Goal: Use online tool/utility: Utilize a website feature to perform a specific function

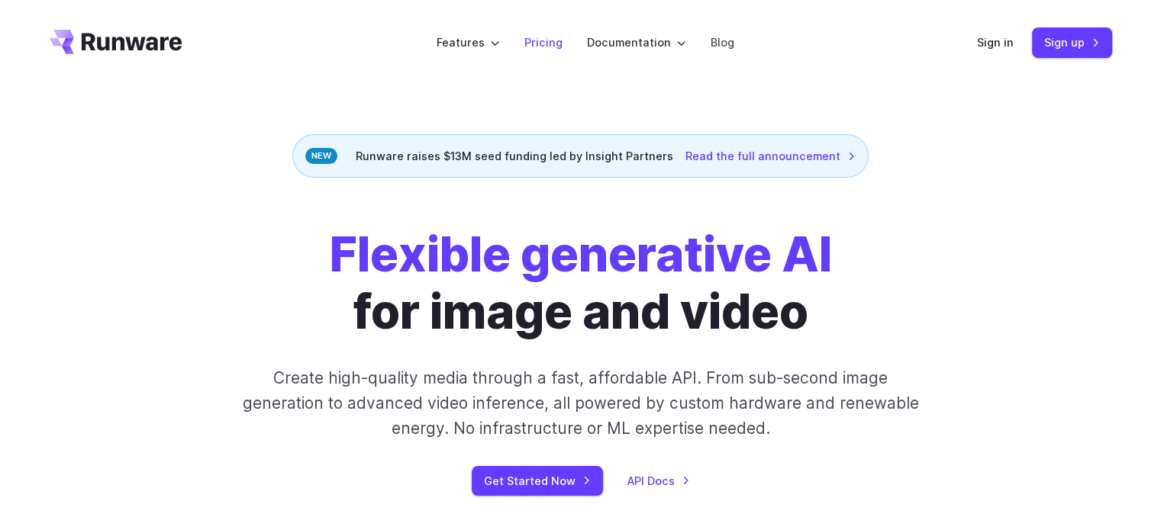
click at [558, 37] on link "Pricing" at bounding box center [543, 43] width 38 height 18
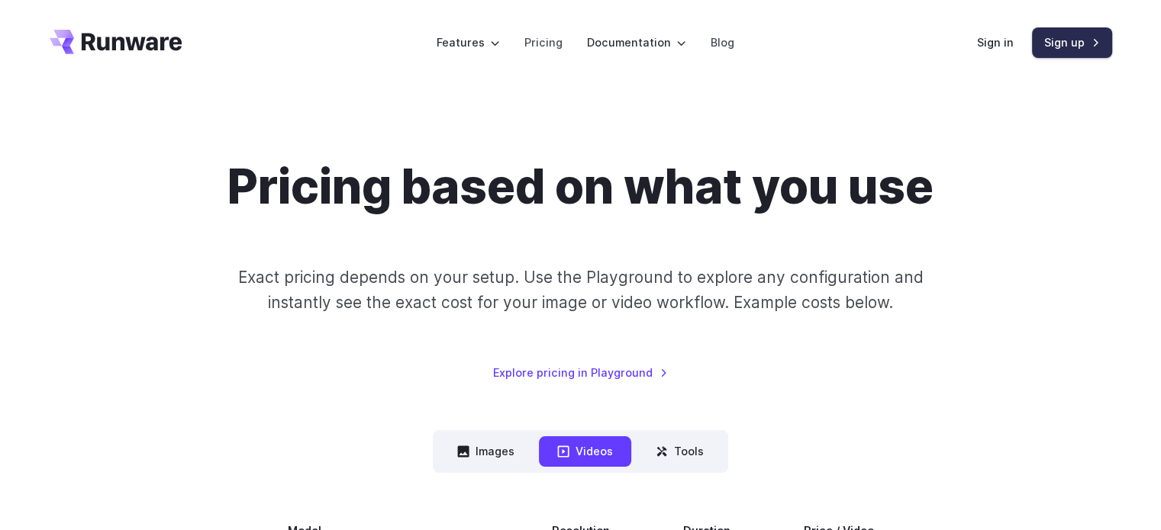
click at [1080, 45] on link "Sign up" at bounding box center [1072, 42] width 80 height 30
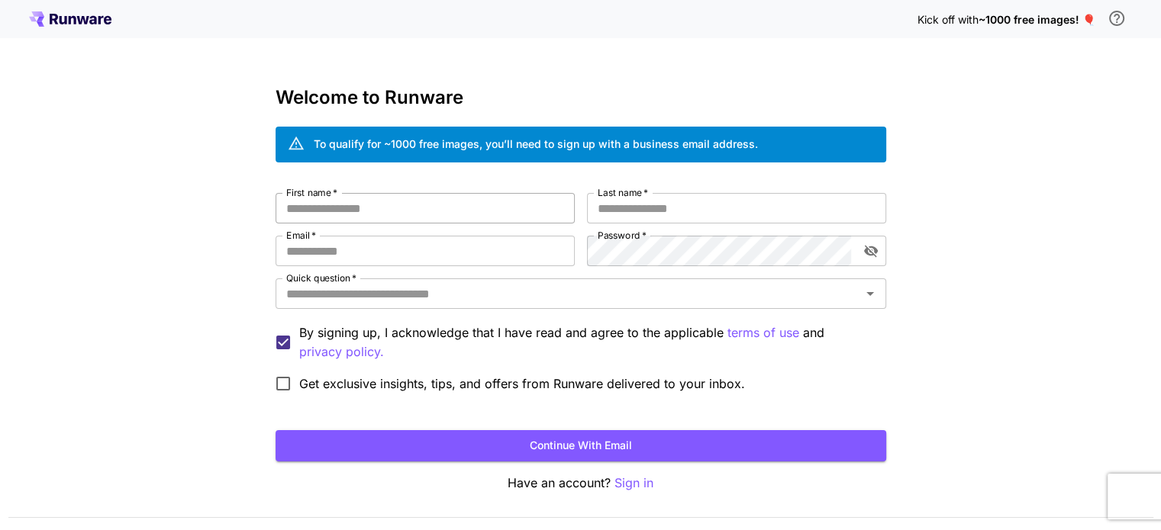
click at [381, 207] on input "First name   *" at bounding box center [424, 208] width 299 height 31
click at [430, 207] on input "First name   *" at bounding box center [424, 208] width 299 height 31
type input "******"
click at [731, 204] on input "Last name   *" at bounding box center [736, 208] width 299 height 31
type input "******"
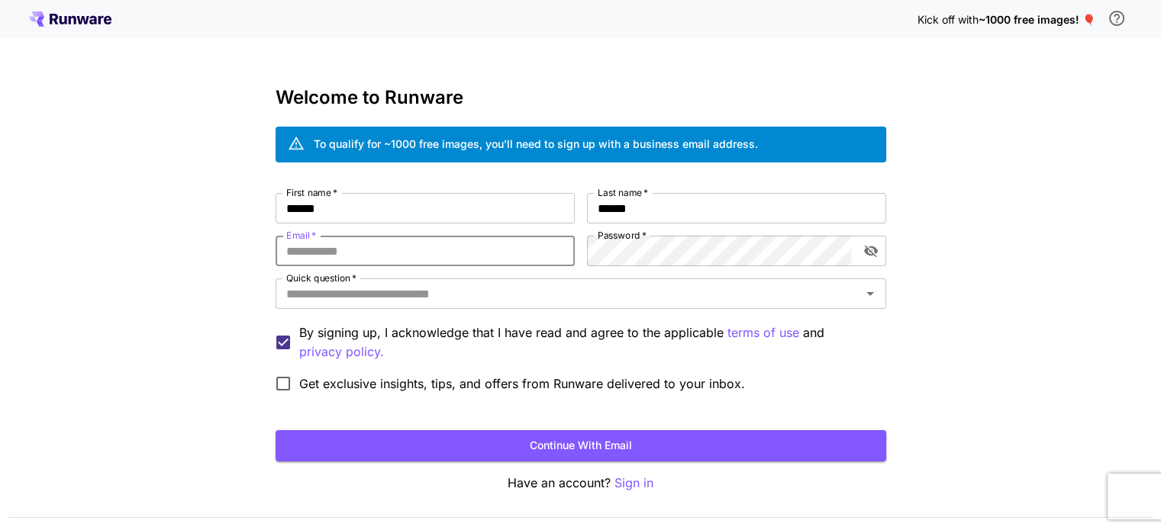
click at [380, 246] on input "Email   *" at bounding box center [424, 251] width 299 height 31
type input "**********"
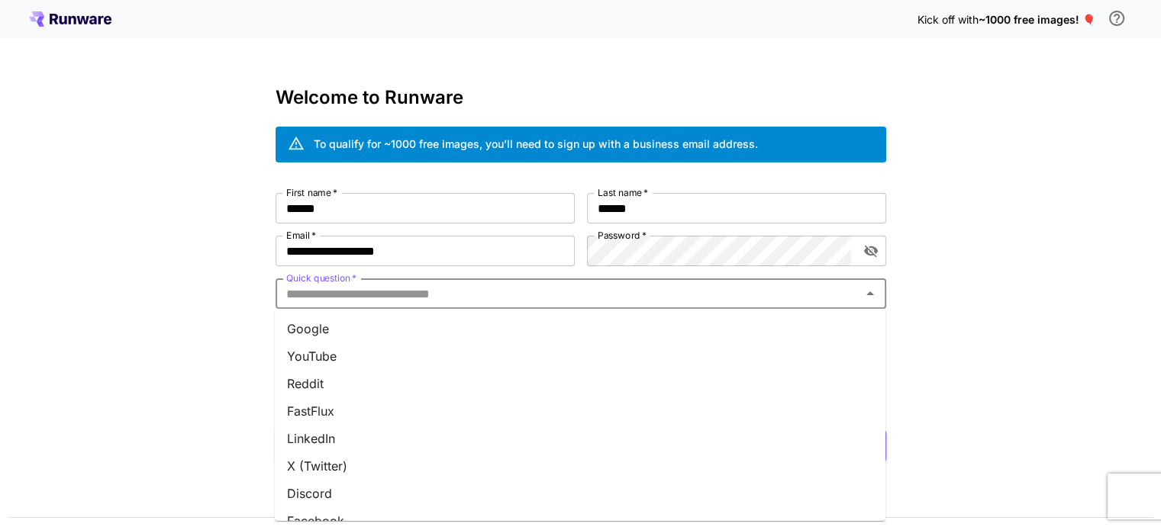
click at [613, 290] on input "Quick question   *" at bounding box center [568, 293] width 576 height 21
click at [354, 330] on li "Google" at bounding box center [580, 328] width 610 height 27
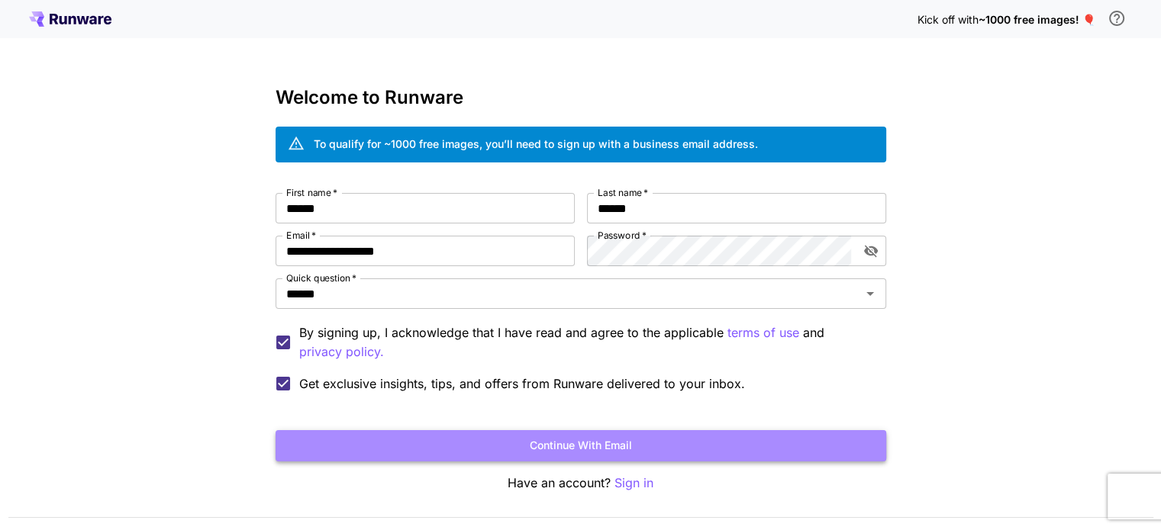
click at [388, 439] on button "Continue with email" at bounding box center [580, 445] width 610 height 31
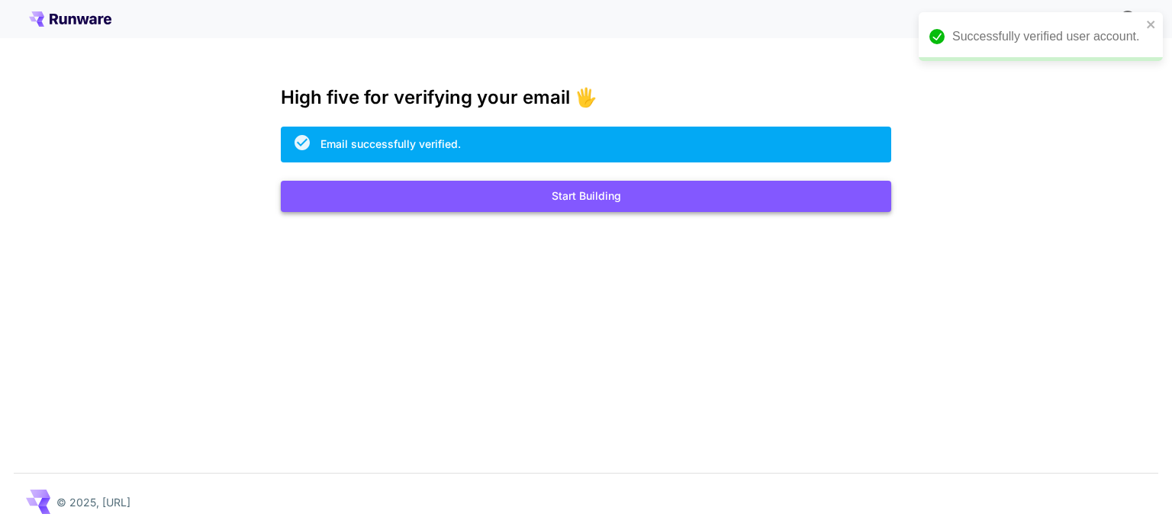
click at [575, 203] on button "Start Building" at bounding box center [586, 196] width 610 height 31
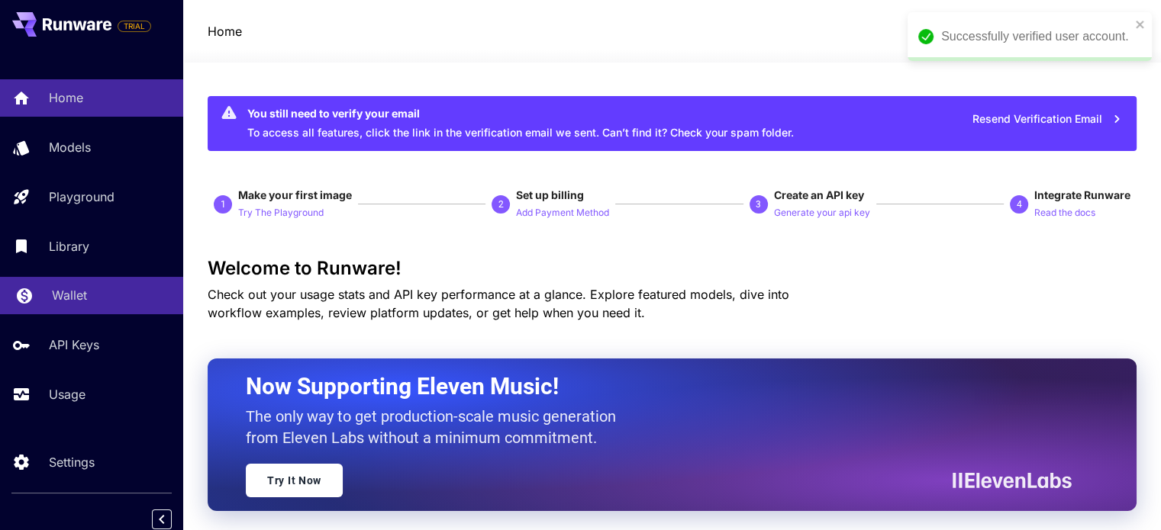
click at [64, 294] on p "Wallet" at bounding box center [69, 295] width 35 height 18
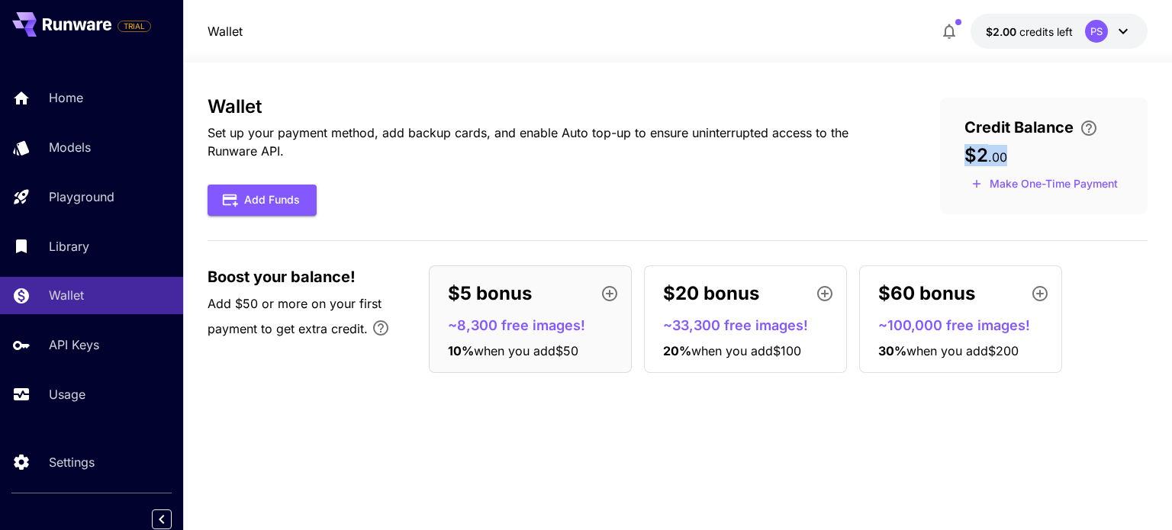
drag, startPoint x: 971, startPoint y: 146, endPoint x: 1014, endPoint y: 148, distance: 43.5
click at [1014, 148] on div "$2 . 00" at bounding box center [1043, 155] width 159 height 21
click at [1028, 146] on div "$2 . 00" at bounding box center [1043, 155] width 159 height 21
click at [1029, 181] on button "Make One-Time Payment" at bounding box center [1044, 184] width 160 height 24
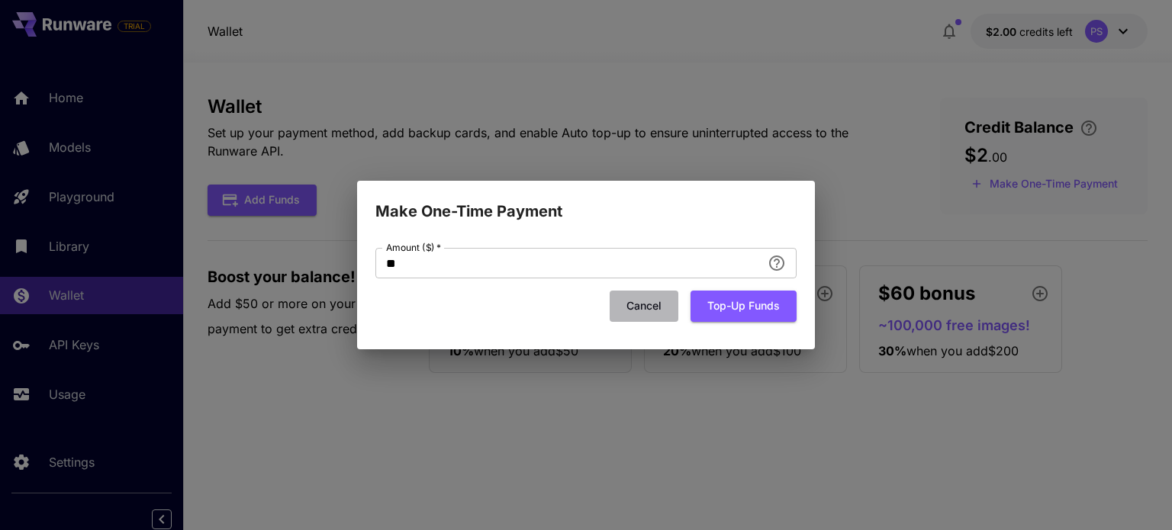
click at [627, 311] on button "Cancel" at bounding box center [644, 306] width 69 height 31
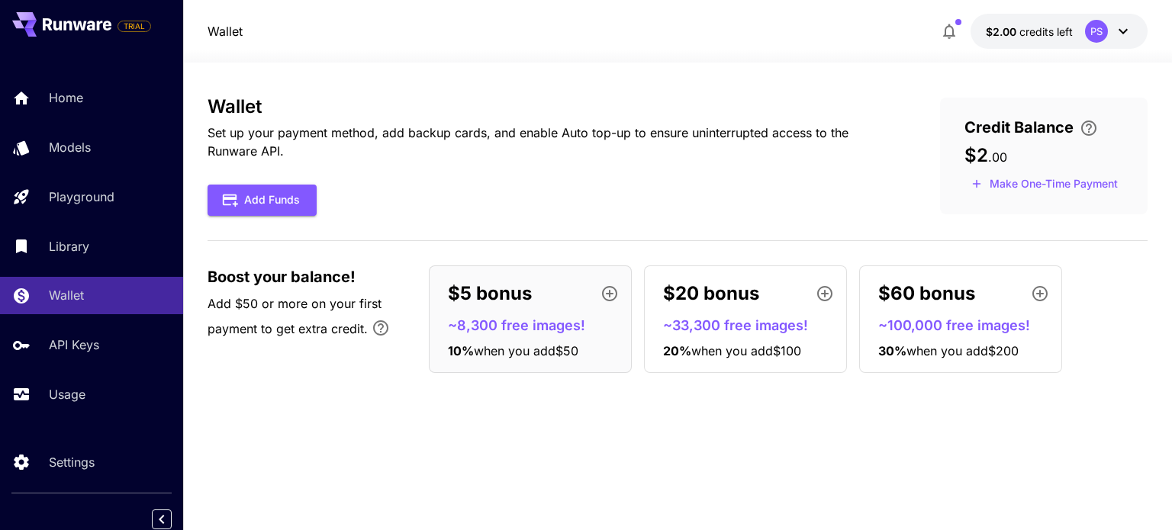
click at [950, 24] on icon "button" at bounding box center [949, 31] width 18 height 18
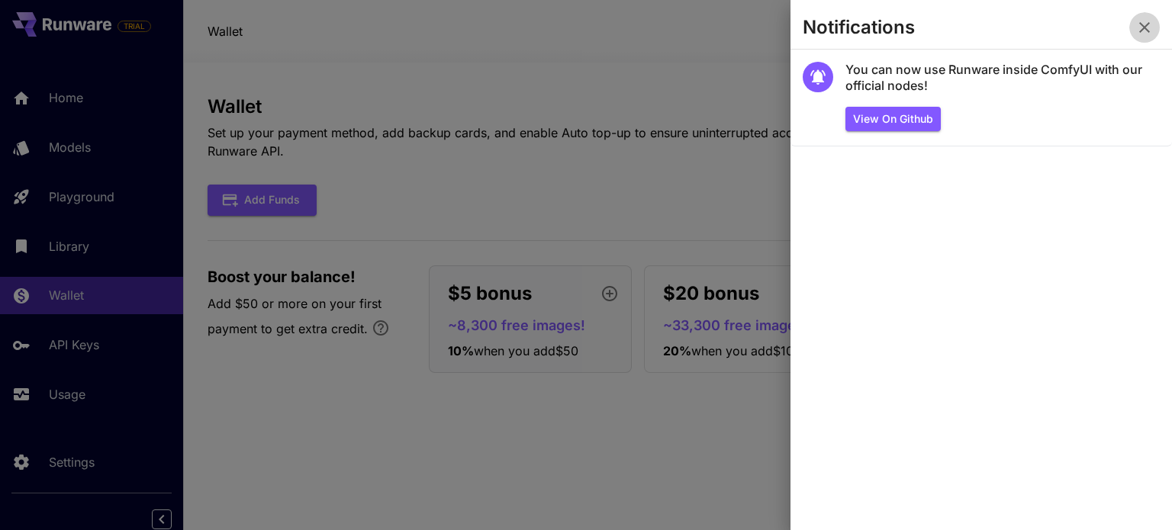
click at [1157, 27] on button "button" at bounding box center [1144, 27] width 31 height 31
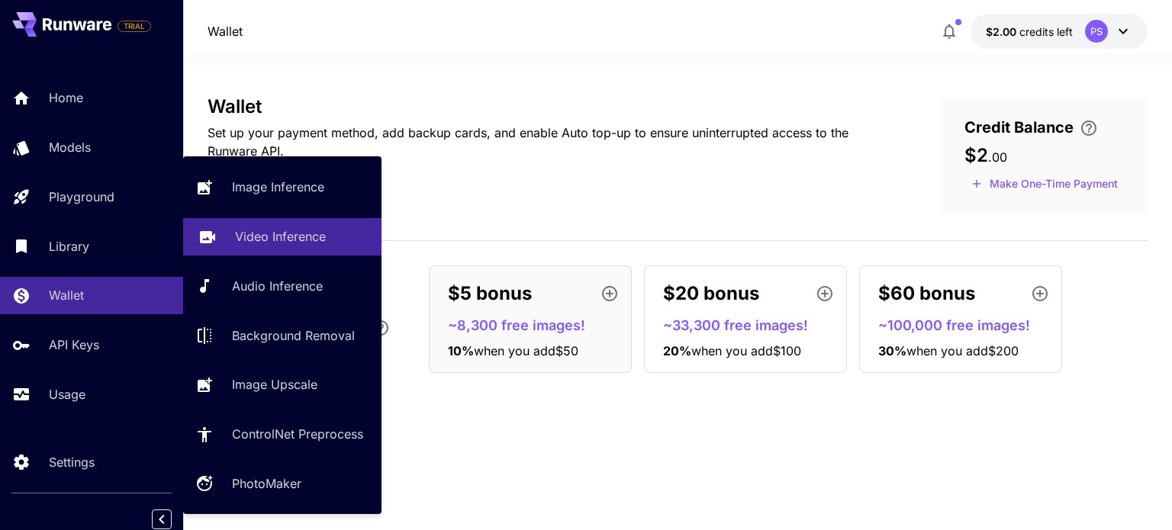
click at [320, 231] on p "Video Inference" at bounding box center [280, 236] width 91 height 18
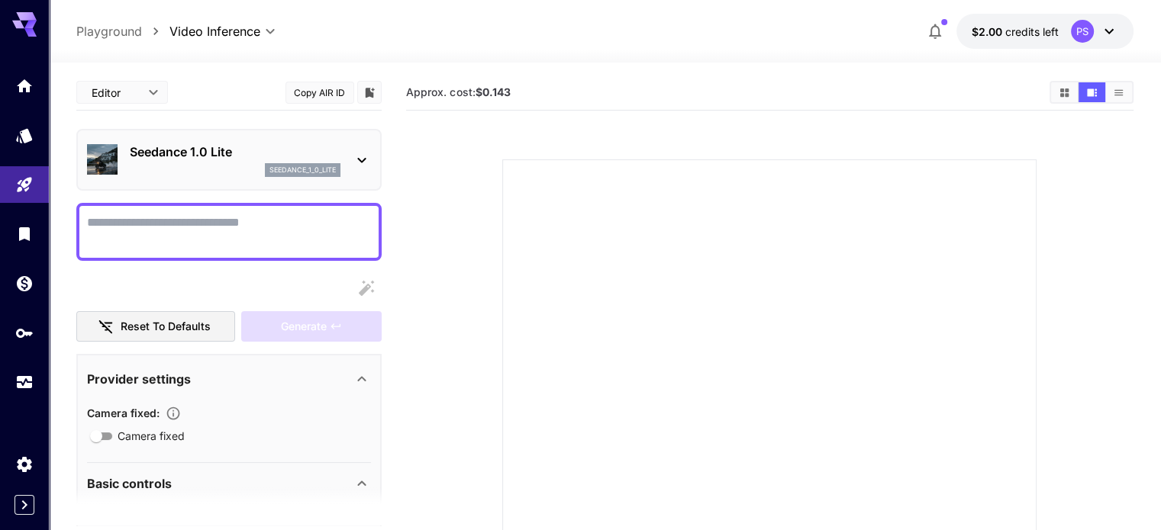
click at [362, 157] on icon at bounding box center [362, 160] width 18 height 18
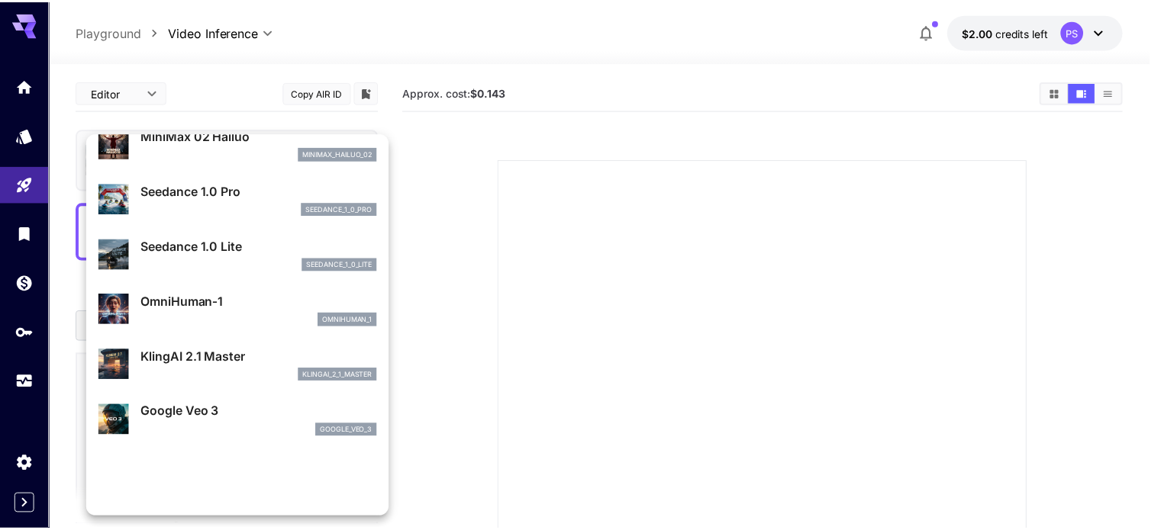
scroll to position [76, 0]
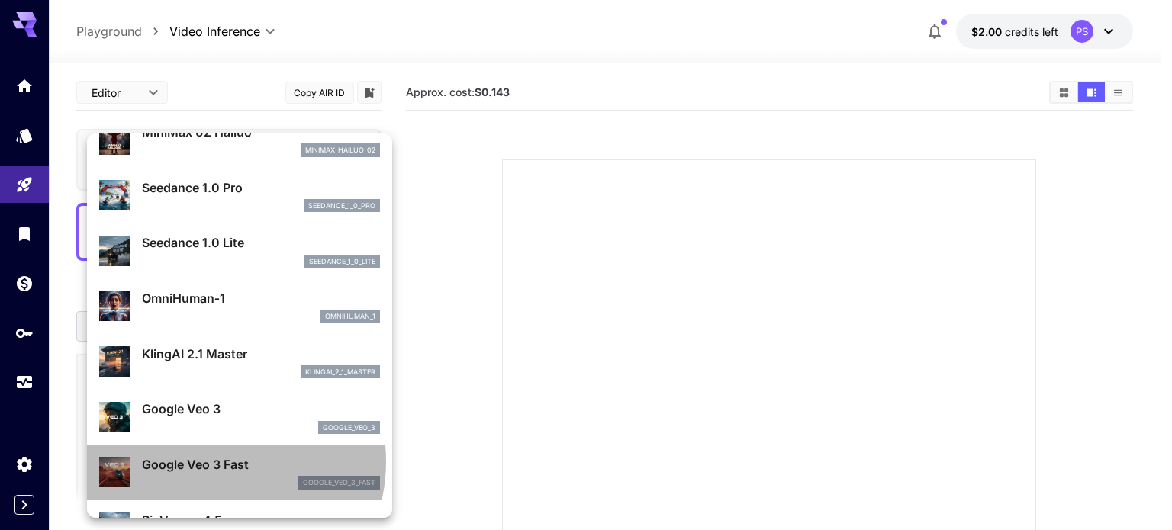
click at [210, 462] on p "Google Veo 3 Fast" at bounding box center [261, 465] width 238 height 18
type input "**********"
type input "****"
type input "***"
type input "*"
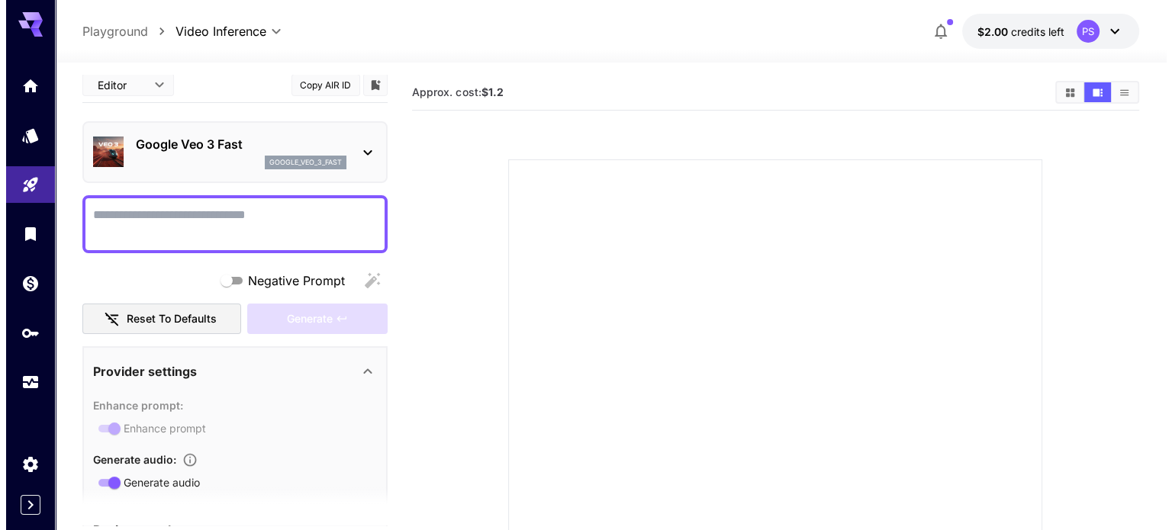
scroll to position [0, 0]
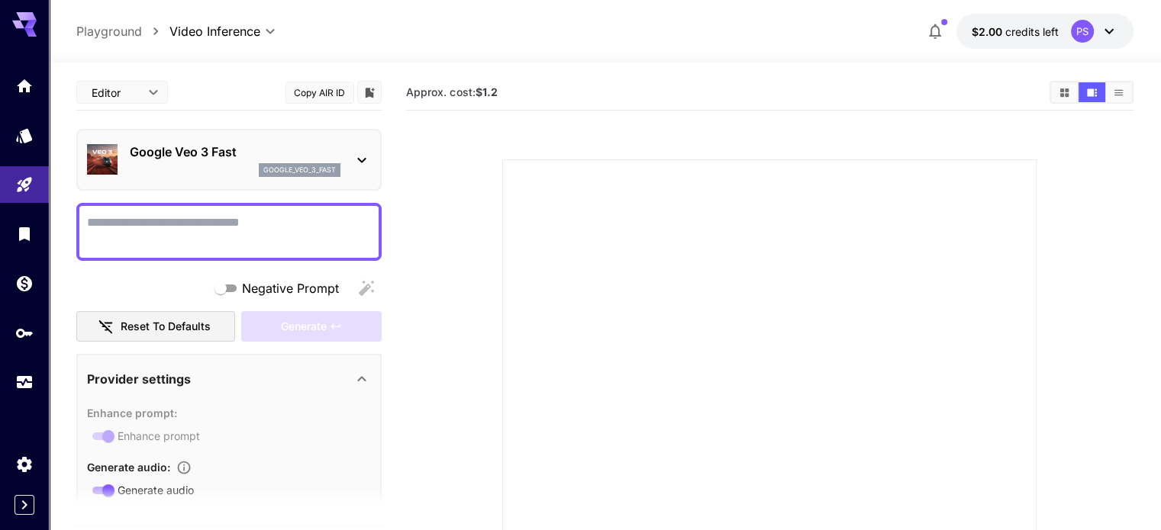
click at [343, 150] on div "Google Veo 3 Fast google_veo_3_fast" at bounding box center [229, 160] width 284 height 47
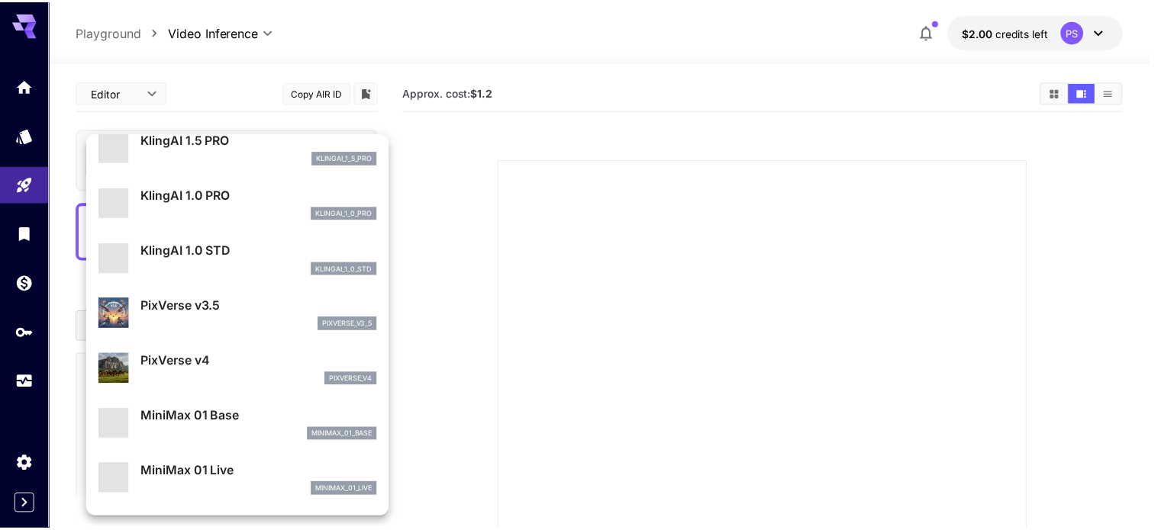
scroll to position [1401, 0]
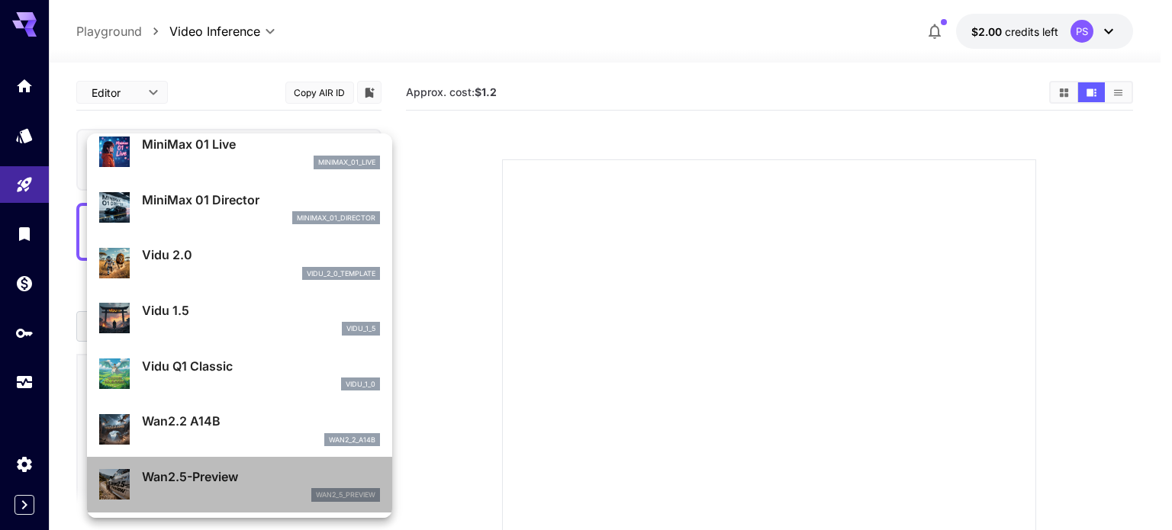
click at [247, 501] on div "Wan2.5-Preview wan2_5_preview" at bounding box center [239, 485] width 281 height 47
type input "**********"
type input "***"
type input "*"
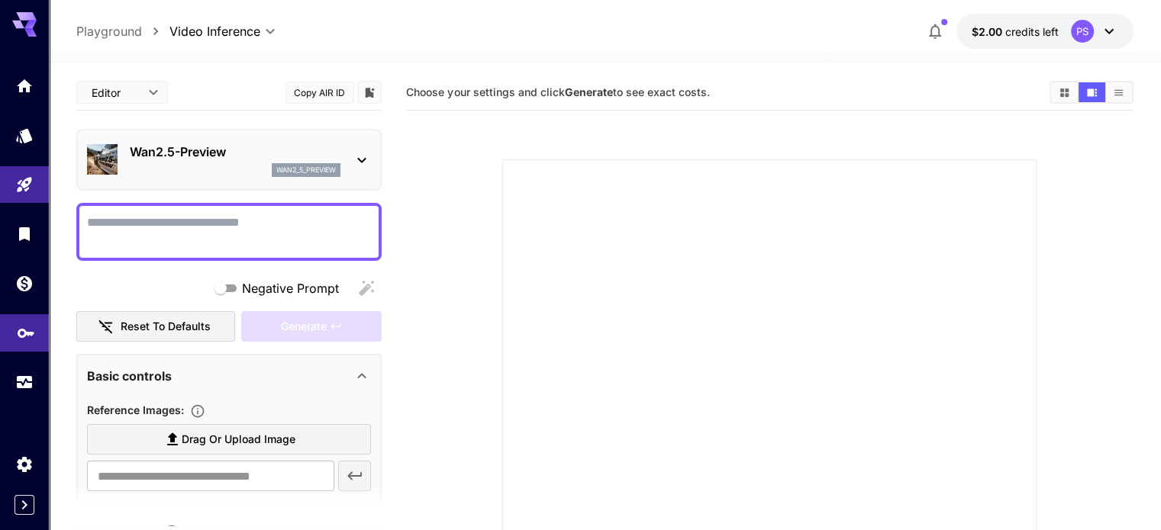
click at [25, 349] on link at bounding box center [24, 332] width 49 height 37
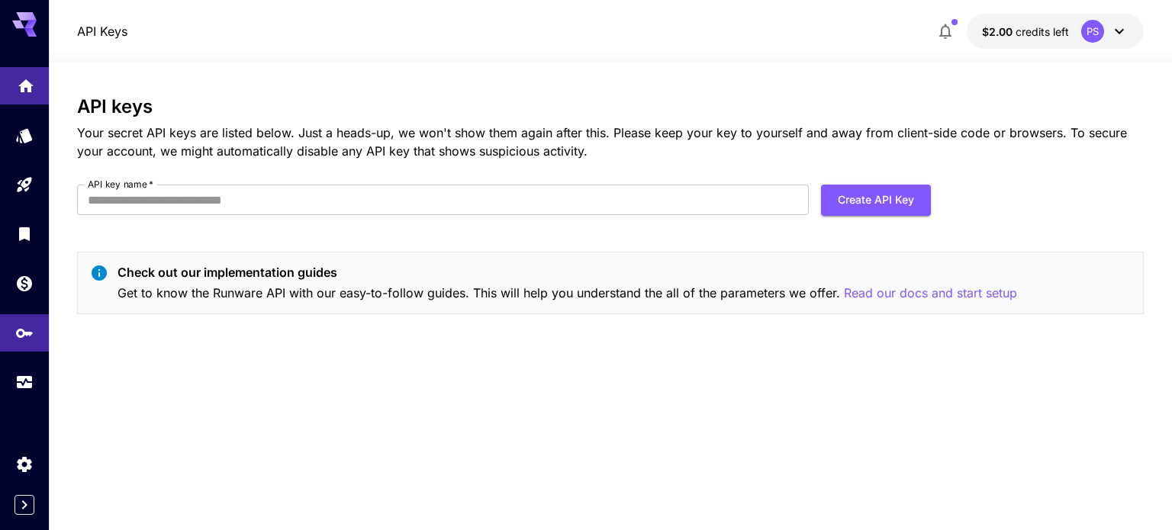
click at [2, 85] on link at bounding box center [24, 85] width 49 height 37
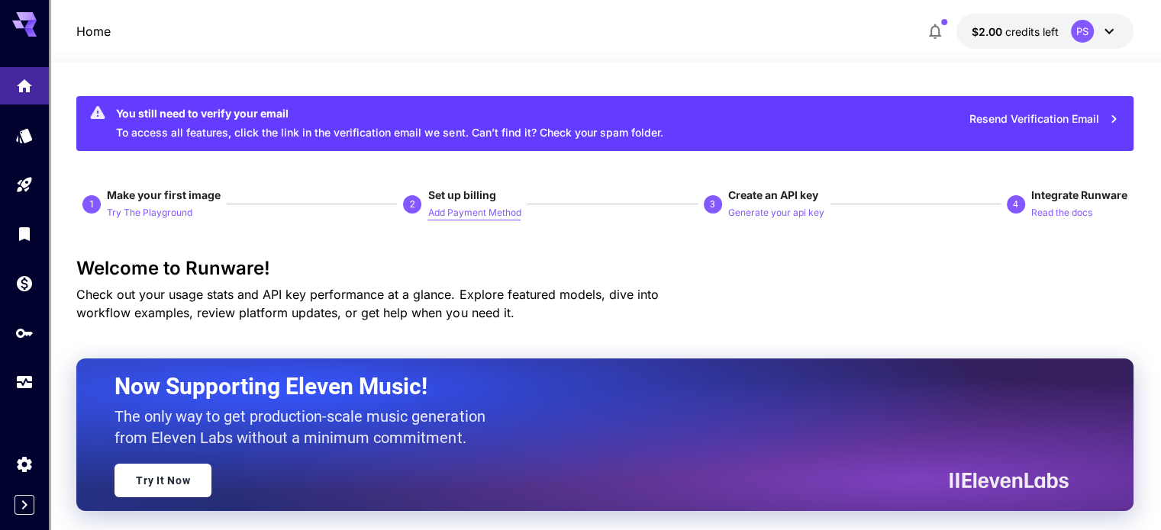
click at [494, 213] on p "Add Payment Method" at bounding box center [473, 213] width 93 height 14
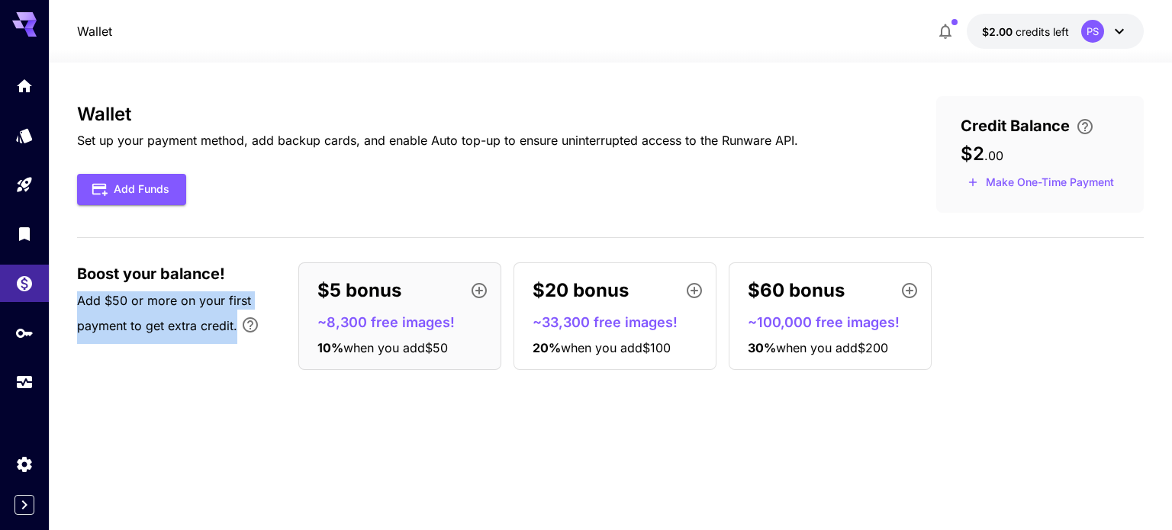
drag, startPoint x: 76, startPoint y: 294, endPoint x: 235, endPoint y: 334, distance: 163.8
click at [247, 327] on section "Wallet Set up your payment method, add backup cards, and enable Auto top-up to …" at bounding box center [610, 297] width 1123 height 468
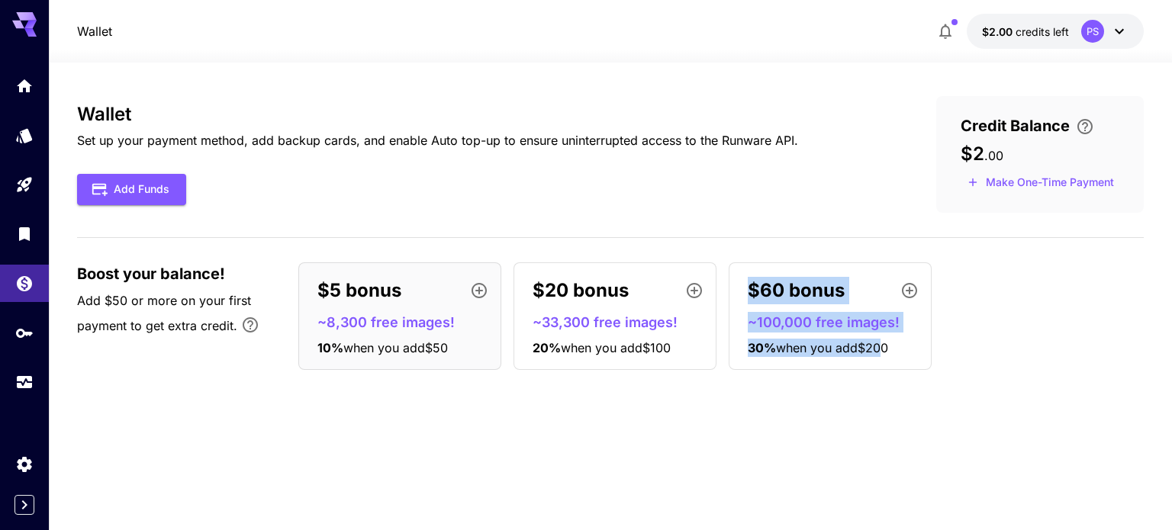
drag, startPoint x: 849, startPoint y: 344, endPoint x: 716, endPoint y: 360, distance: 134.5
click at [692, 344] on div "$5 bonus ~8,300 free images! 10 % when you add $50 $20 bonus ~33,300 free image…" at bounding box center [720, 316] width 845 height 108
click at [842, 421] on div "Wallet Set up your payment method, add backup cards, and enable Auto top-up to …" at bounding box center [610, 296] width 1067 height 401
drag, startPoint x: 902, startPoint y: 346, endPoint x: 750, endPoint y: 337, distance: 152.1
click at [750, 337] on div "$60 bonus ~100,000 free images! 30 % when you add $200" at bounding box center [830, 316] width 203 height 108
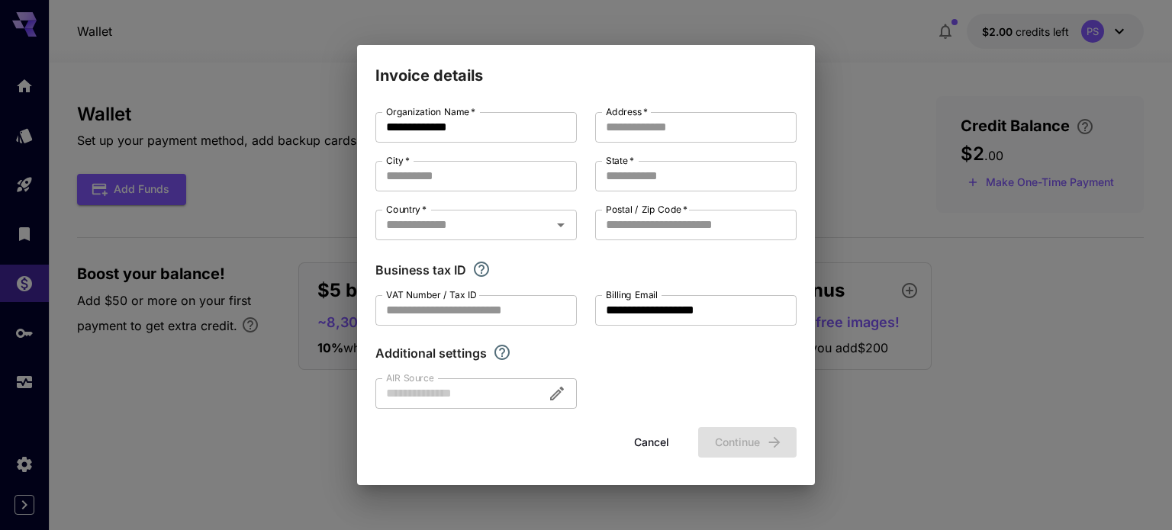
click at [945, 410] on div "**********" at bounding box center [586, 265] width 1172 height 530
click at [646, 443] on button "Cancel" at bounding box center [651, 442] width 69 height 31
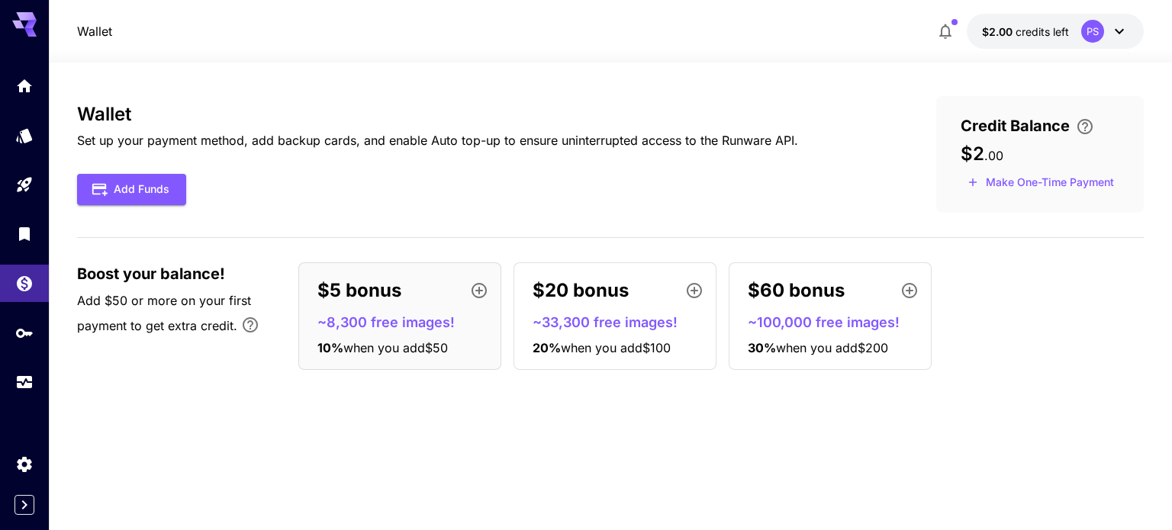
click at [579, 146] on p "Set up your payment method, add backup cards, and enable Auto top-up to ensure …" at bounding box center [437, 140] width 721 height 18
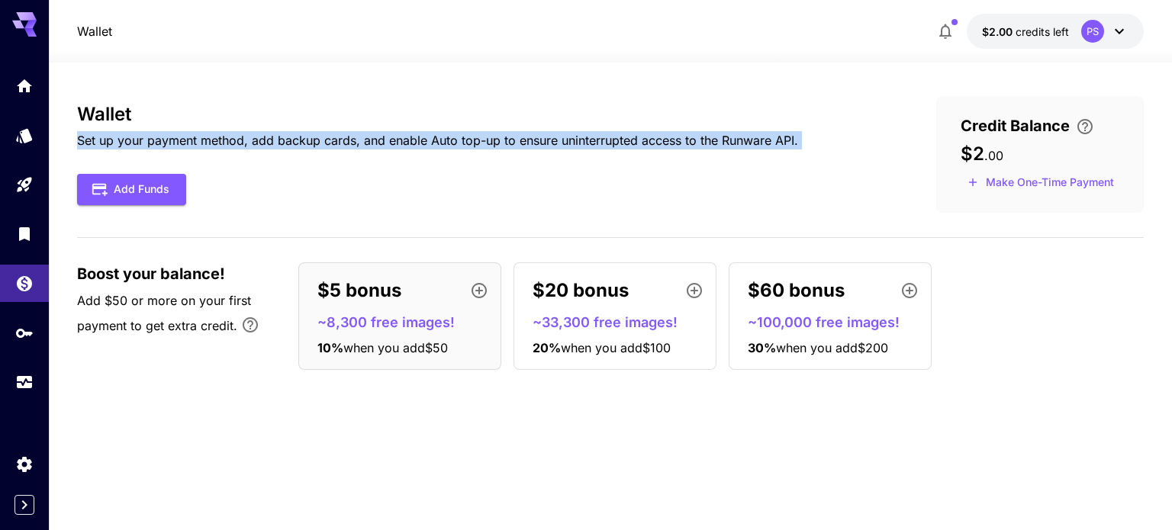
click at [579, 146] on p "Set up your payment method, add backup cards, and enable Auto top-up to ensure …" at bounding box center [437, 140] width 721 height 18
click at [787, 177] on div "Add Funds" at bounding box center [437, 189] width 721 height 31
click at [868, 85] on div "Wallet Set up your payment method, add backup cards, and enable Auto top-up to …" at bounding box center [610, 297] width 1067 height 468
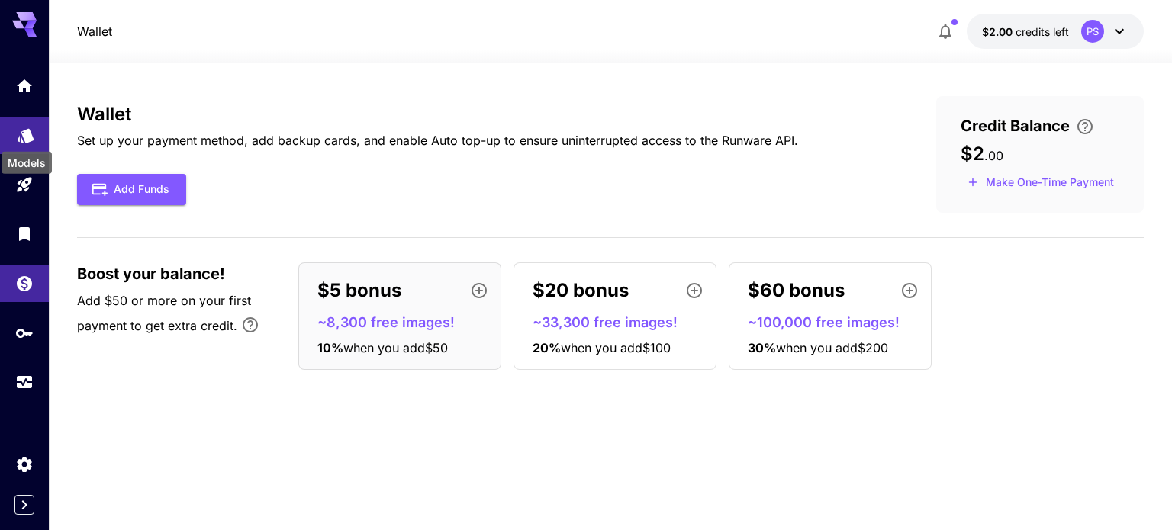
click at [21, 134] on icon "Models" at bounding box center [26, 131] width 18 height 18
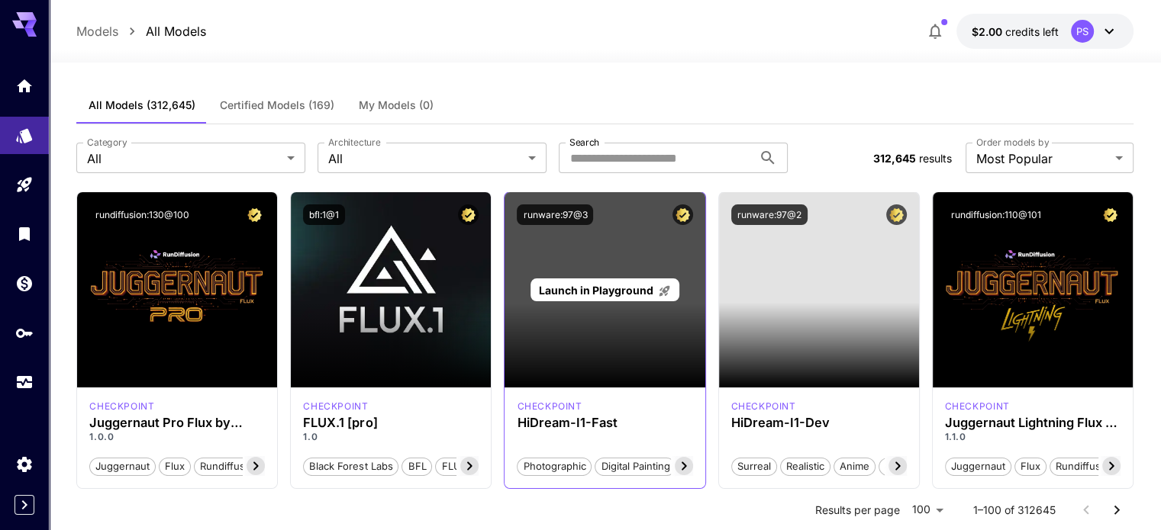
click at [647, 286] on span "Launch in Playground" at bounding box center [596, 290] width 114 height 13
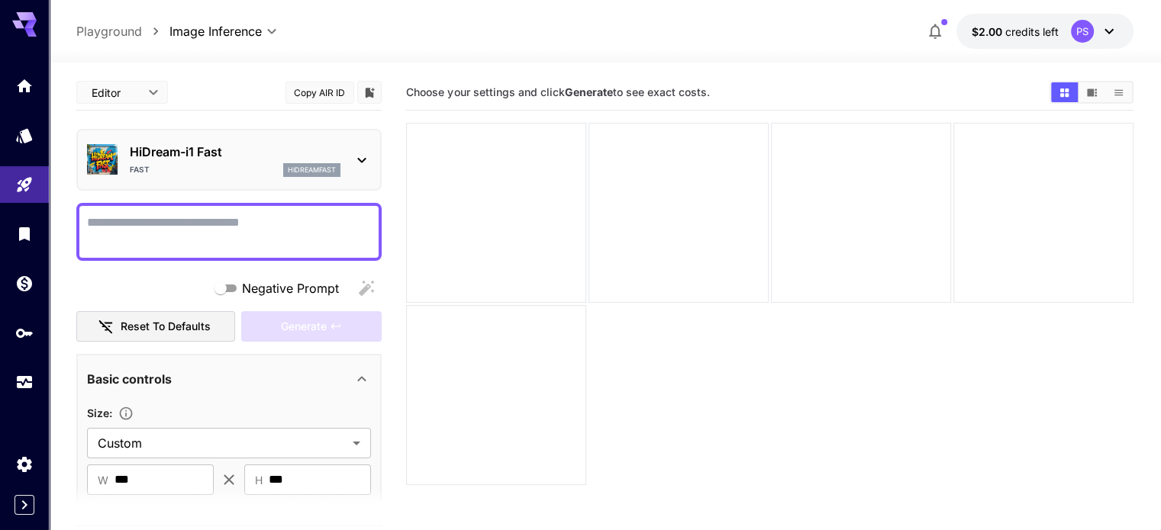
click at [103, 211] on div at bounding box center [228, 232] width 305 height 58
click at [113, 218] on textarea "Negative Prompt" at bounding box center [229, 232] width 284 height 37
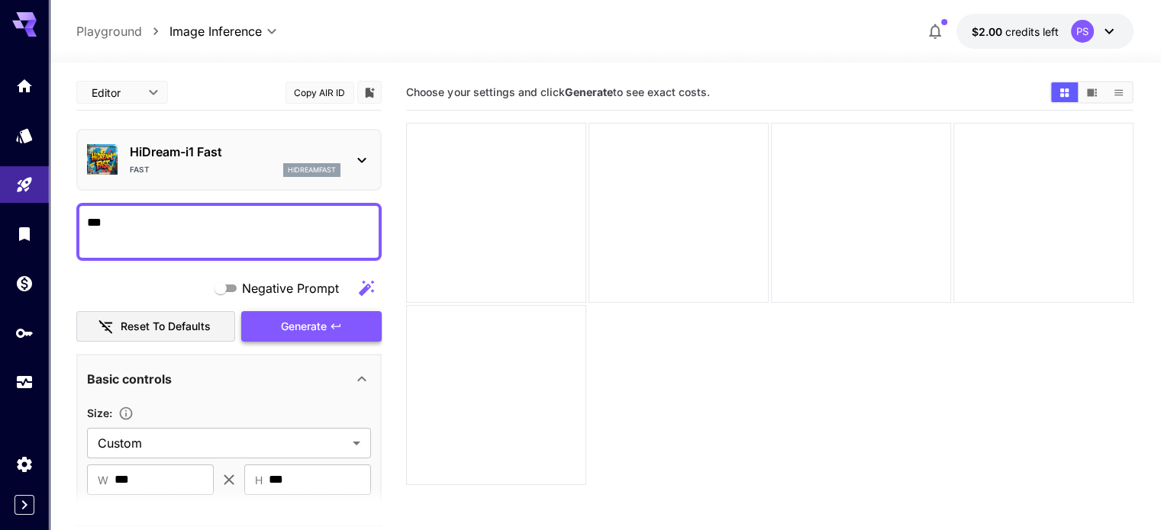
type textarea "***"
click at [288, 329] on span "Generate" at bounding box center [304, 326] width 46 height 19
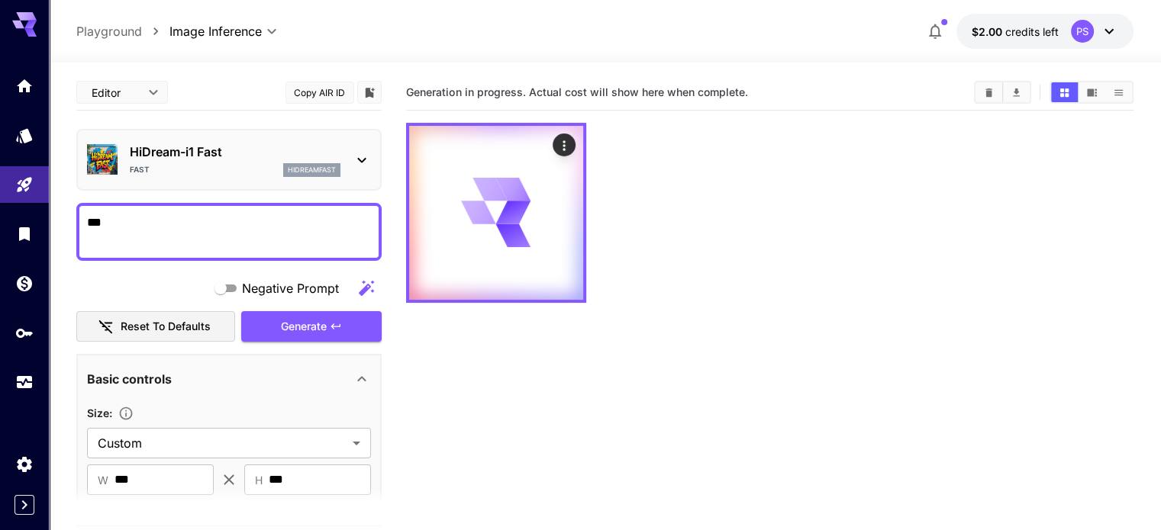
click at [1081, 21] on div "PS" at bounding box center [1081, 31] width 23 height 23
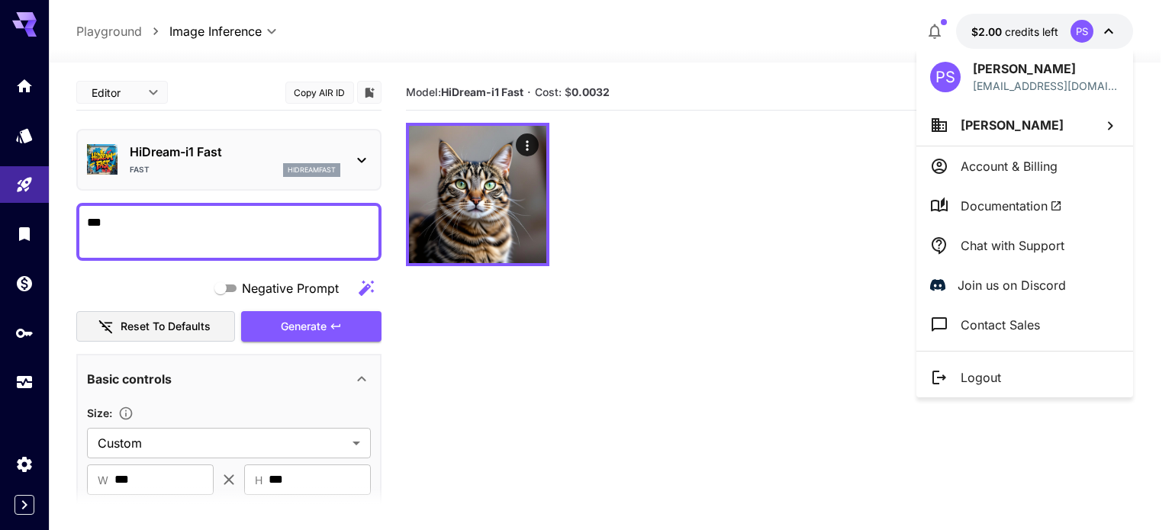
click at [1013, 154] on li "Account & Billing" at bounding box center [1024, 166] width 217 height 40
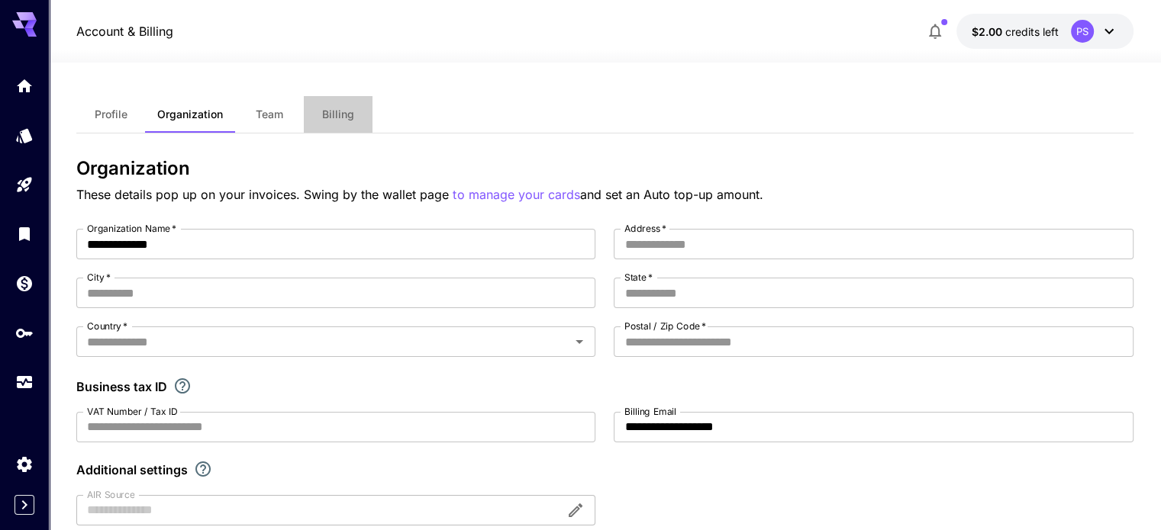
click at [348, 108] on span "Billing" at bounding box center [338, 115] width 32 height 14
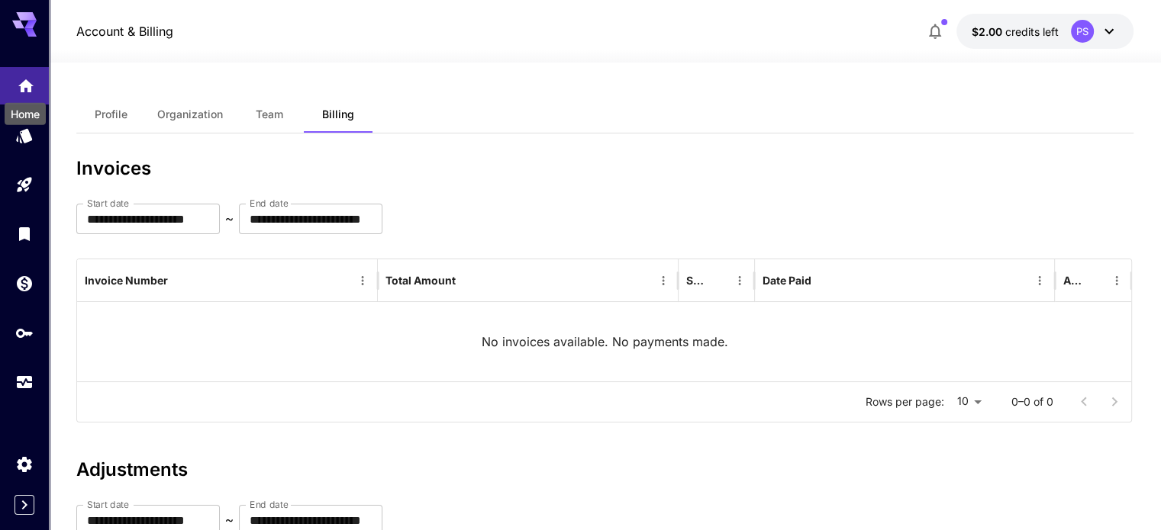
click at [28, 80] on icon "Home" at bounding box center [25, 81] width 15 height 13
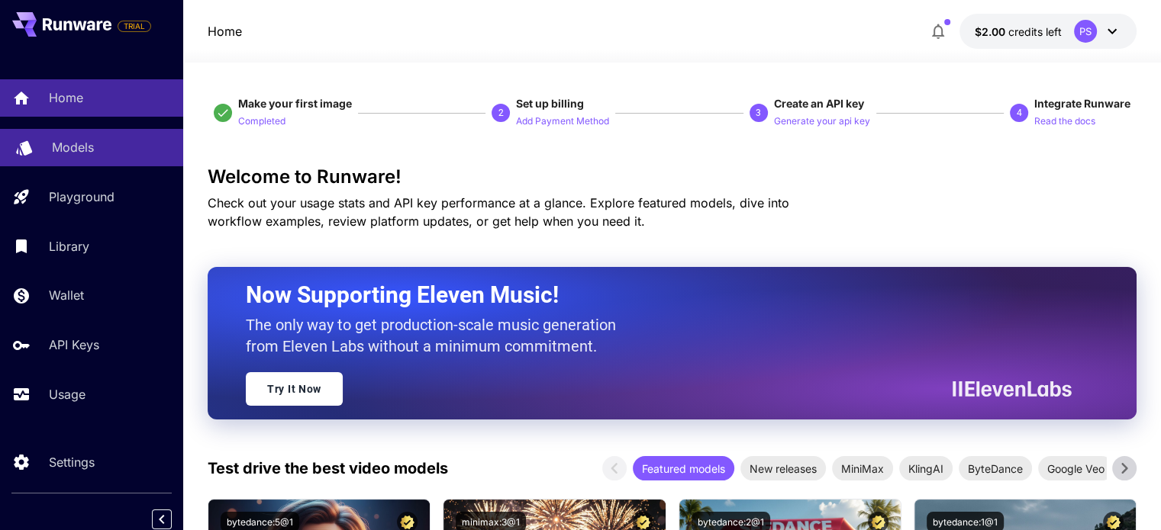
click at [53, 155] on p "Models" at bounding box center [73, 147] width 42 height 18
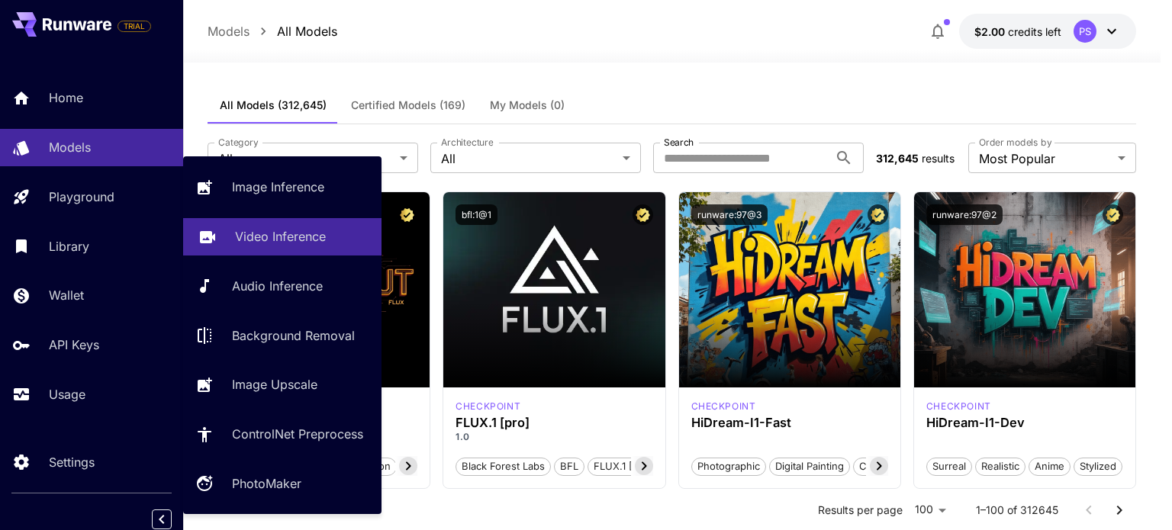
click at [308, 246] on link "Video Inference" at bounding box center [282, 236] width 198 height 37
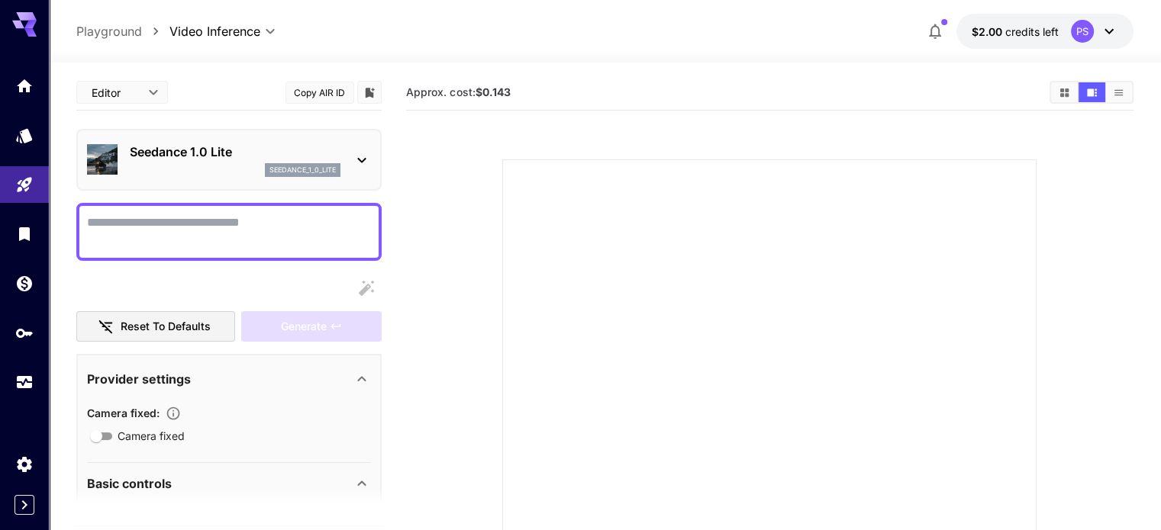
click at [305, 237] on textarea "Camera fixed" at bounding box center [229, 232] width 284 height 37
click at [368, 140] on div "Seedance 1.0 Lite seedance_1_0_lite" at bounding box center [229, 160] width 284 height 47
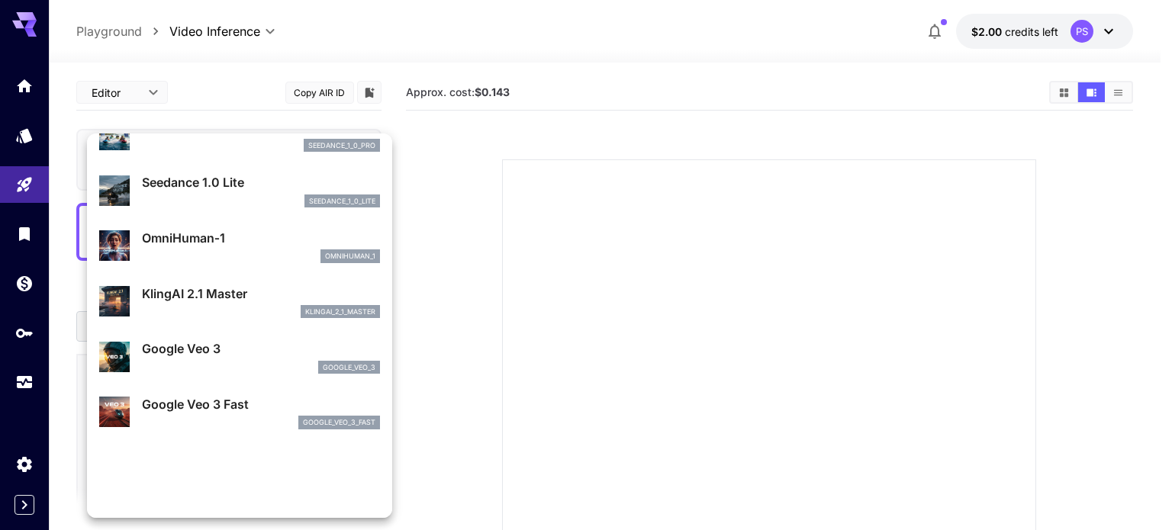
scroll to position [153, 0]
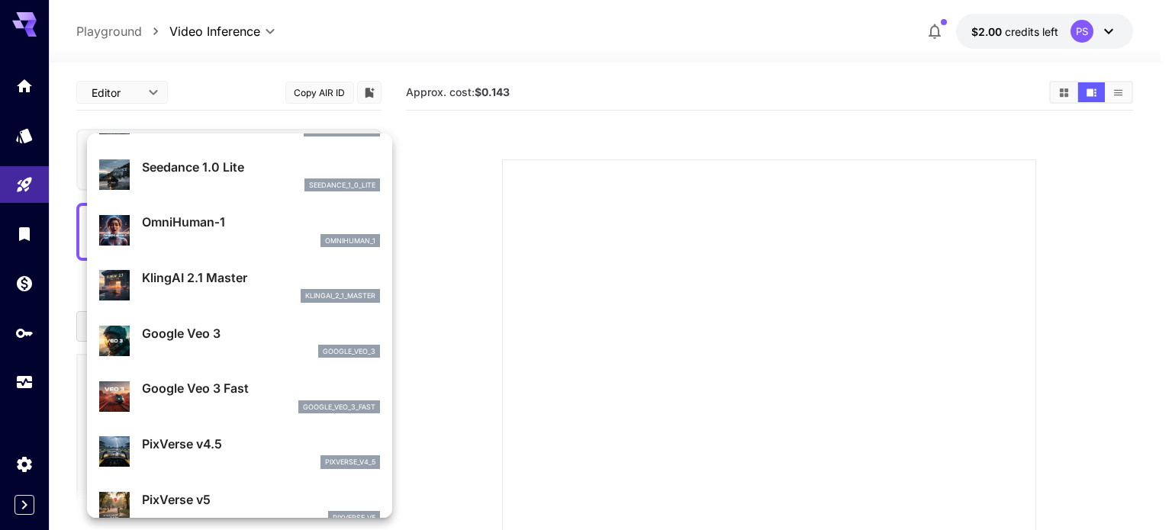
click at [235, 342] on div "Google Veo 3 google_veo_3" at bounding box center [261, 341] width 238 height 34
type input "**********"
type input "****"
type input "***"
type input "*"
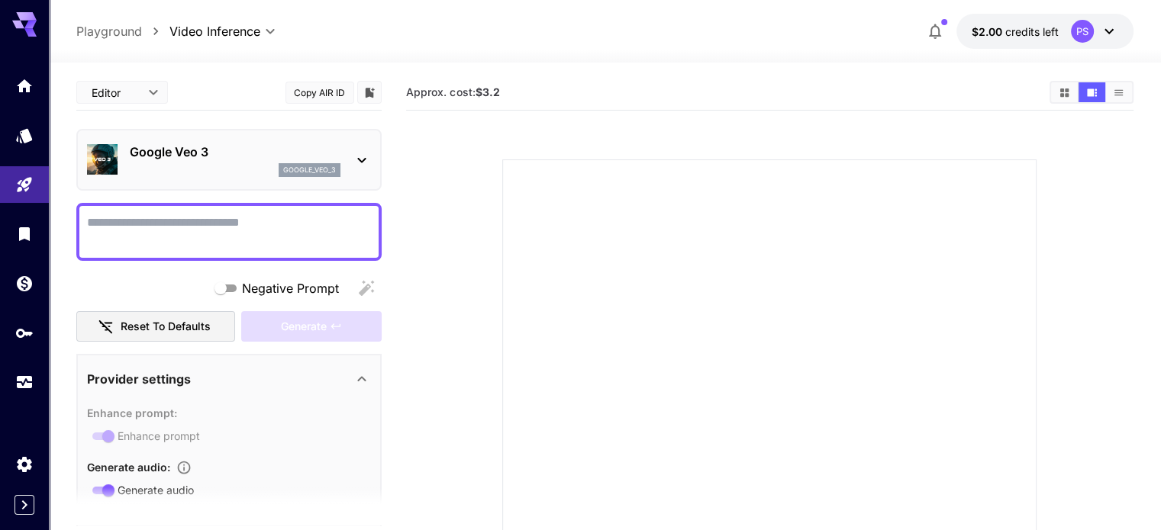
click at [247, 158] on p "Google Veo 3" at bounding box center [235, 152] width 211 height 18
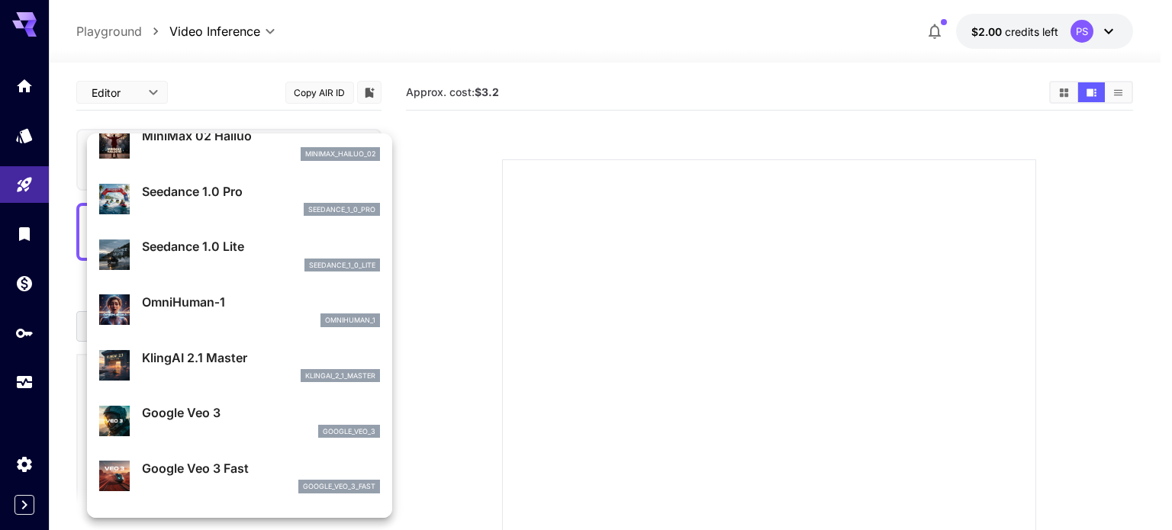
scroll to position [76, 0]
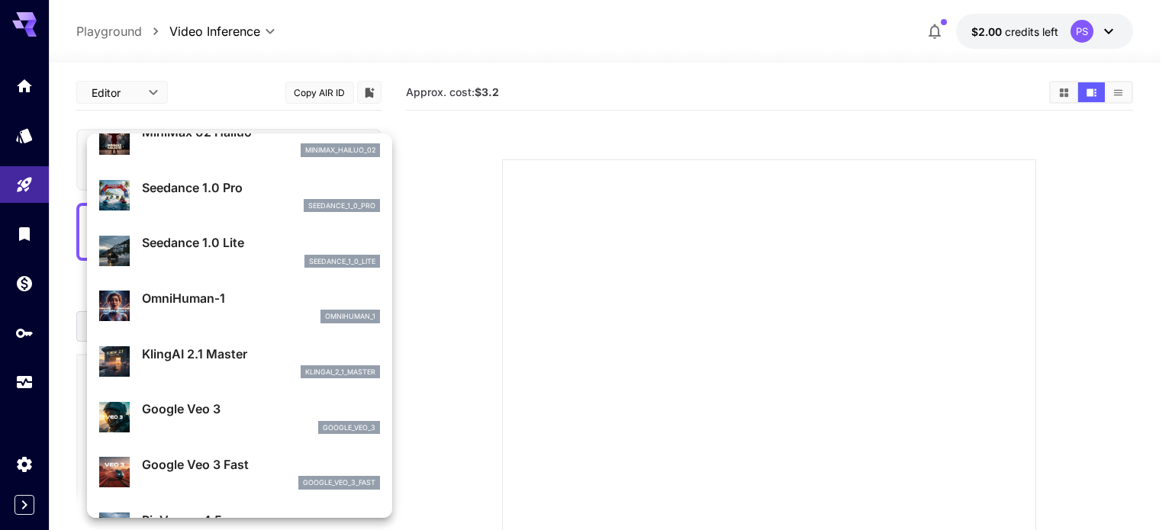
click at [247, 483] on div "google_veo_3_fast" at bounding box center [261, 483] width 238 height 14
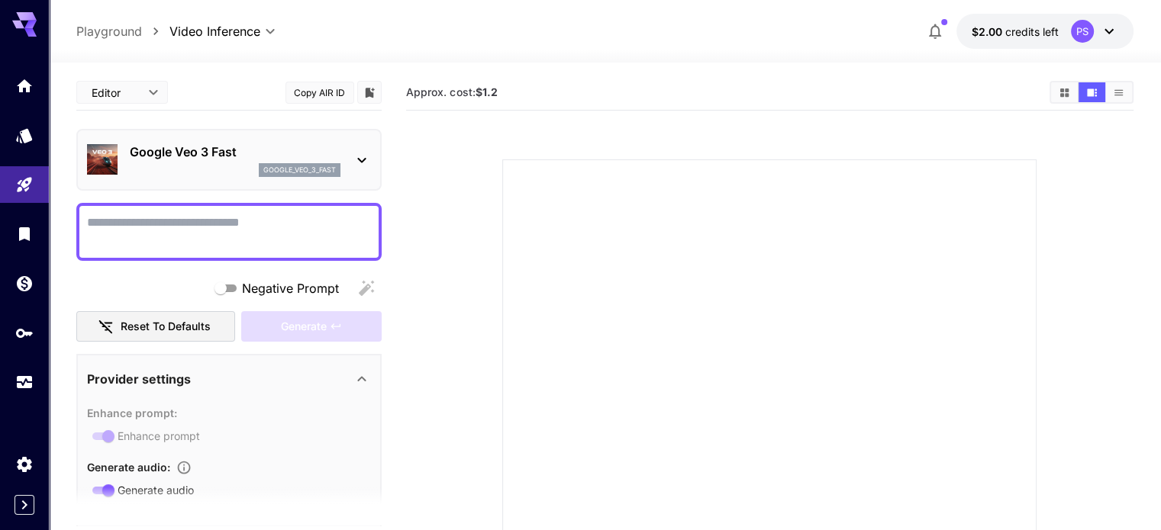
click at [235, 237] on textarea "Negative Prompt" at bounding box center [229, 232] width 284 height 37
click at [155, 245] on textarea "Negative Prompt" at bounding box center [229, 232] width 284 height 37
click at [244, 233] on textarea "Negative Prompt" at bounding box center [229, 232] width 284 height 37
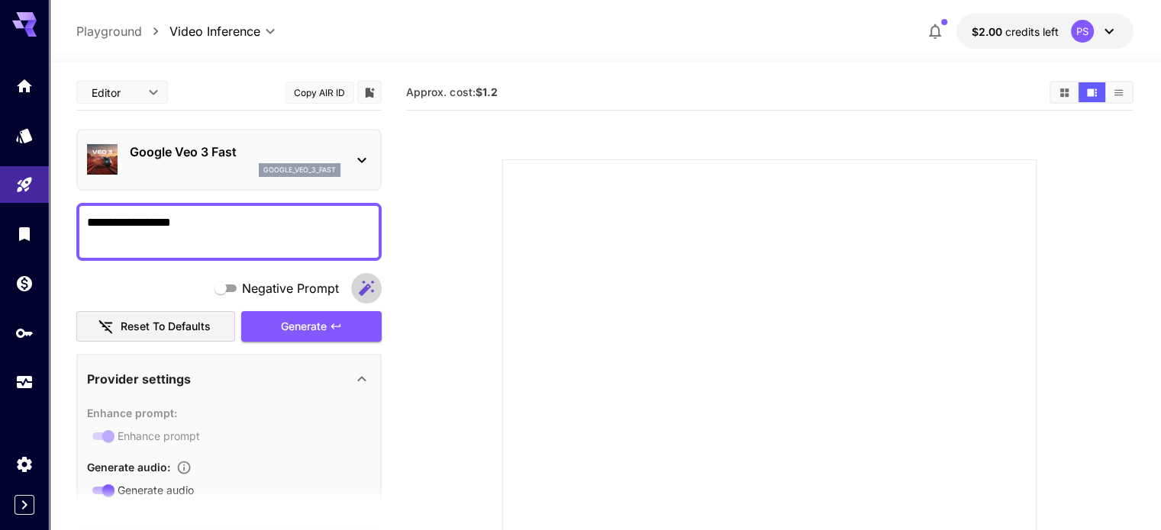
click at [362, 288] on icon "button" at bounding box center [366, 287] width 15 height 15
type textarea "**********"
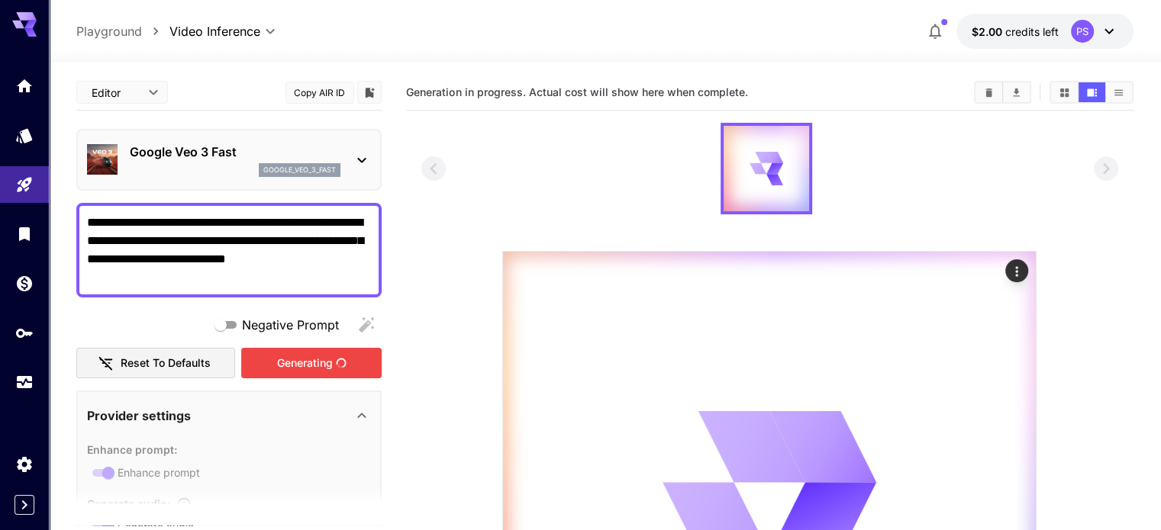
click at [343, 362] on div "Generating" at bounding box center [311, 363] width 140 height 31
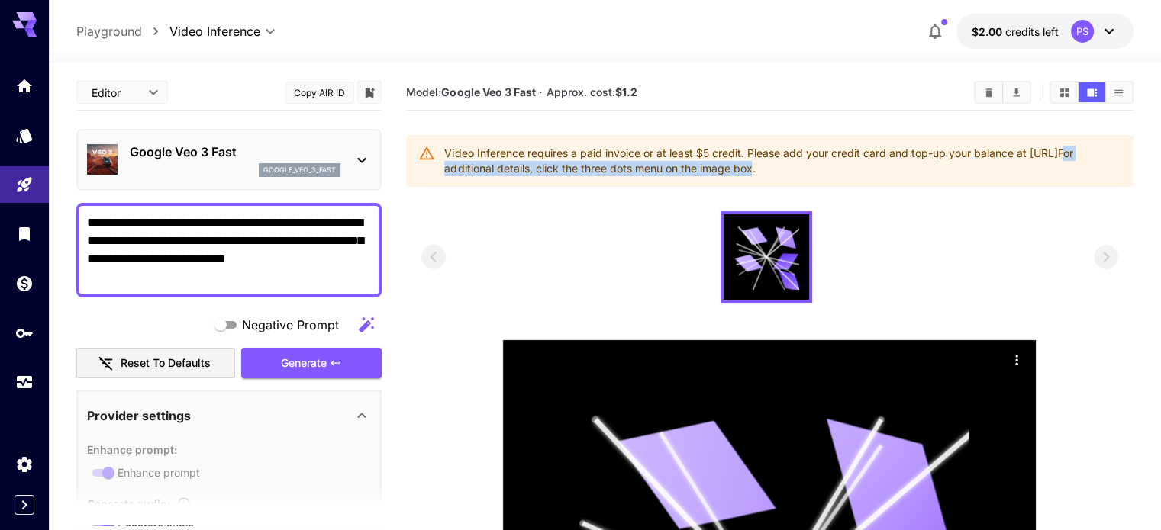
drag, startPoint x: 587, startPoint y: 173, endPoint x: 913, endPoint y: 172, distance: 325.8
click at [913, 172] on div "Video Inference requires a paid invoice or at least $5 credit. Please add your …" at bounding box center [782, 161] width 676 height 43
click at [987, 167] on div "Video Inference requires a paid invoice or at least $5 credit. Please add your …" at bounding box center [782, 161] width 676 height 43
click at [330, 157] on p "Google Veo 3 Fast" at bounding box center [235, 152] width 211 height 18
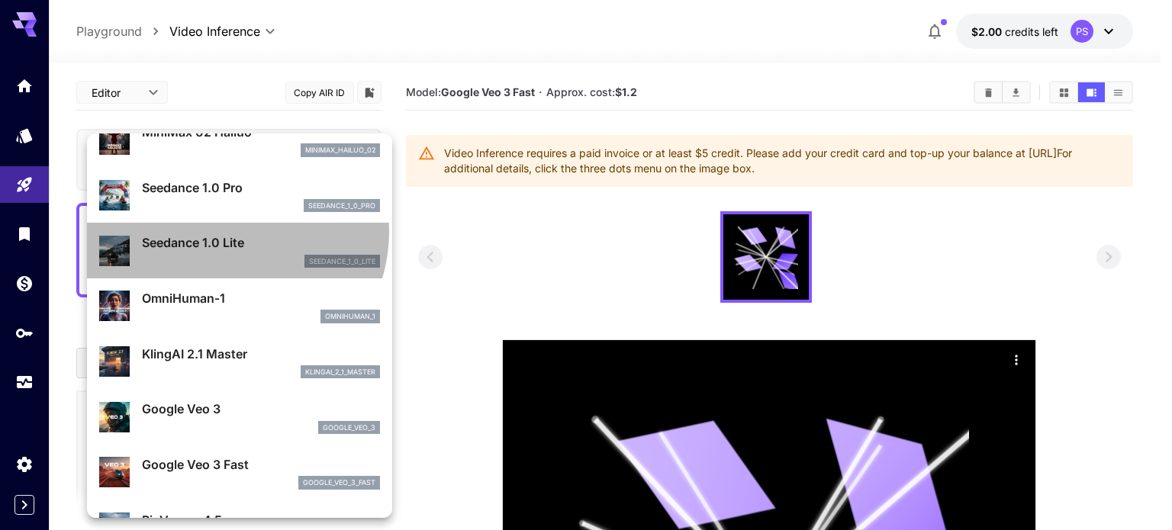
click at [226, 231] on div "Seedance 1.0 Lite seedance_1_0_lite" at bounding box center [239, 250] width 281 height 47
type input "**********"
type input "***"
type input "*"
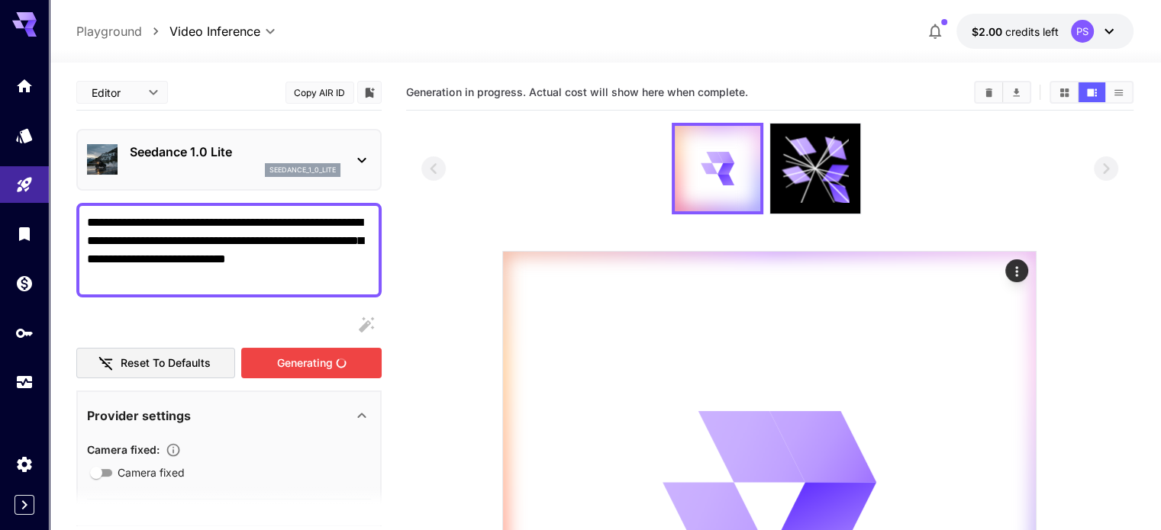
click at [299, 362] on div "Generating" at bounding box center [311, 363] width 140 height 31
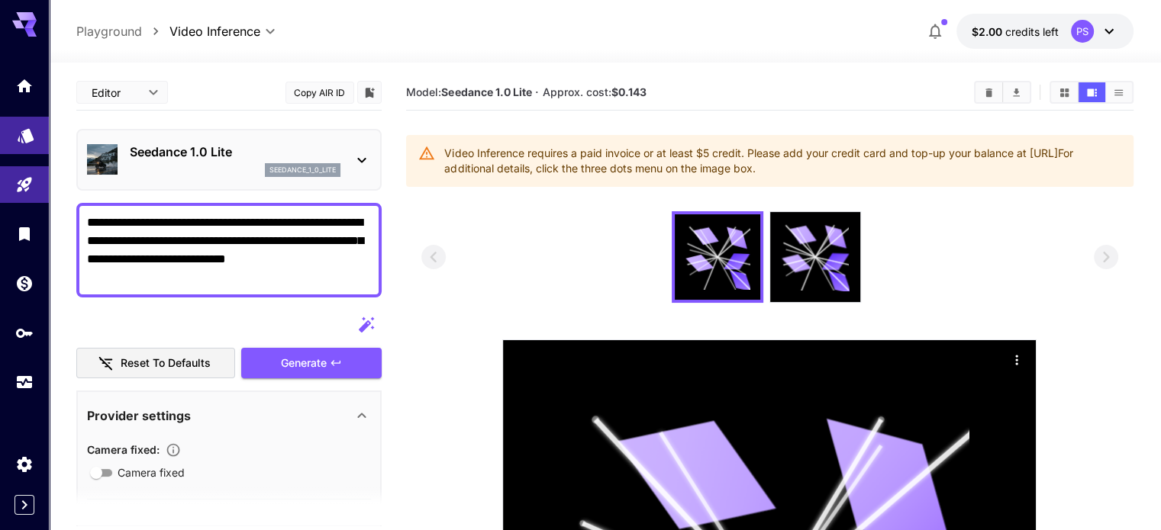
click at [22, 137] on icon "Models" at bounding box center [26, 130] width 18 height 18
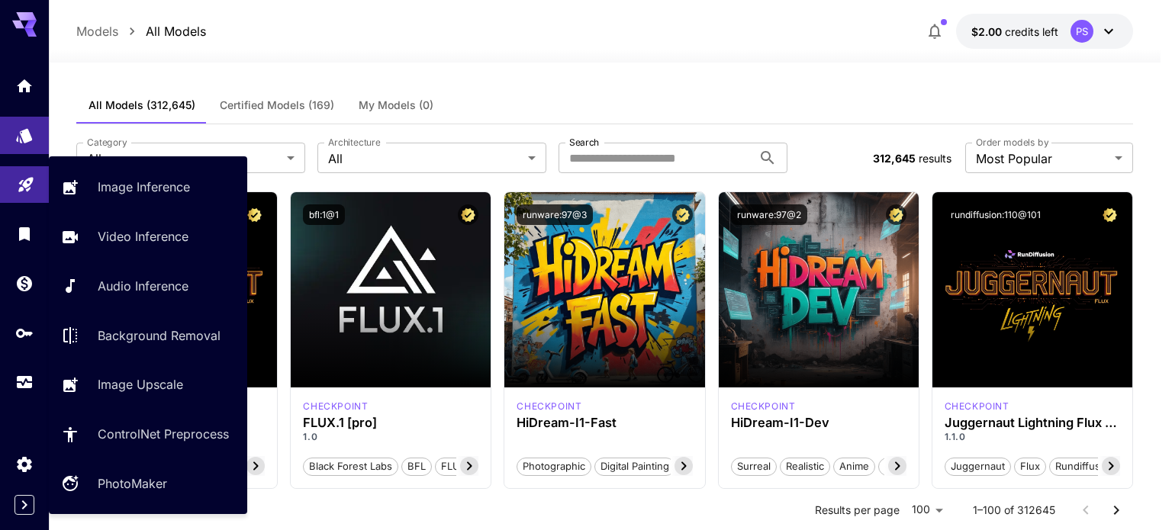
click at [15, 183] on link at bounding box center [24, 184] width 49 height 37
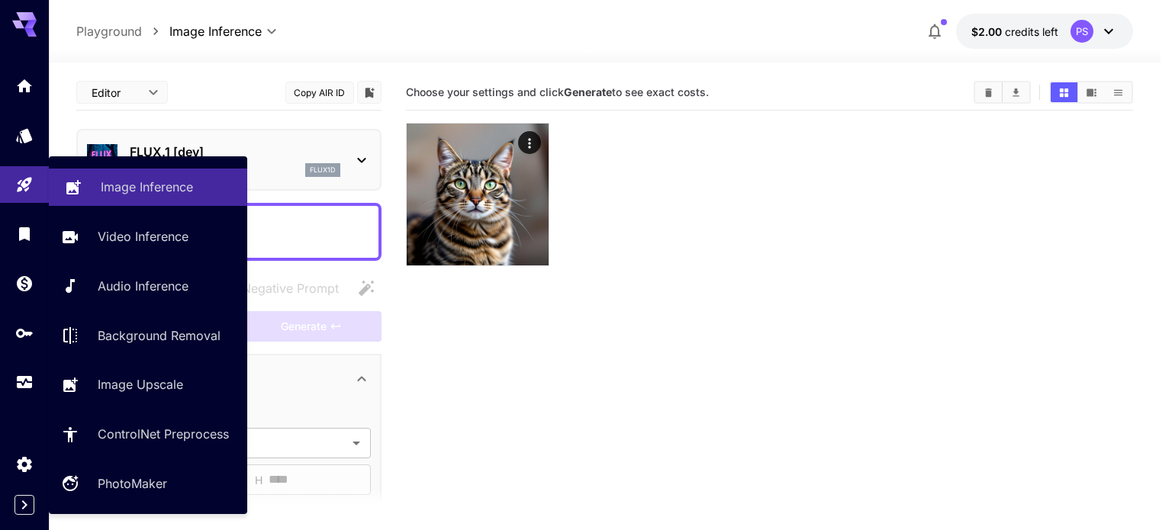
click at [144, 188] on p "Image Inference" at bounding box center [147, 187] width 92 height 18
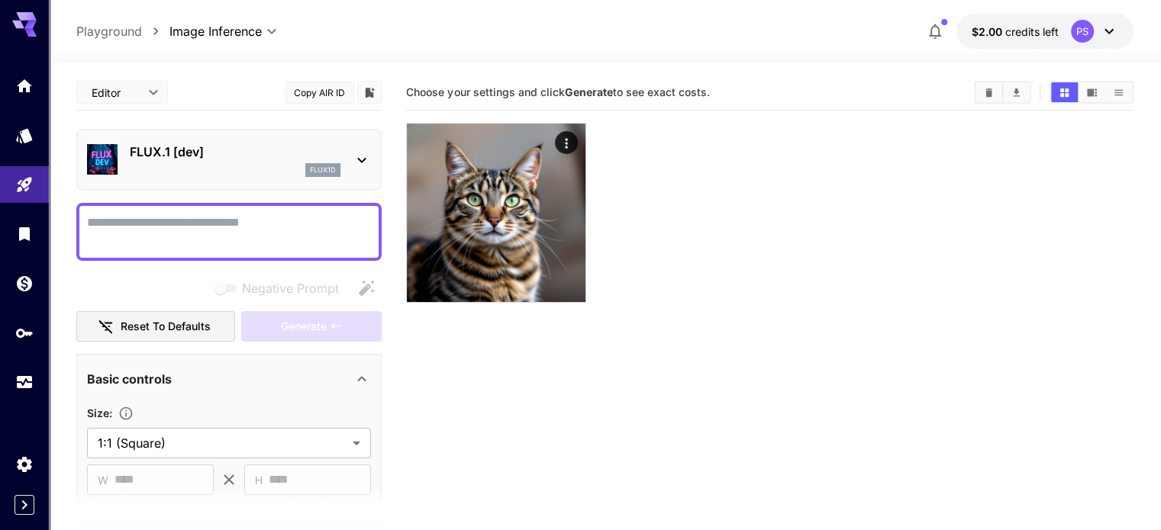
click at [362, 163] on icon at bounding box center [362, 160] width 18 height 18
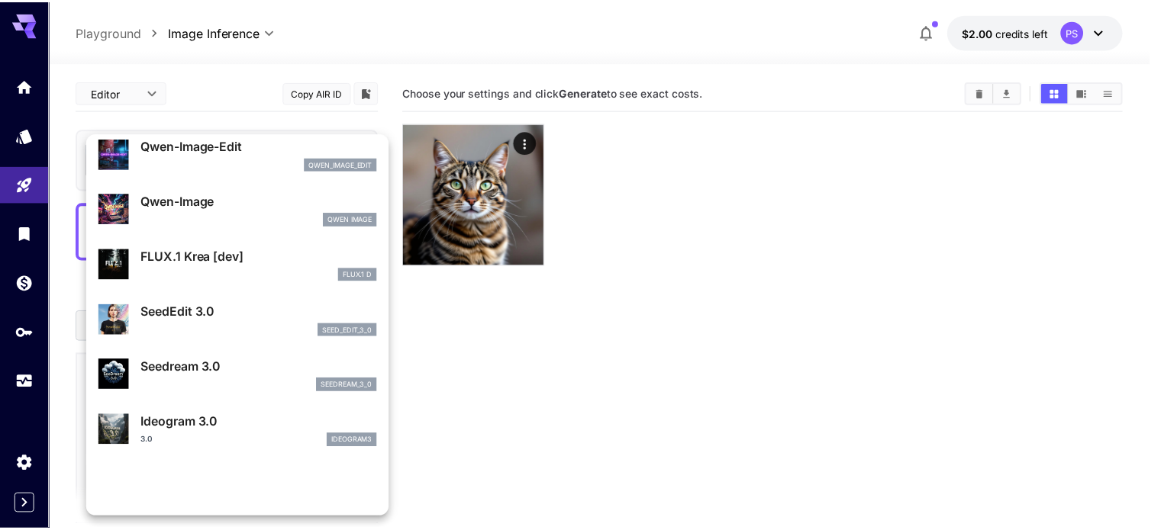
scroll to position [305, 0]
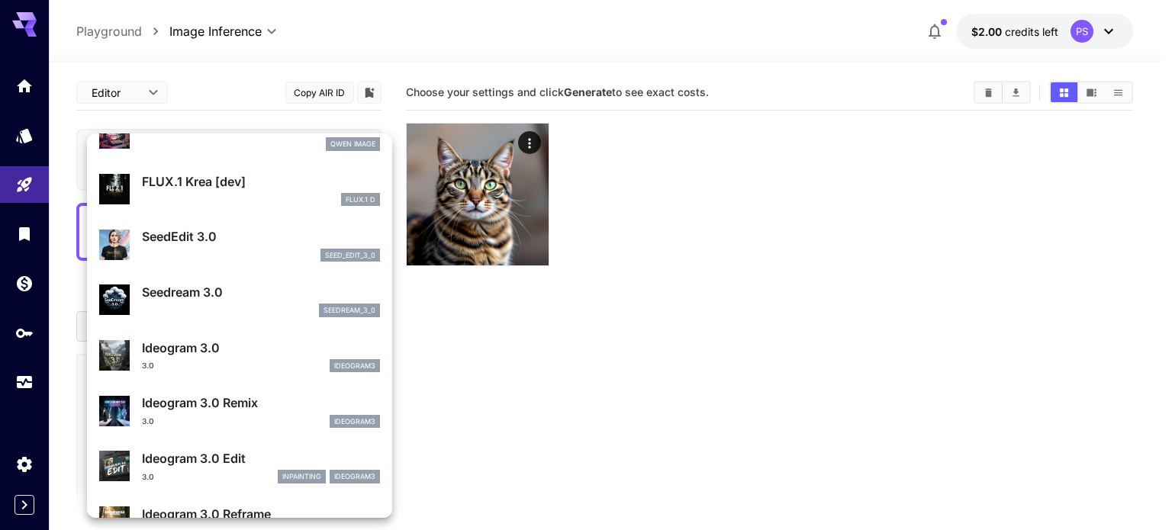
click at [244, 353] on p "Ideogram 3.0" at bounding box center [261, 348] width 238 height 18
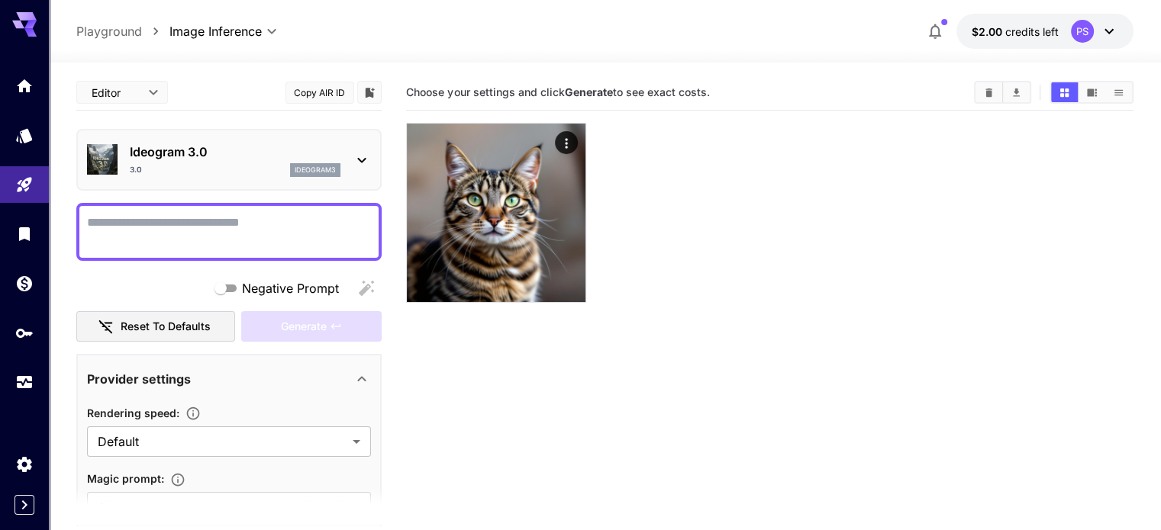
click at [199, 231] on textarea "Negative Prompt" at bounding box center [229, 232] width 284 height 37
paste textarea "**********"
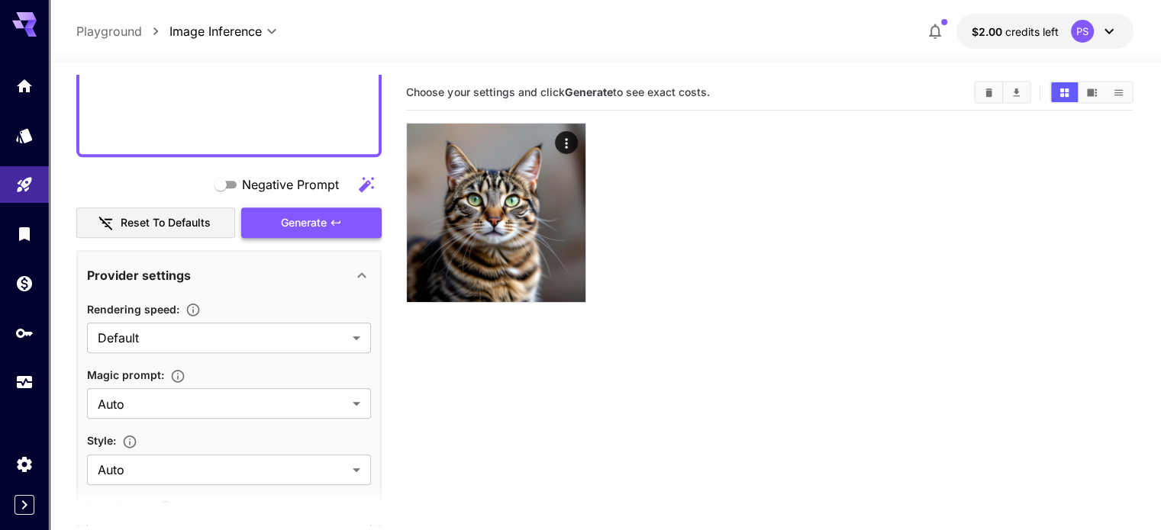
click at [298, 225] on span "Generate" at bounding box center [304, 223] width 46 height 19
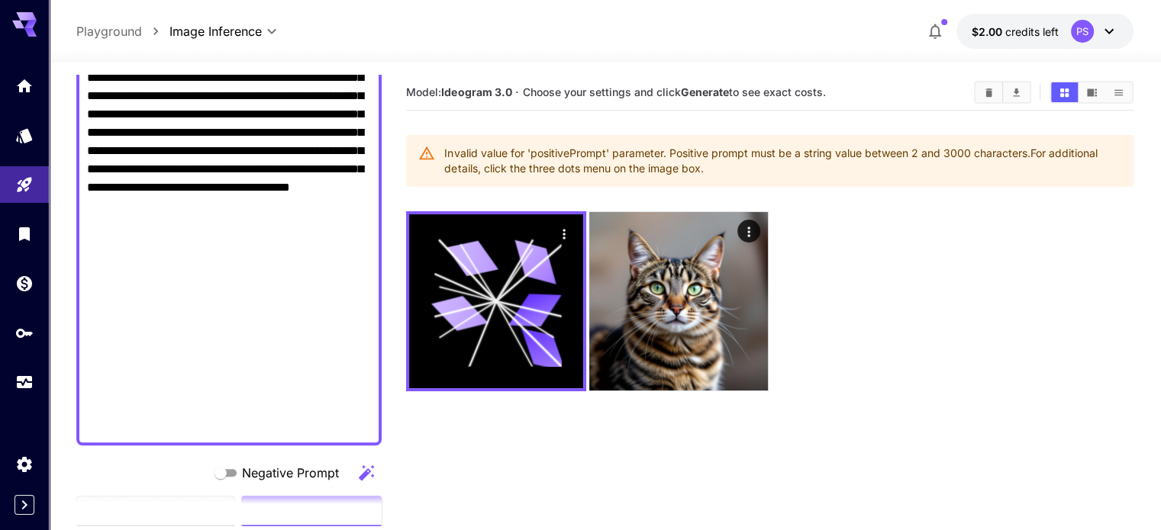
scroll to position [1428, 0]
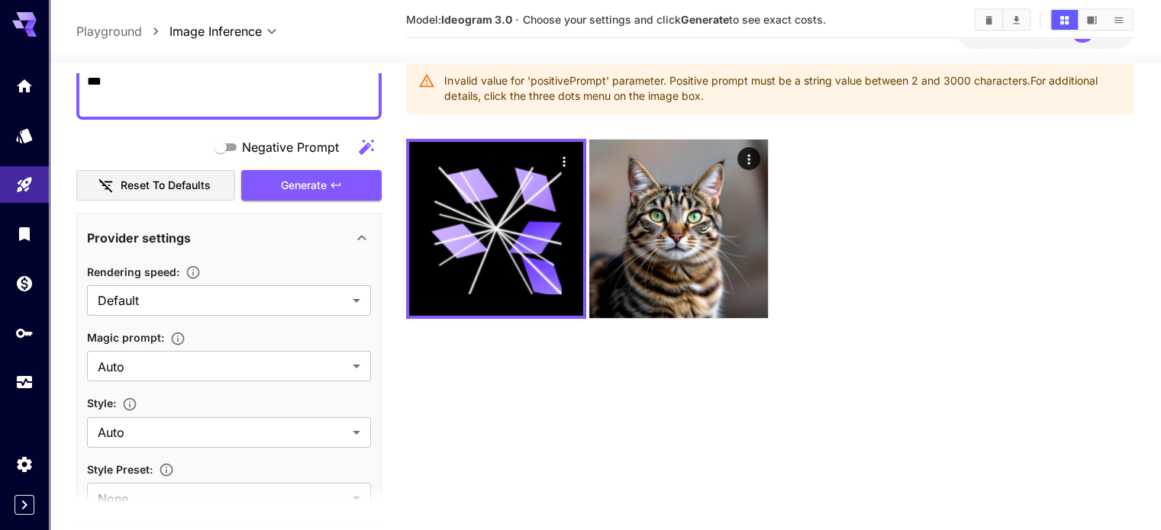
scroll to position [76, 0]
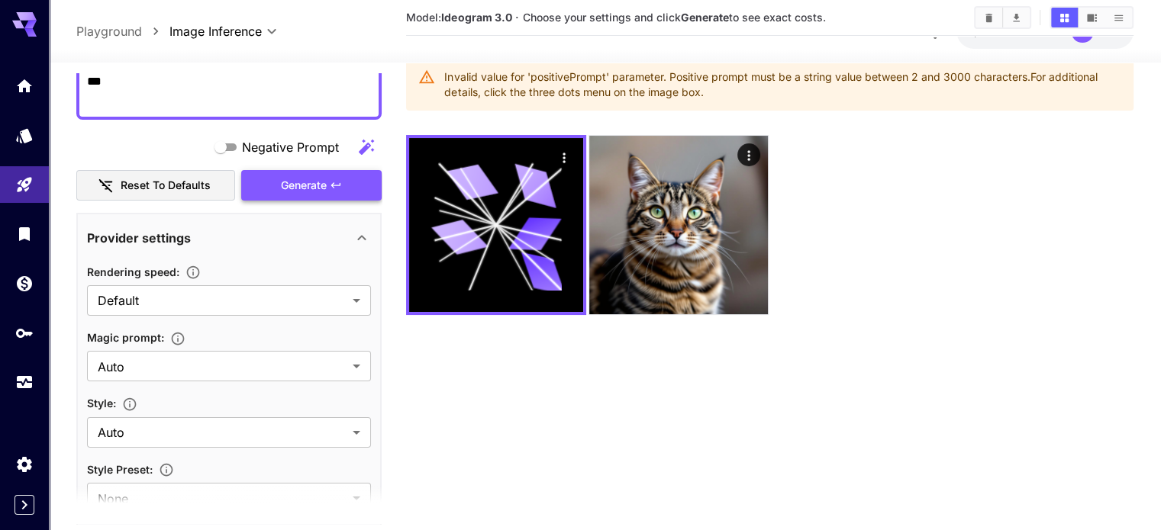
type textarea "***"
click at [322, 176] on span "Generate" at bounding box center [304, 185] width 46 height 19
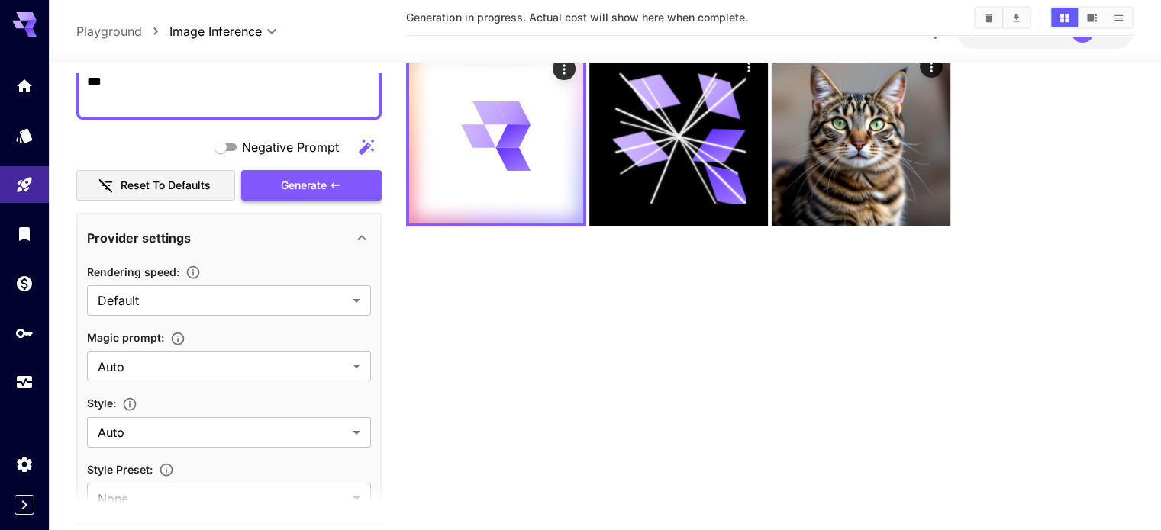
click at [324, 176] on span "Generate" at bounding box center [304, 185] width 46 height 19
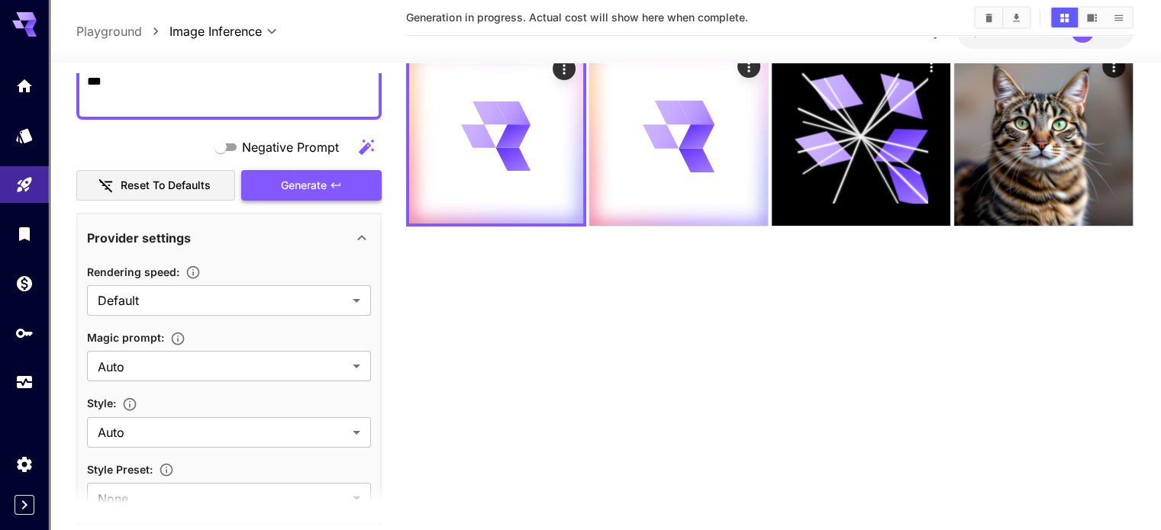
click at [321, 176] on span "Generate" at bounding box center [304, 185] width 46 height 19
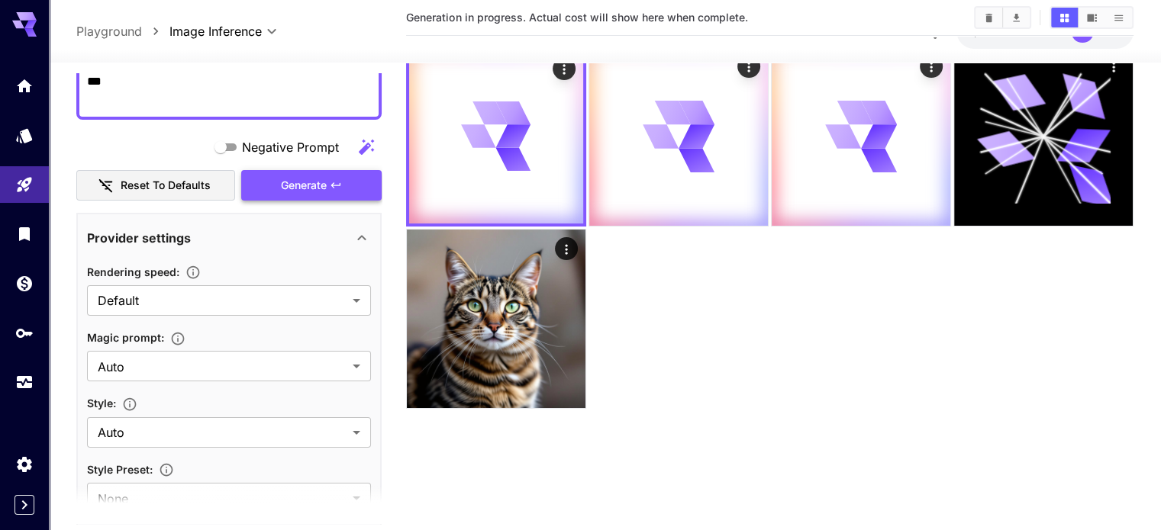
click at [321, 176] on span "Generate" at bounding box center [304, 185] width 46 height 19
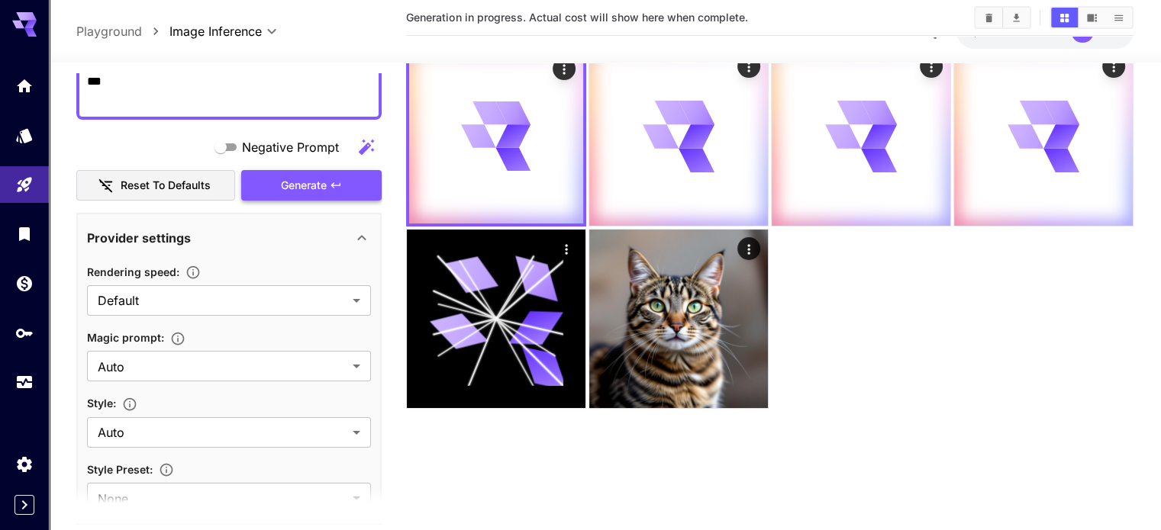
click at [321, 176] on span "Generate" at bounding box center [304, 185] width 46 height 19
click at [317, 182] on span "Generate" at bounding box center [304, 185] width 46 height 19
click at [315, 183] on span "Generate" at bounding box center [304, 185] width 46 height 19
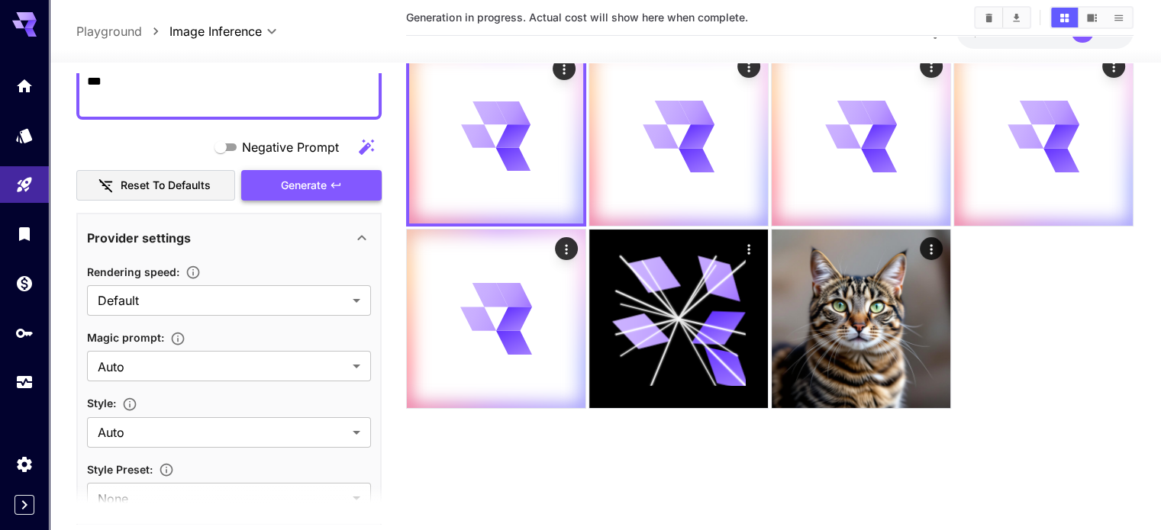
click at [315, 184] on span "Generate" at bounding box center [304, 185] width 46 height 19
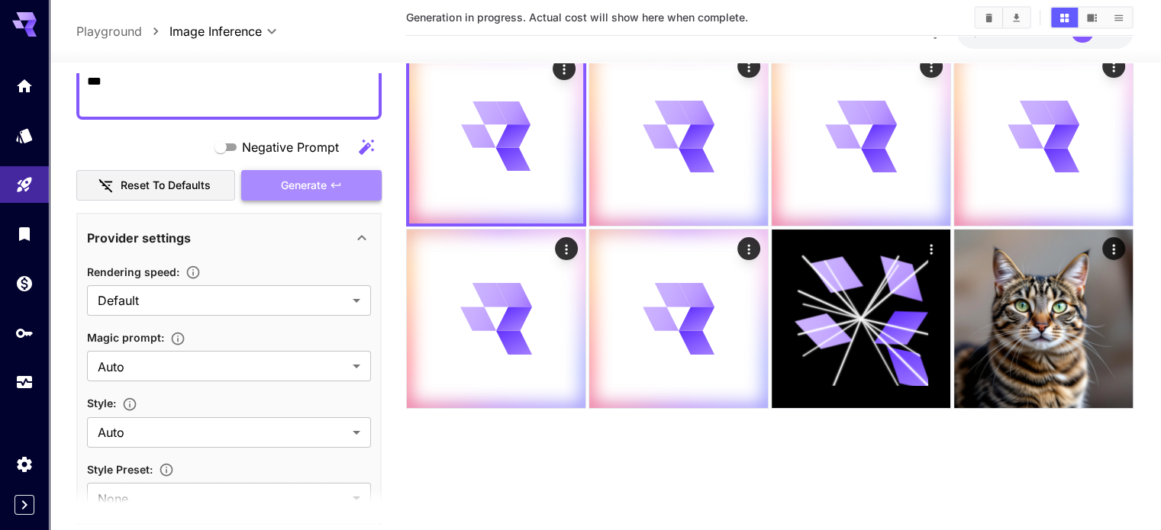
click at [315, 184] on span "Generate" at bounding box center [304, 185] width 46 height 19
click at [309, 186] on span "Generate" at bounding box center [304, 185] width 46 height 19
click at [308, 187] on span "Generate" at bounding box center [304, 185] width 46 height 19
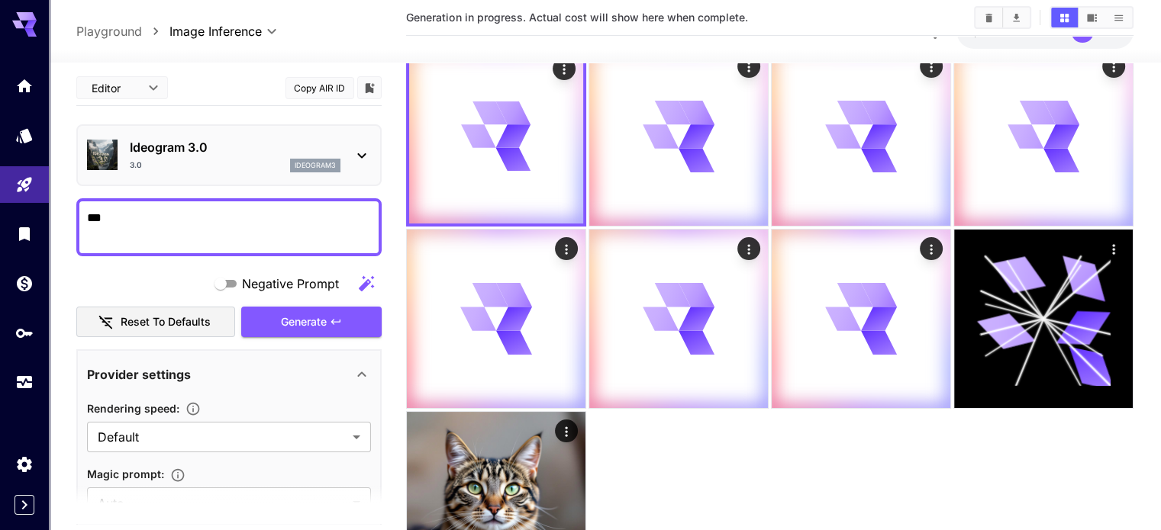
scroll to position [0, 0]
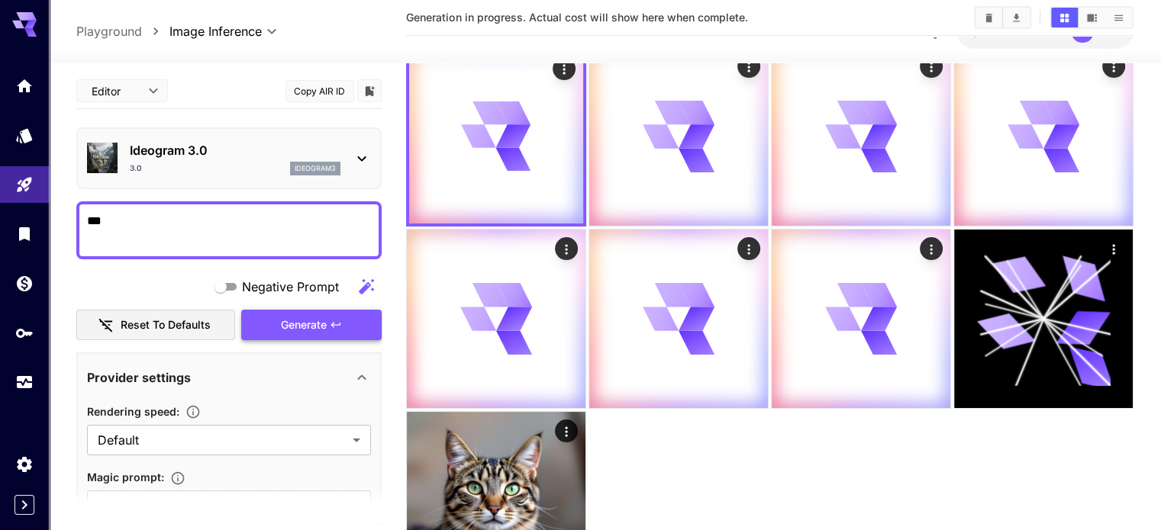
click at [311, 322] on span "Generate" at bounding box center [304, 325] width 46 height 19
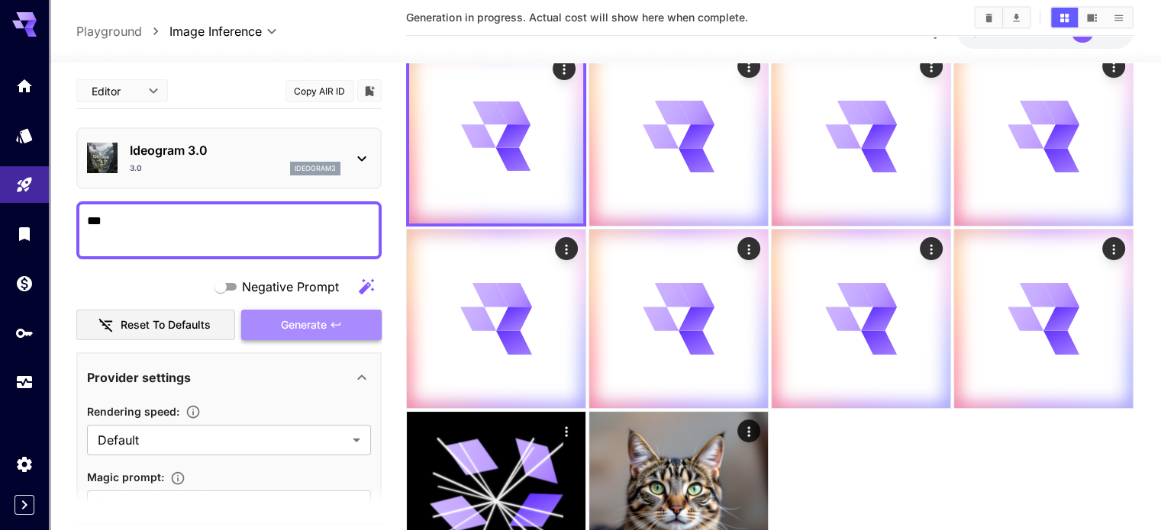
click at [311, 322] on span "Generate" at bounding box center [304, 325] width 46 height 19
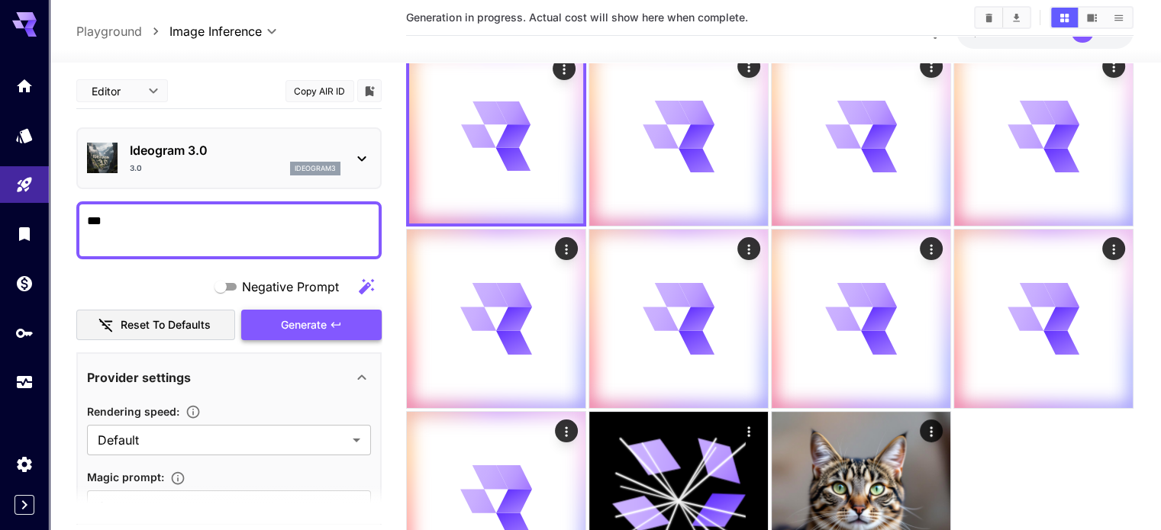
click at [311, 322] on span "Generate" at bounding box center [304, 325] width 46 height 19
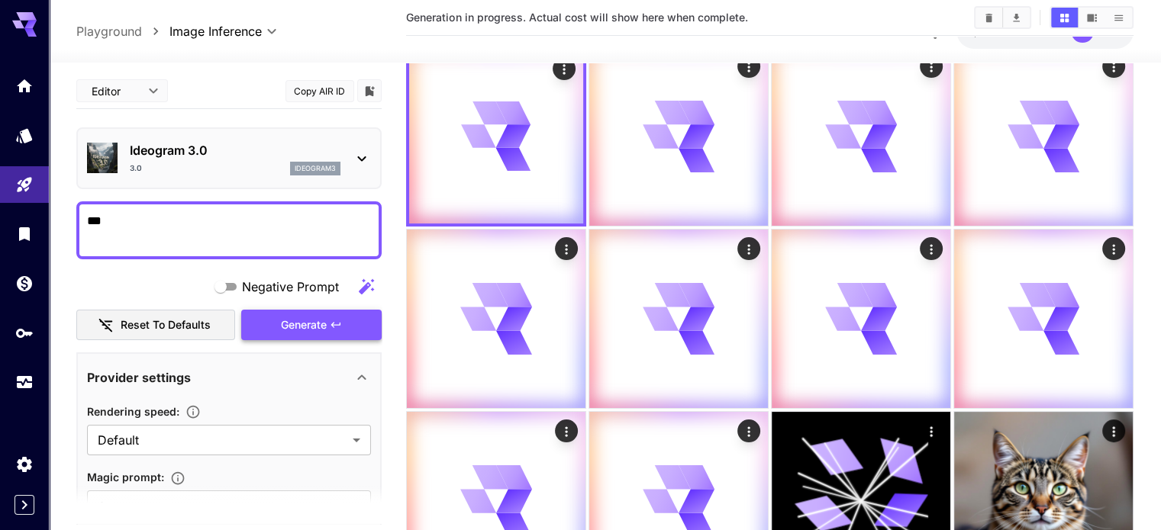
click at [311, 322] on span "Generate" at bounding box center [304, 325] width 46 height 19
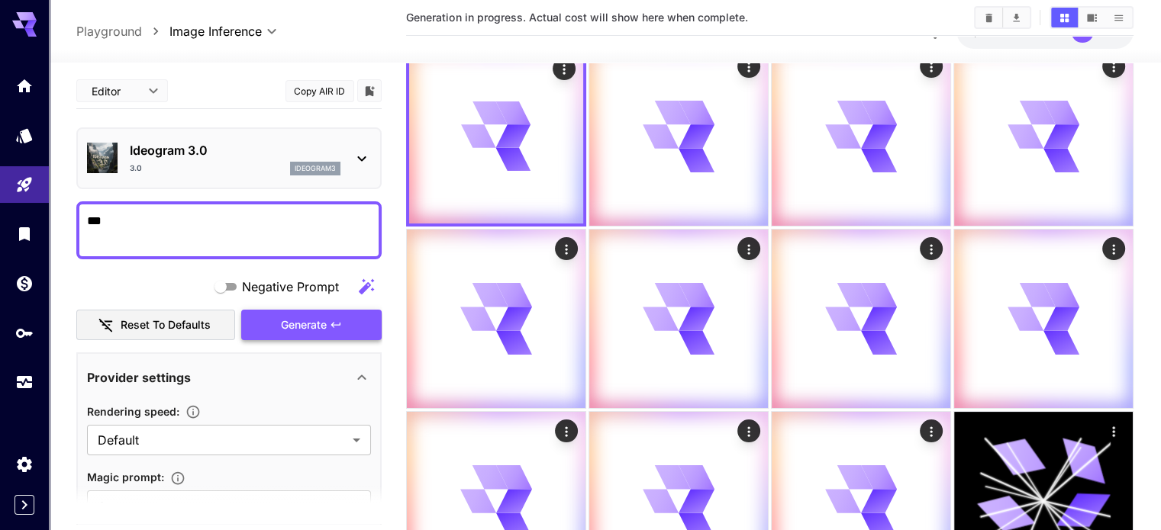
click at [311, 322] on span "Generate" at bounding box center [304, 325] width 46 height 19
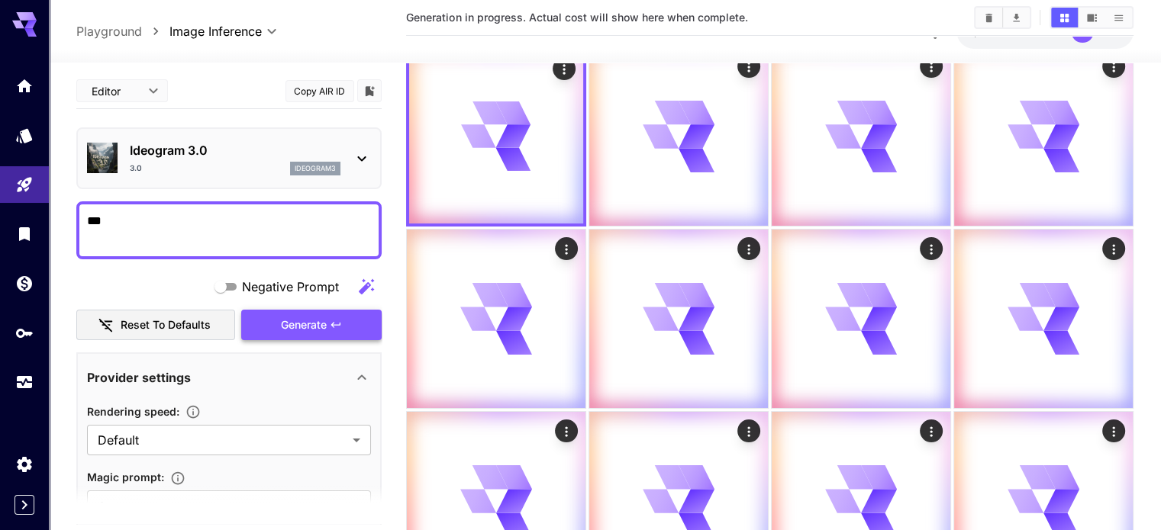
click at [311, 322] on span "Generate" at bounding box center [304, 325] width 46 height 19
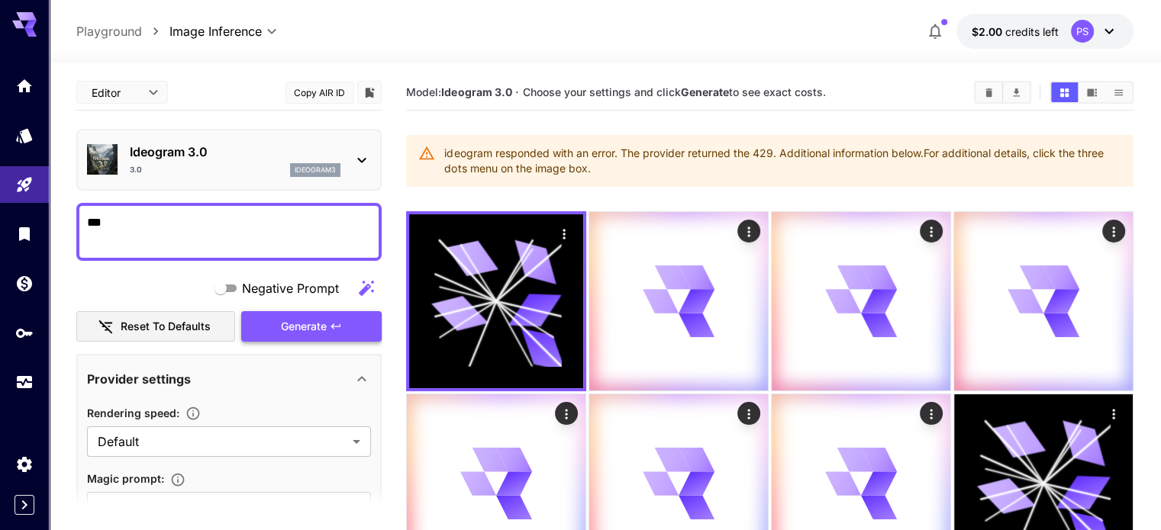
click at [327, 329] on span "Generate" at bounding box center [304, 326] width 46 height 19
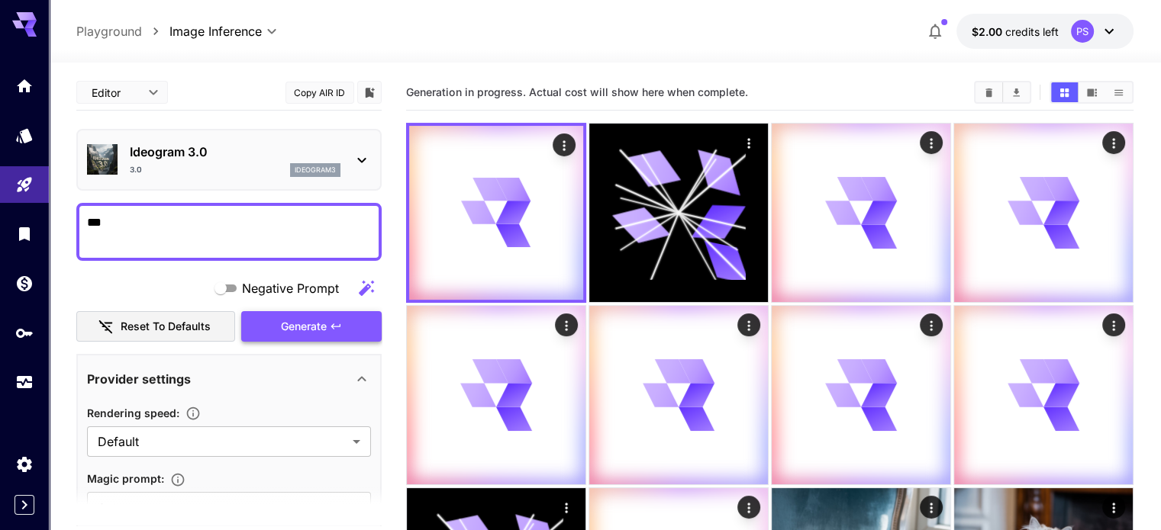
click at [327, 329] on span "Generate" at bounding box center [304, 326] width 46 height 19
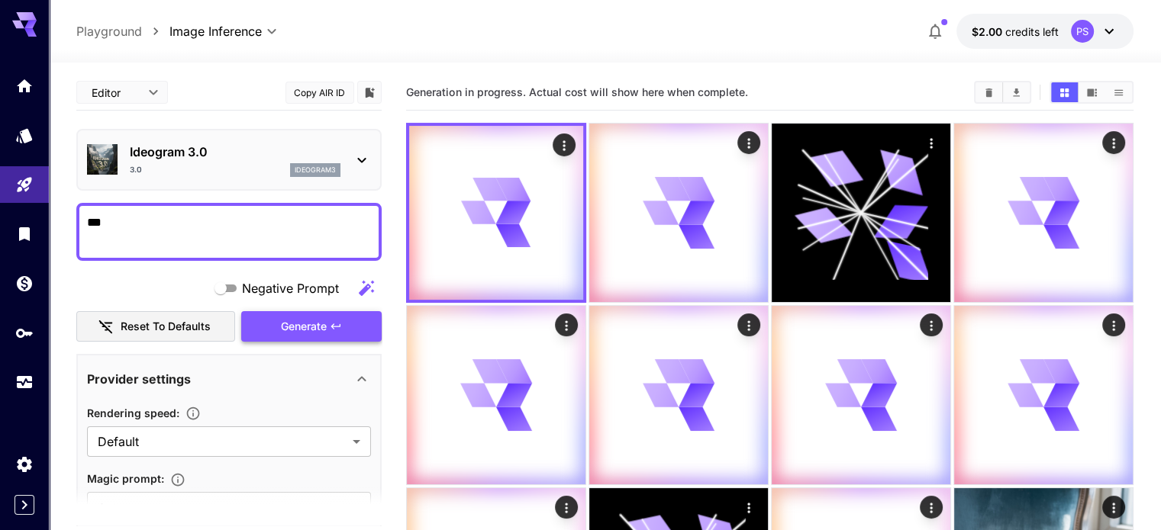
click at [327, 329] on span "Generate" at bounding box center [304, 326] width 46 height 19
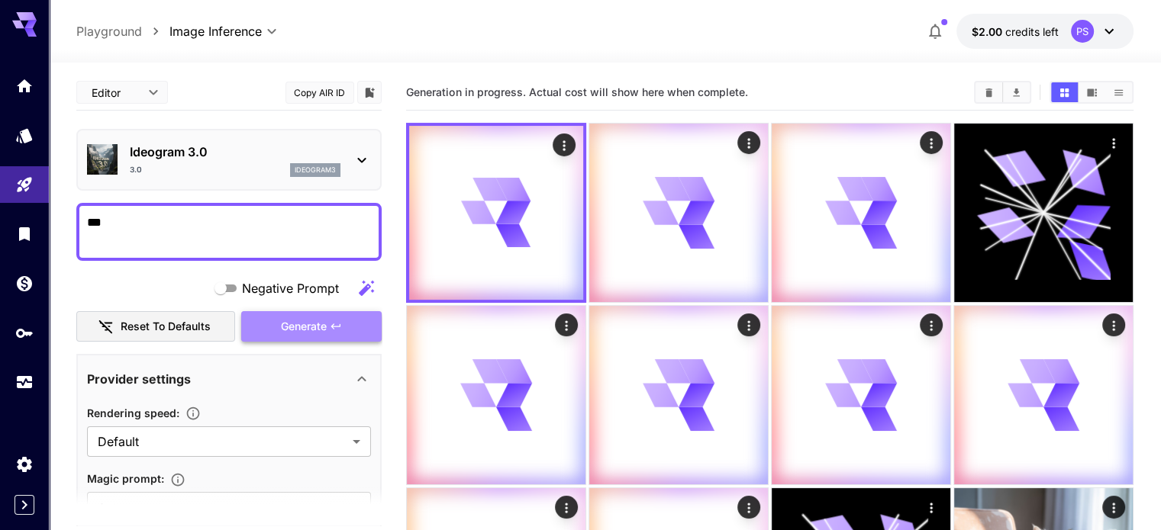
click at [327, 329] on span "Generate" at bounding box center [304, 326] width 46 height 19
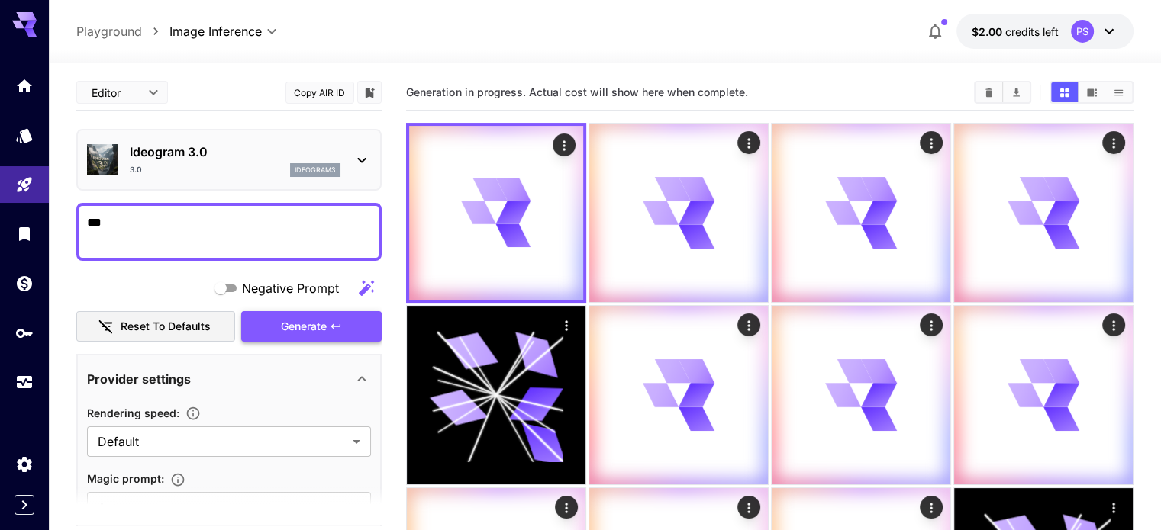
click at [327, 329] on span "Generate" at bounding box center [304, 326] width 46 height 19
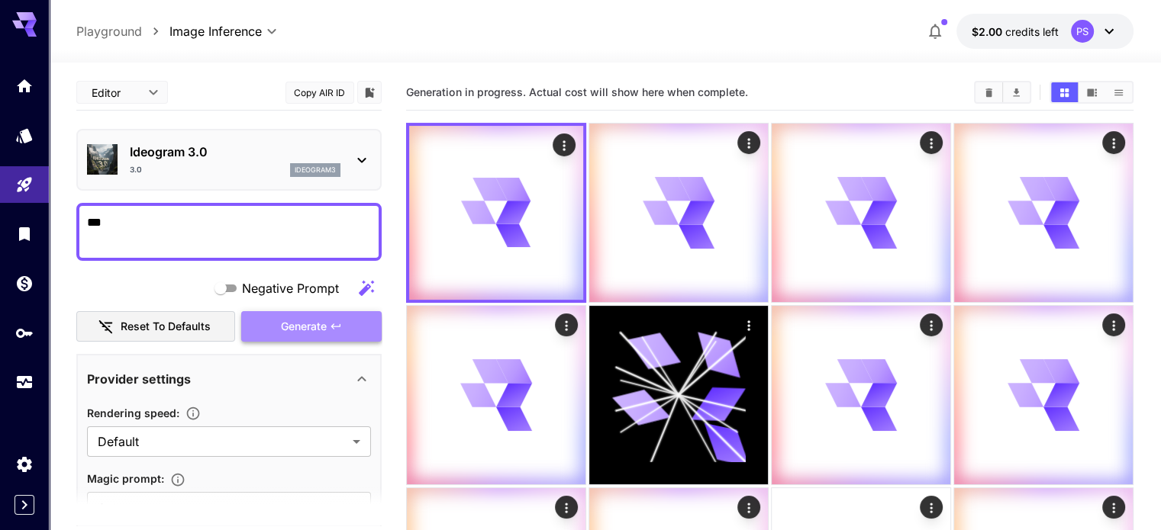
click at [327, 329] on span "Generate" at bounding box center [304, 326] width 46 height 19
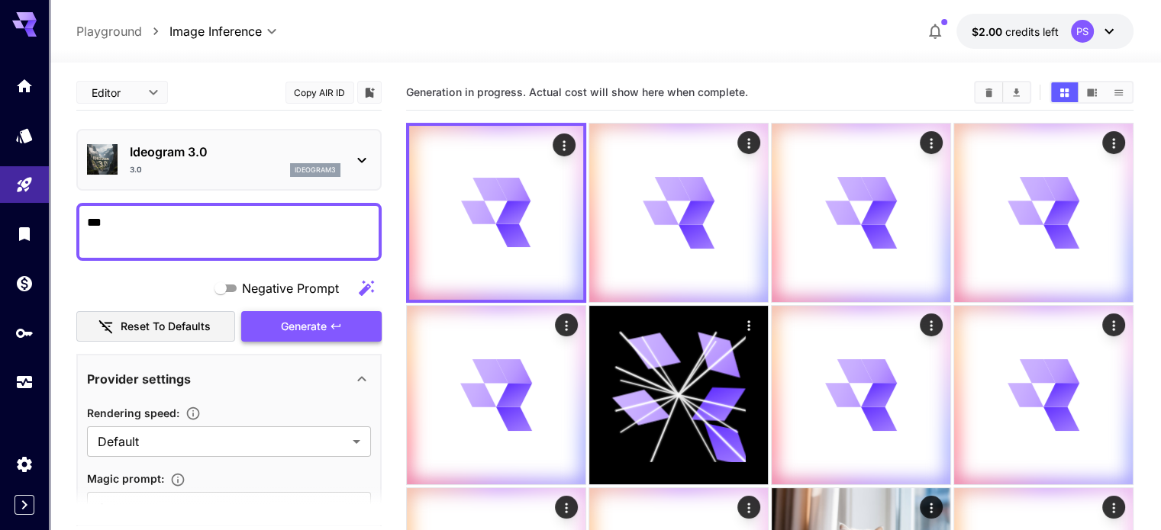
click at [327, 329] on span "Generate" at bounding box center [304, 326] width 46 height 19
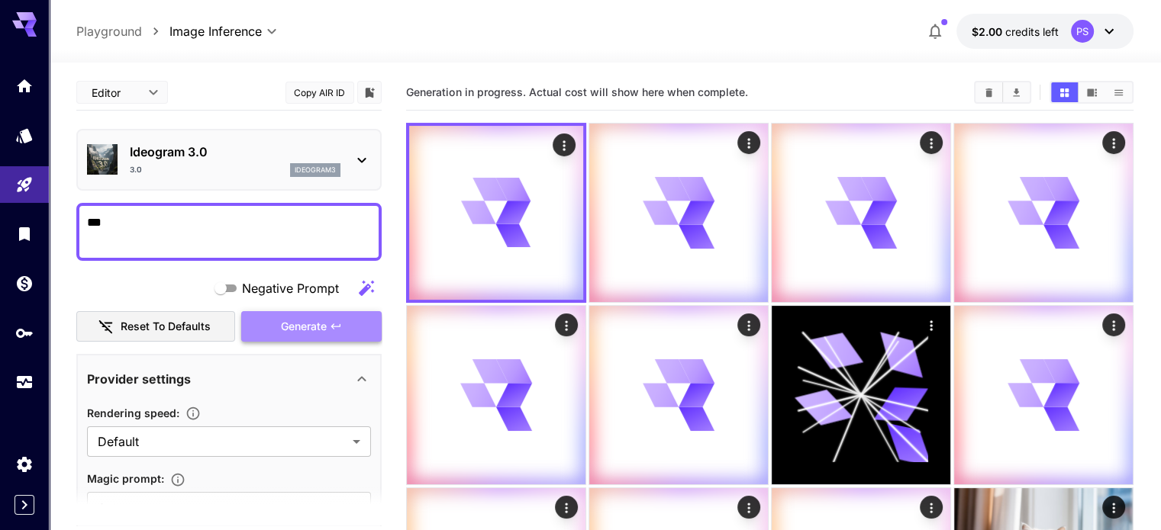
click at [327, 329] on span "Generate" at bounding box center [304, 326] width 46 height 19
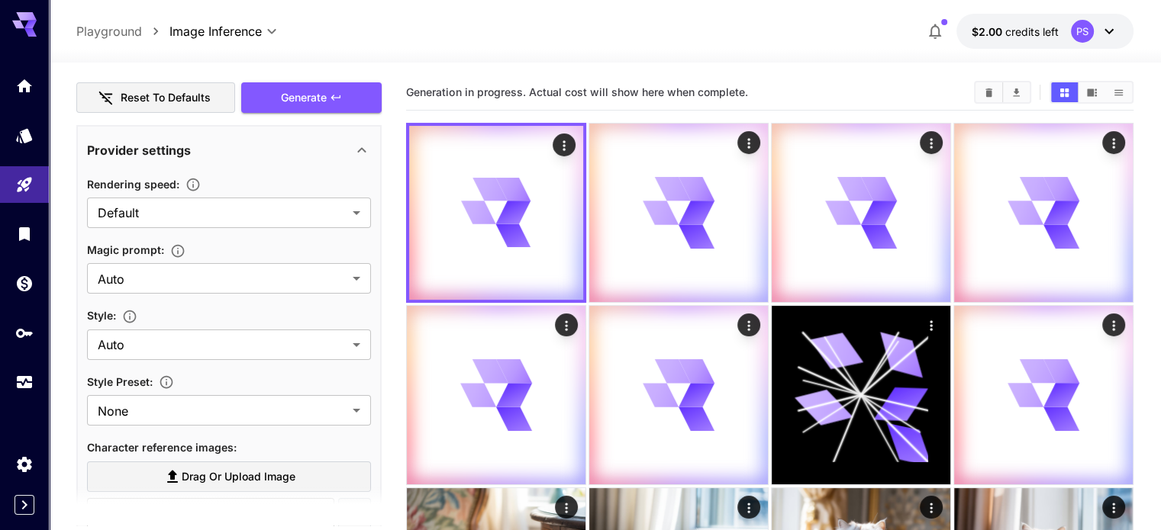
click at [330, 114] on div "**********" at bounding box center [228, 489] width 305 height 1286
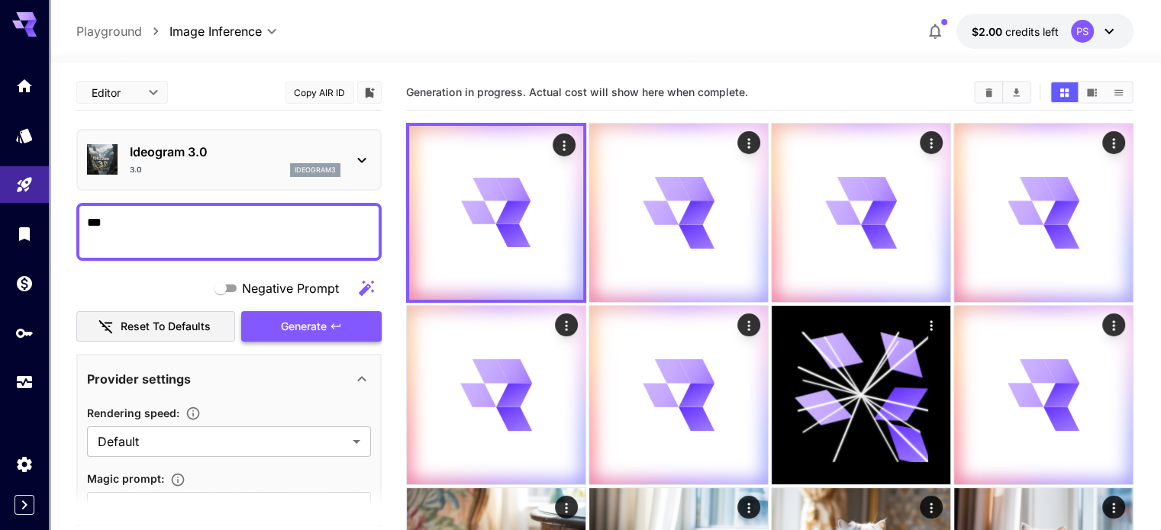
click at [317, 322] on span "Generate" at bounding box center [304, 326] width 46 height 19
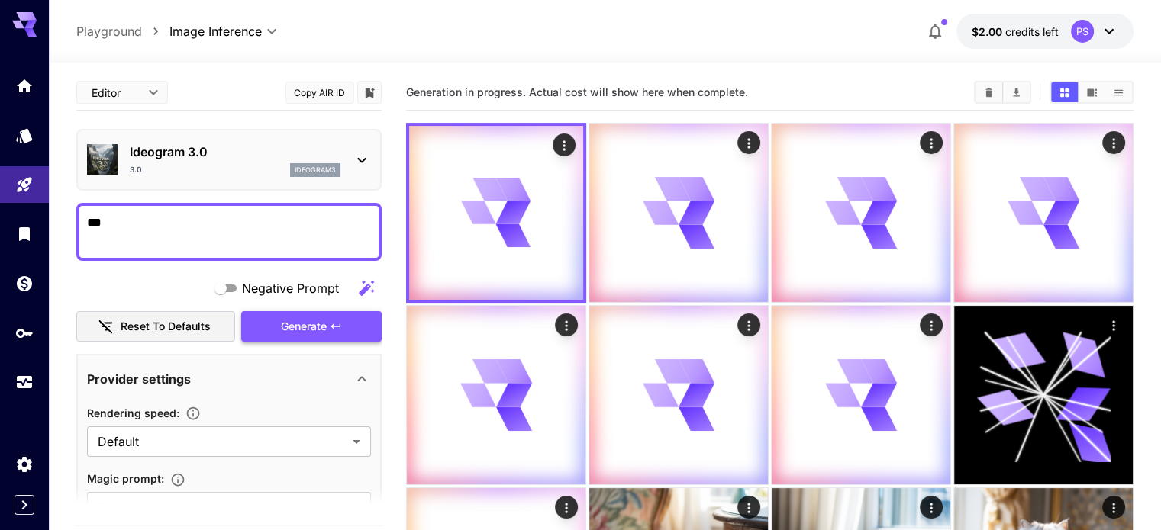
click at [317, 322] on span "Generate" at bounding box center [304, 326] width 46 height 19
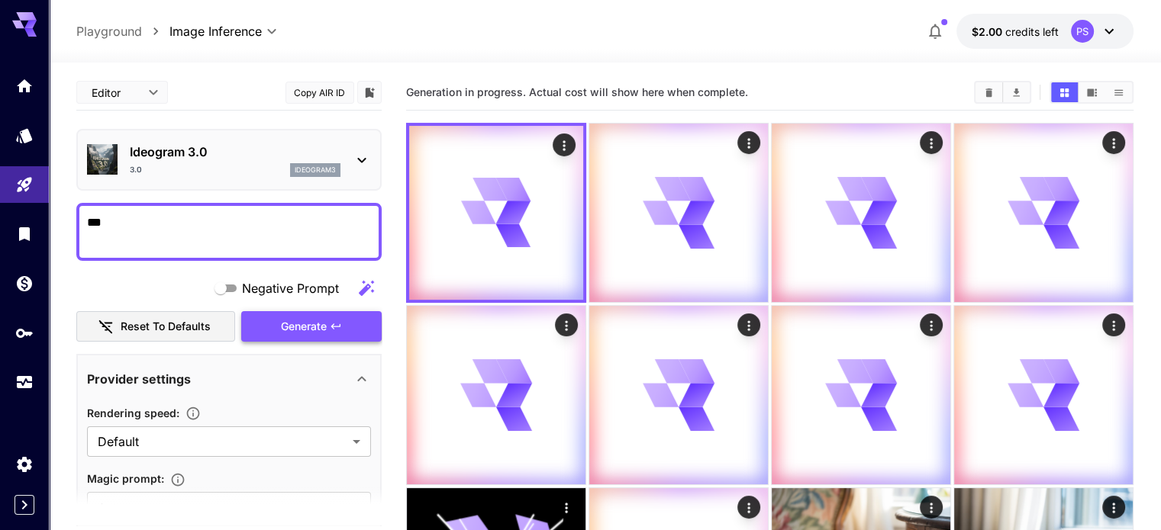
click at [317, 322] on span "Generate" at bounding box center [304, 326] width 46 height 19
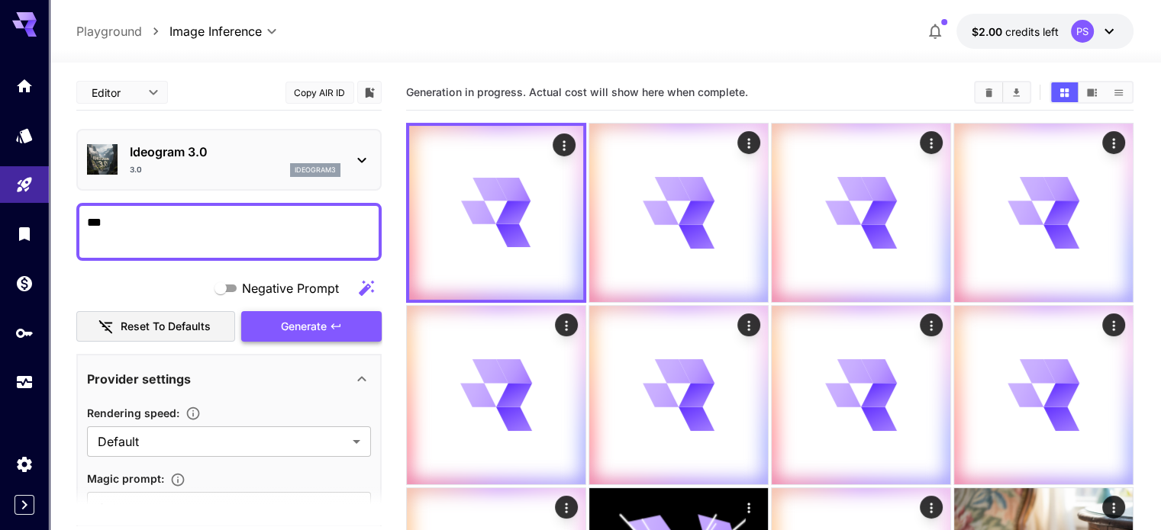
click at [317, 322] on span "Generate" at bounding box center [304, 326] width 46 height 19
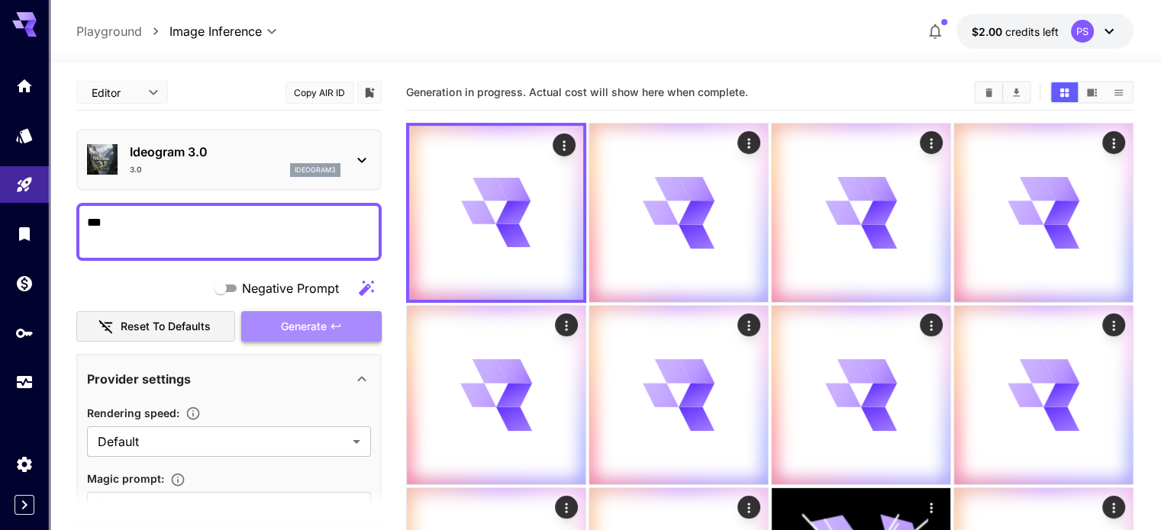
click at [317, 322] on span "Generate" at bounding box center [304, 326] width 46 height 19
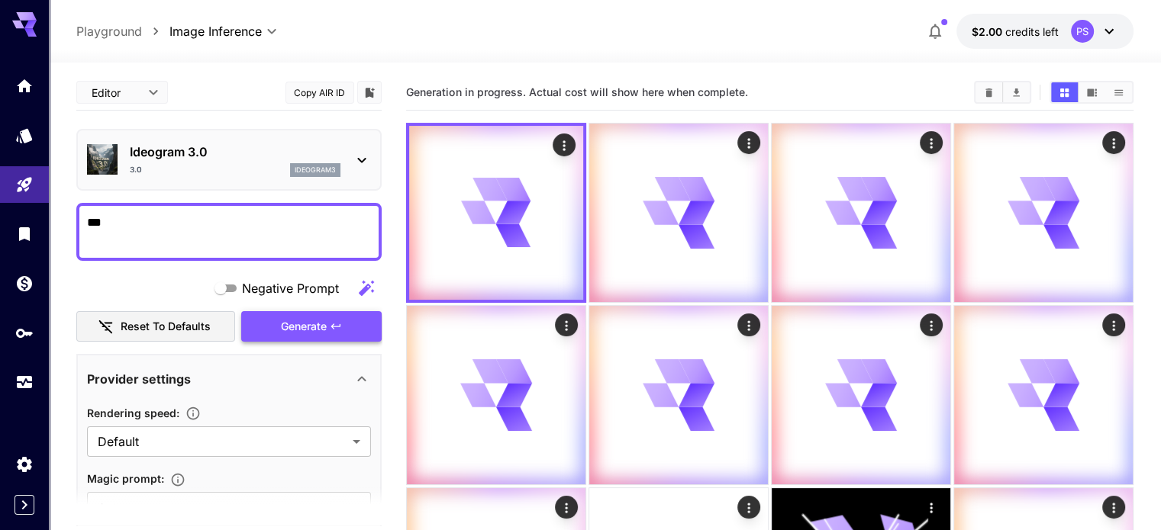
click at [317, 322] on span "Generate" at bounding box center [304, 326] width 46 height 19
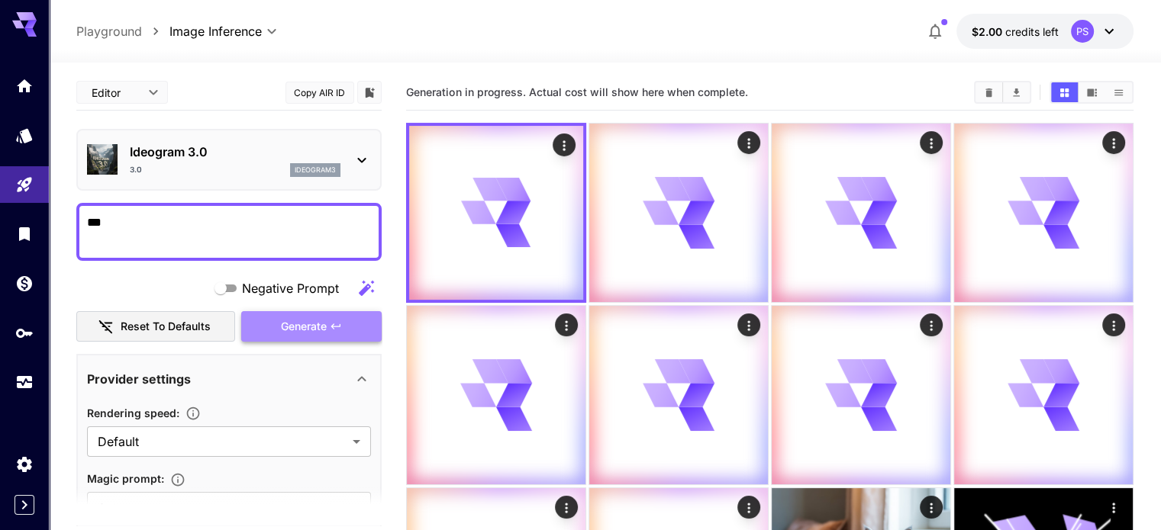
click at [317, 322] on span "Generate" at bounding box center [304, 326] width 46 height 19
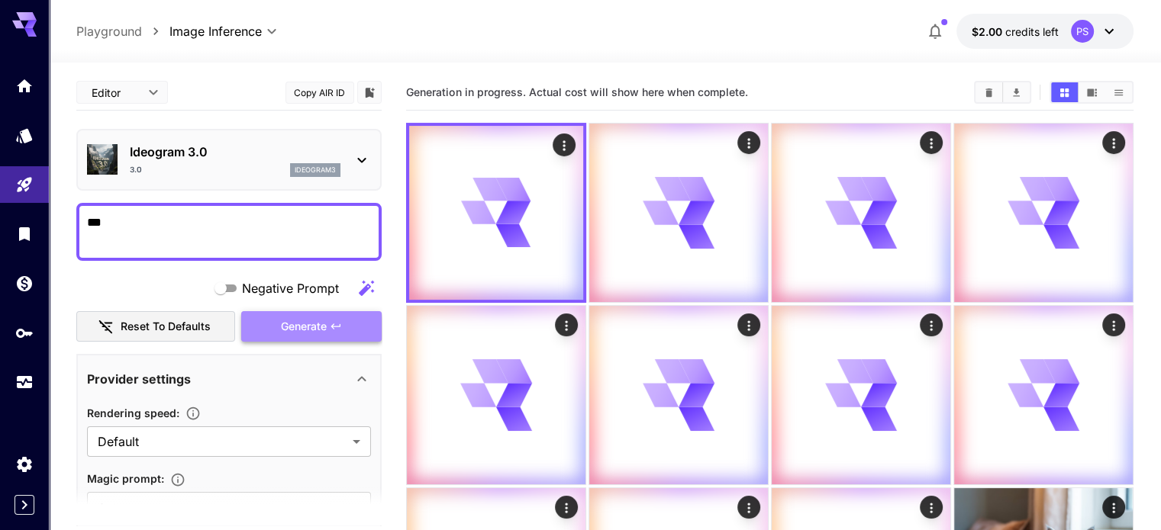
click at [317, 322] on span "Generate" at bounding box center [304, 326] width 46 height 19
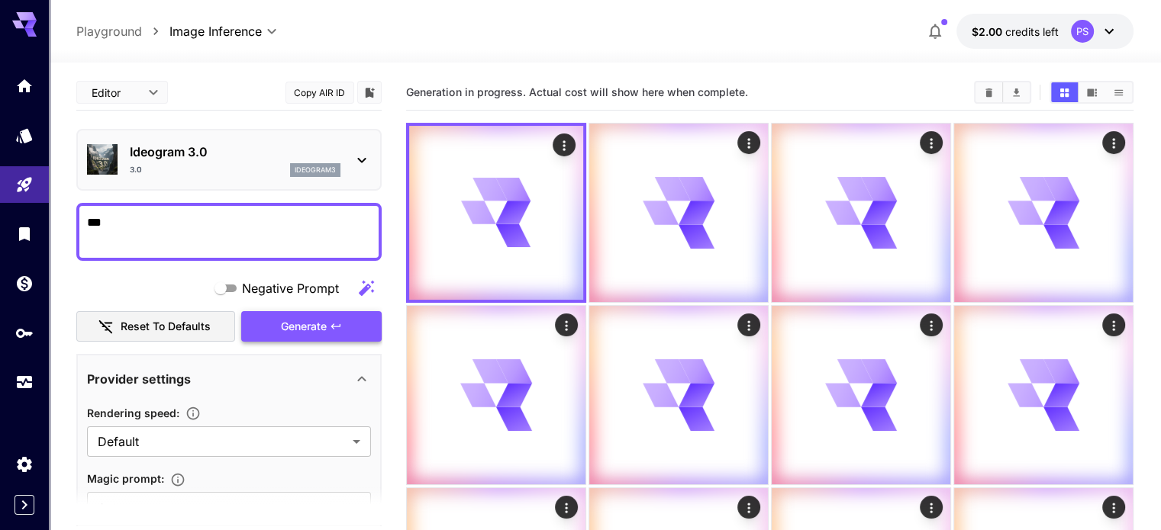
click at [317, 322] on span "Generate" at bounding box center [304, 326] width 46 height 19
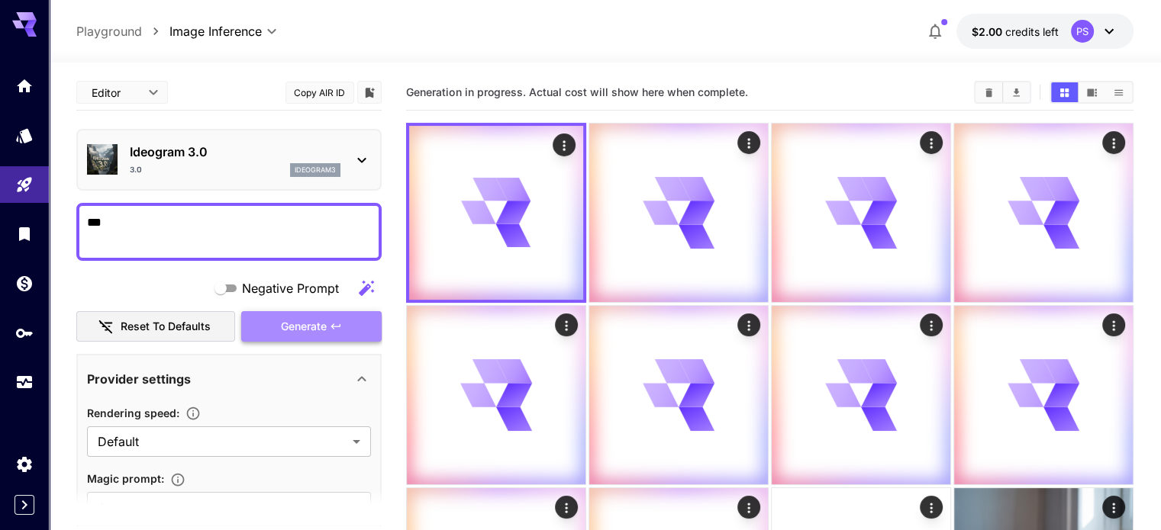
click at [317, 322] on span "Generate" at bounding box center [304, 326] width 46 height 19
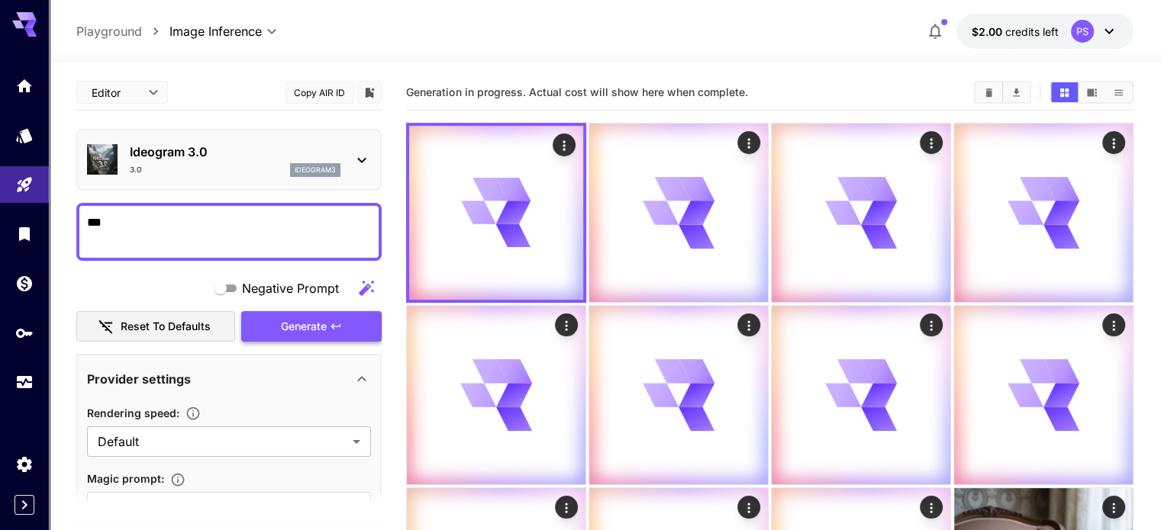
click at [317, 322] on span "Generate" at bounding box center [304, 326] width 46 height 19
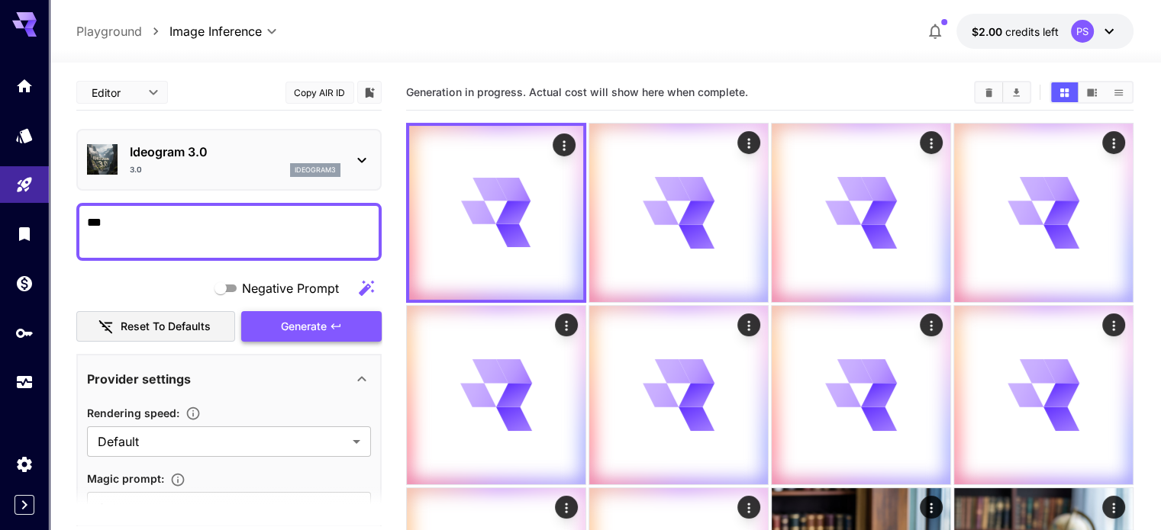
click at [317, 322] on span "Generate" at bounding box center [304, 326] width 46 height 19
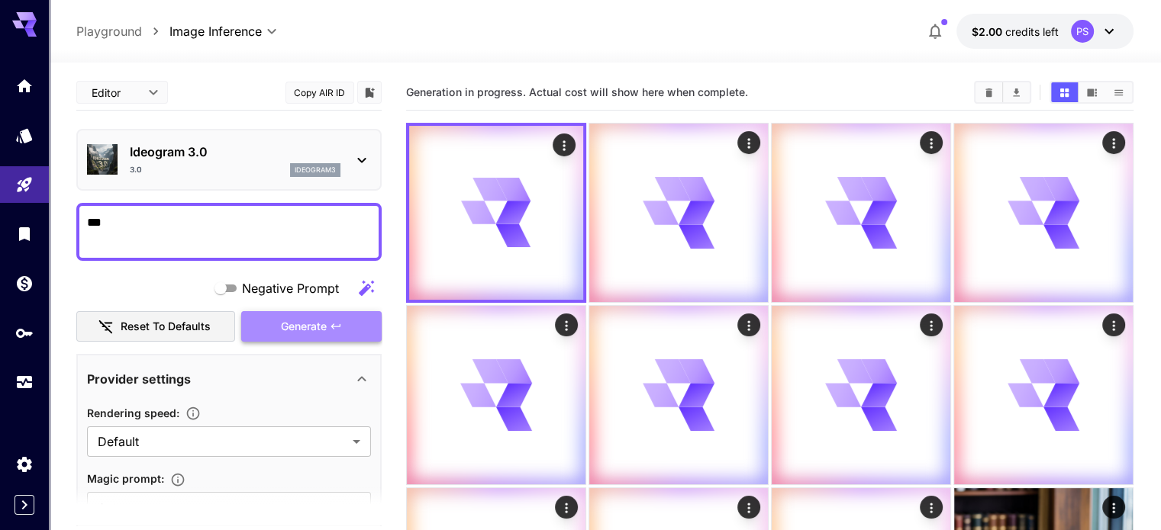
click at [317, 322] on span "Generate" at bounding box center [304, 326] width 46 height 19
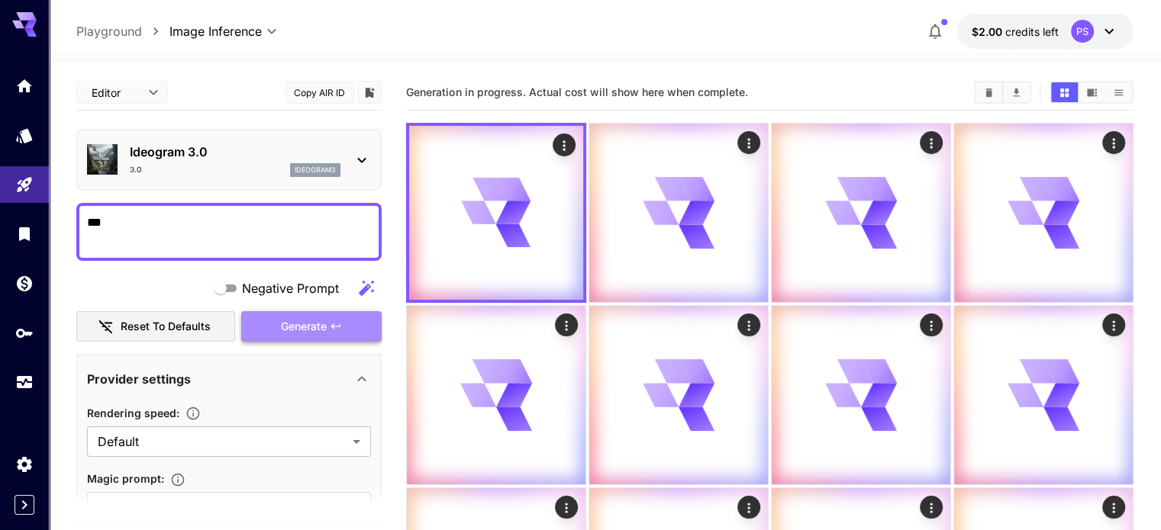
click at [317, 322] on span "Generate" at bounding box center [304, 326] width 46 height 19
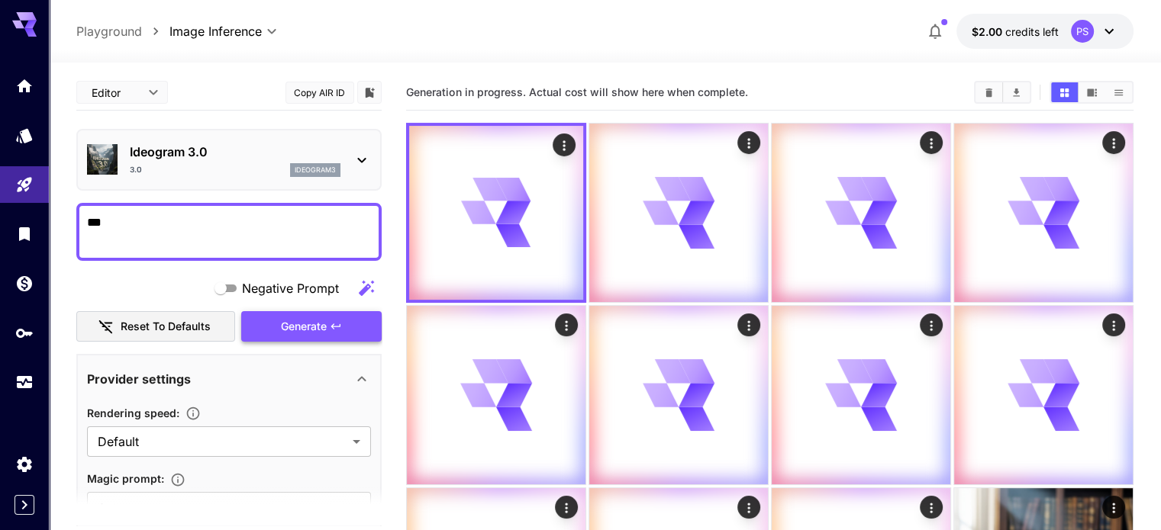
click at [317, 322] on span "Generate" at bounding box center [304, 326] width 46 height 19
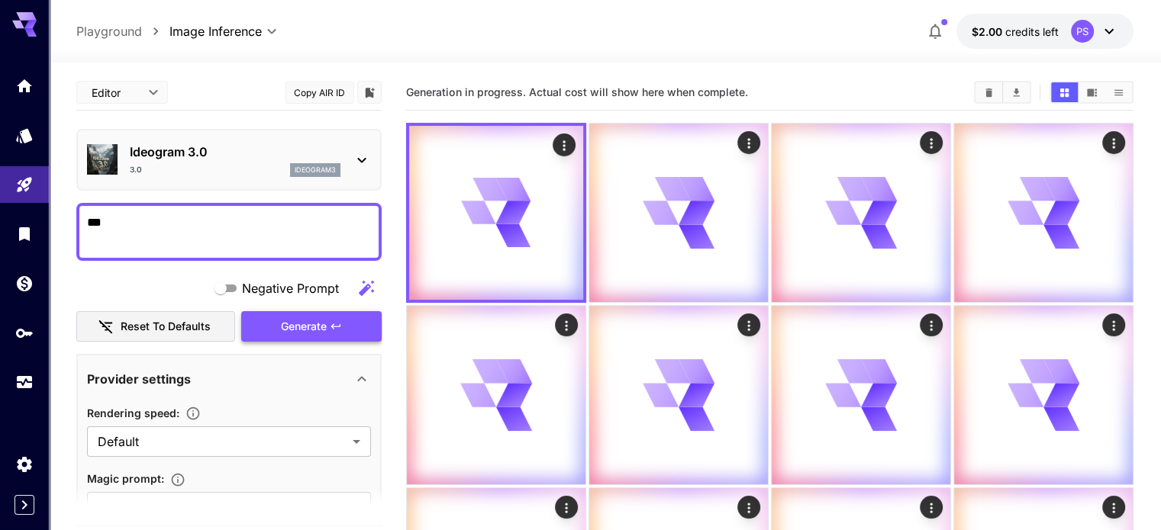
click at [317, 322] on span "Generate" at bounding box center [304, 326] width 46 height 19
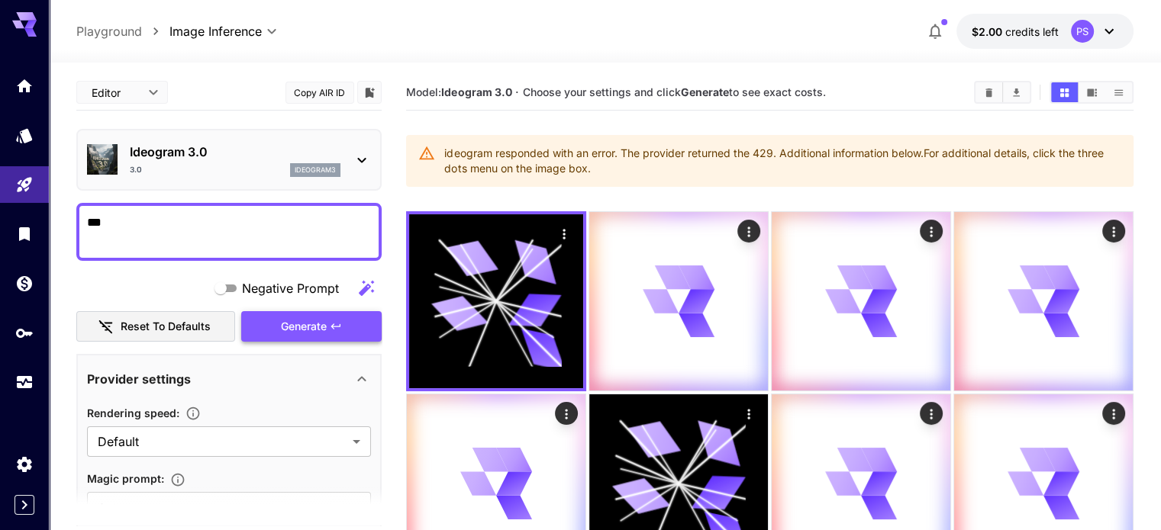
click at [317, 322] on span "Generate" at bounding box center [304, 326] width 46 height 19
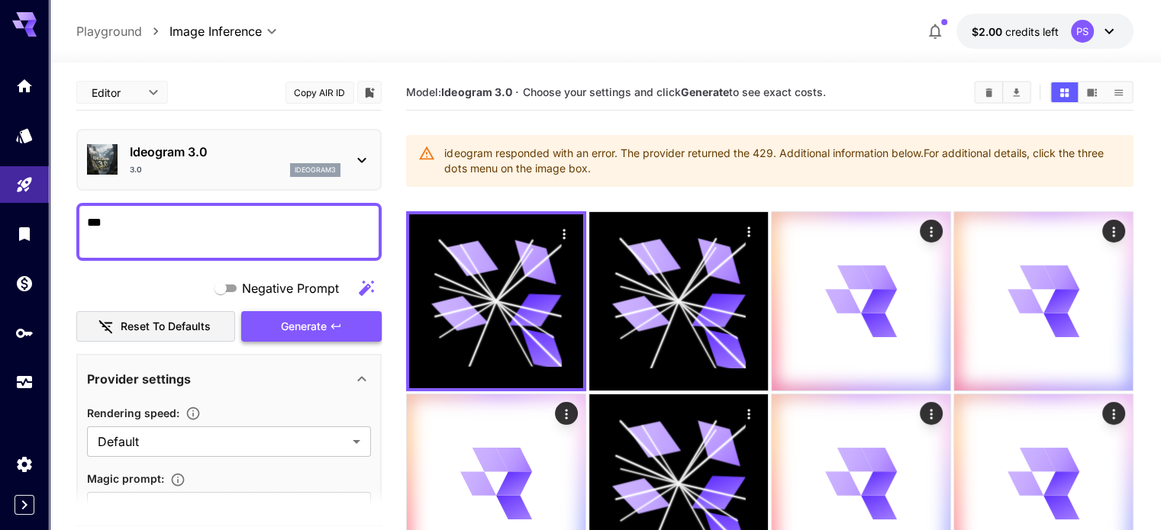
click at [317, 322] on span "Generate" at bounding box center [304, 326] width 46 height 19
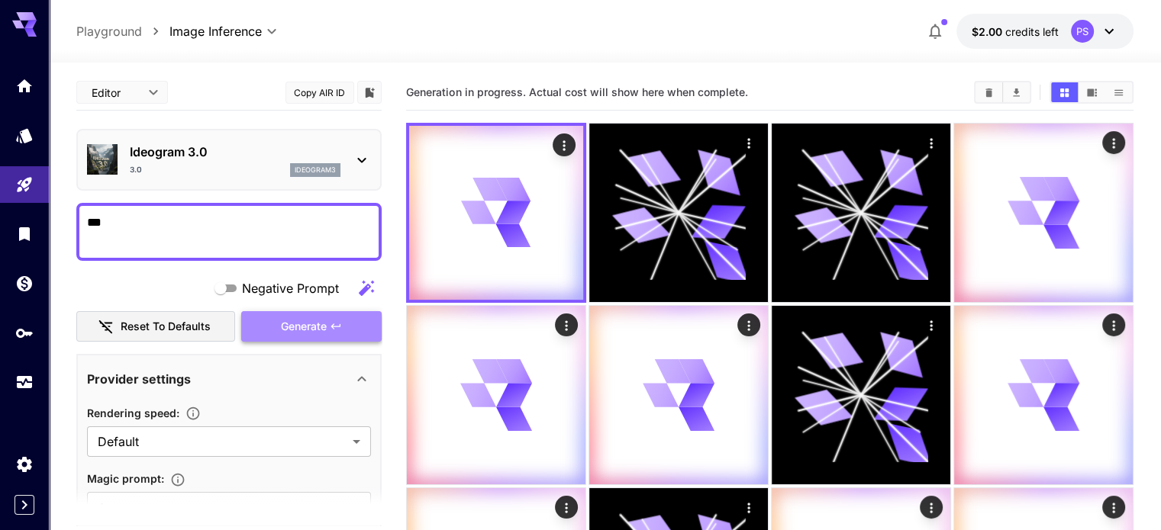
click at [317, 322] on span "Generate" at bounding box center [304, 326] width 46 height 19
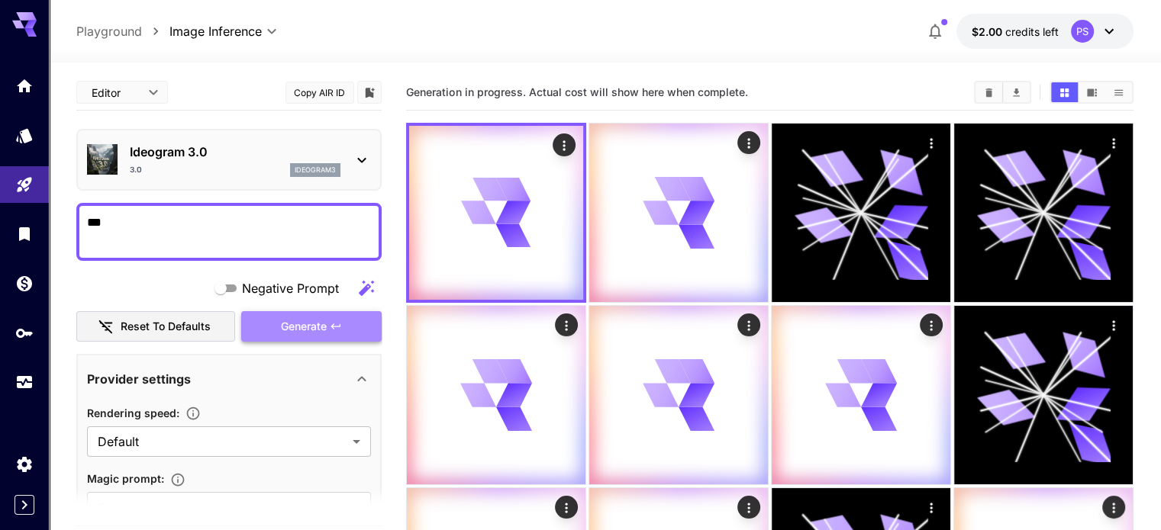
click at [317, 322] on span "Generate" at bounding box center [304, 326] width 46 height 19
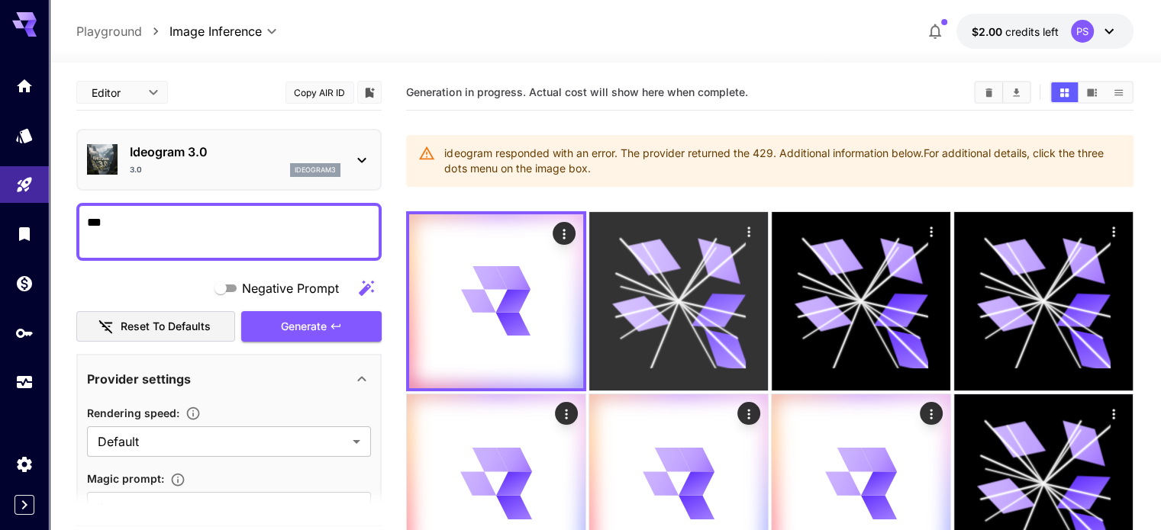
click at [630, 280] on icon at bounding box center [678, 301] width 134 height 134
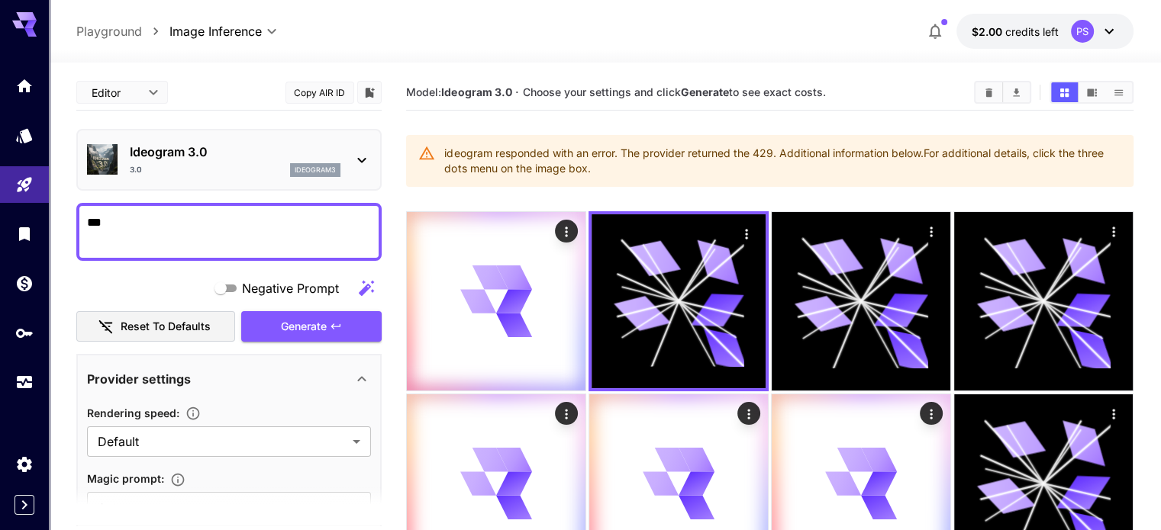
click at [1093, 26] on div "PS" at bounding box center [1093, 31] width 47 height 23
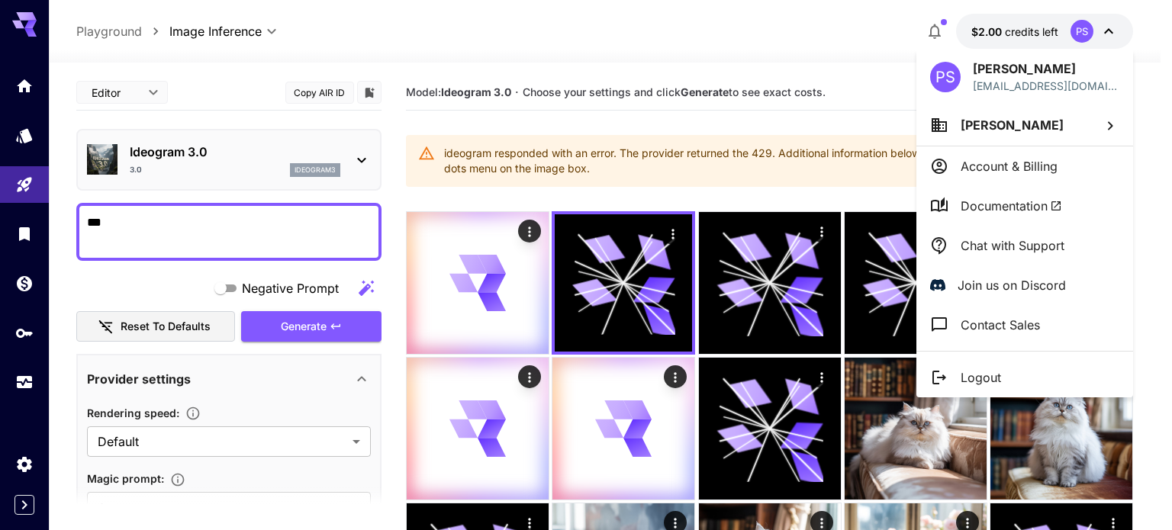
drag, startPoint x: 1017, startPoint y: 165, endPoint x: 800, endPoint y: 124, distance: 221.2
click at [800, 124] on div at bounding box center [586, 265] width 1172 height 530
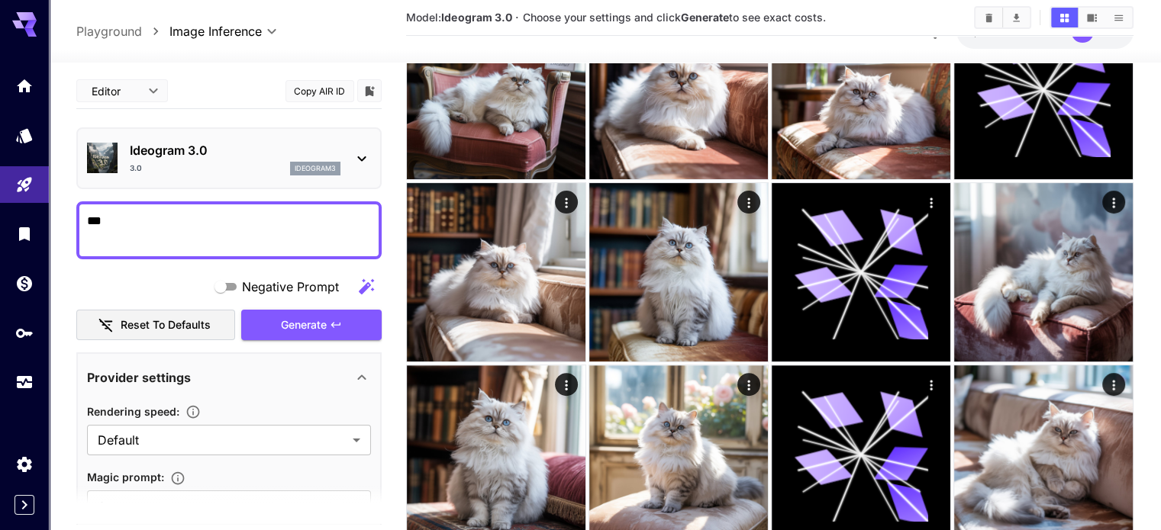
scroll to position [458, 0]
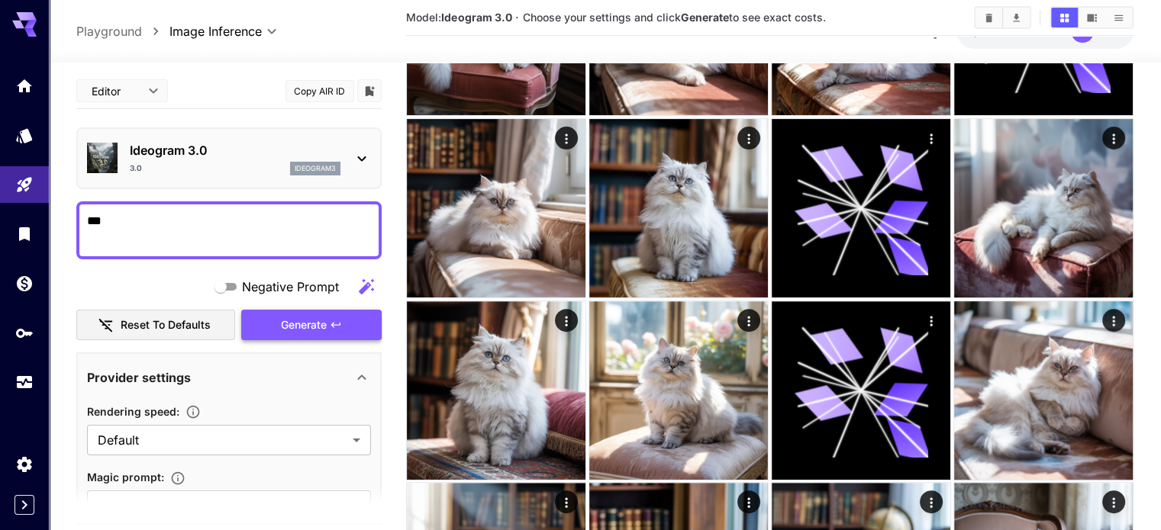
click at [361, 323] on button "Generate" at bounding box center [311, 325] width 140 height 31
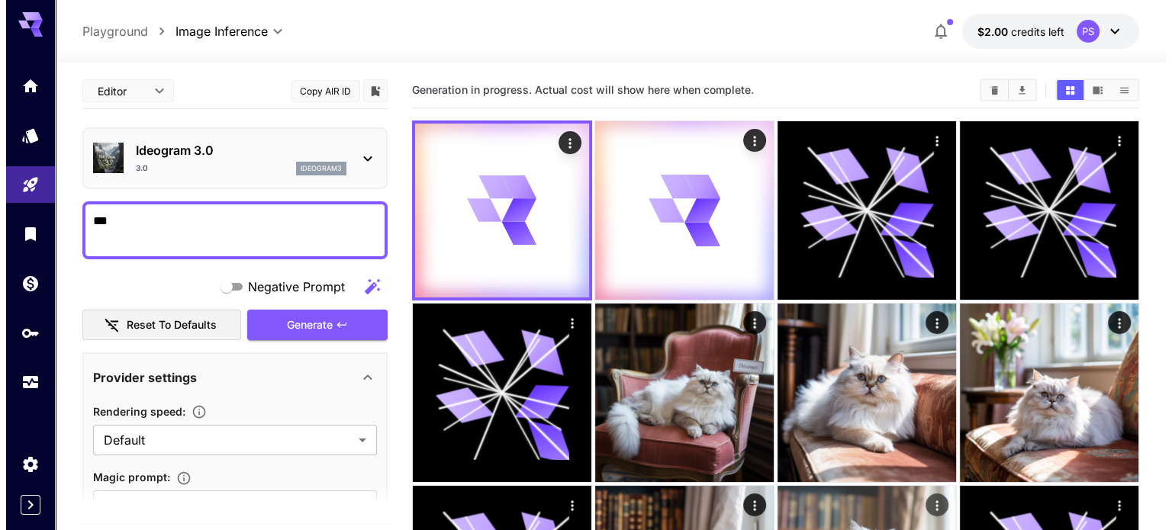
scroll to position [0, 0]
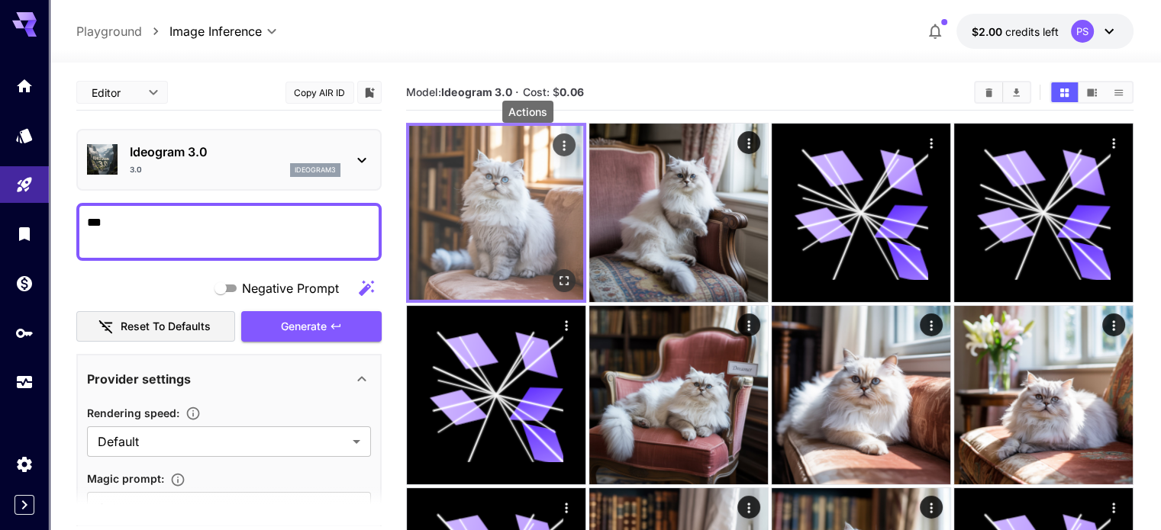
click at [562, 146] on icon "Actions" at bounding box center [563, 145] width 2 height 10
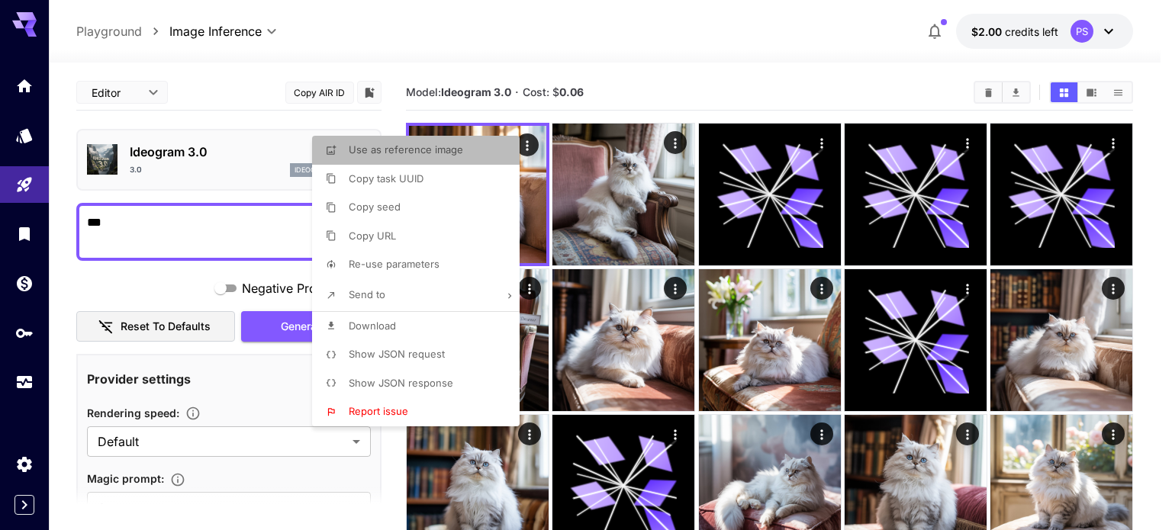
click at [433, 158] on li "Use as reference image" at bounding box center [420, 150] width 217 height 29
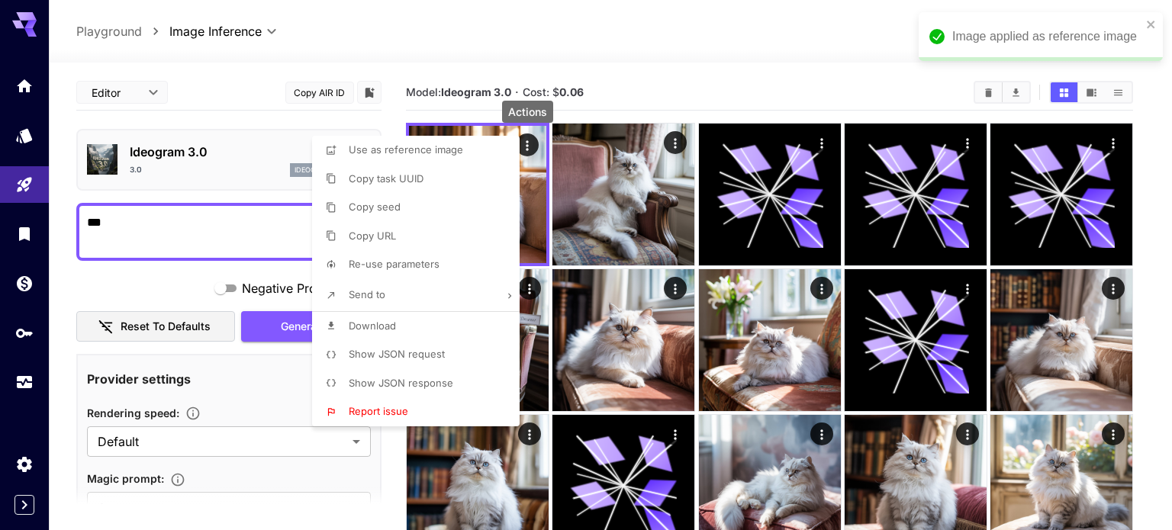
click at [372, 408] on span "Report issue" at bounding box center [379, 411] width 60 height 12
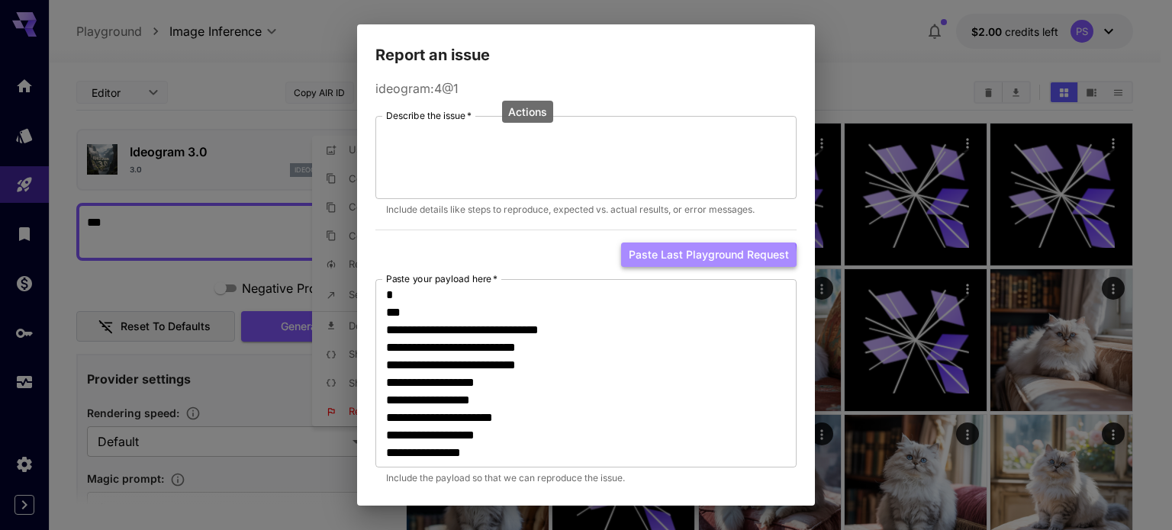
click at [673, 265] on button "Paste last playground request" at bounding box center [708, 255] width 175 height 25
type textarea "**********"
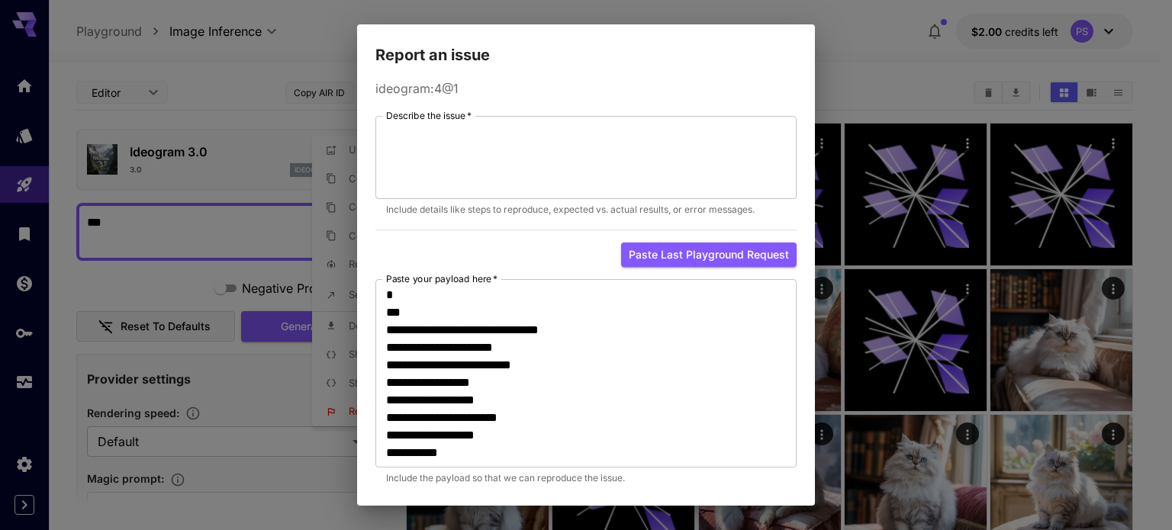
click at [726, 271] on div "Describe the issue   * * Describe the issue   * Include details like steps to r…" at bounding box center [585, 301] width 421 height 370
click at [733, 251] on button "Paste last playground request" at bounding box center [708, 255] width 175 height 25
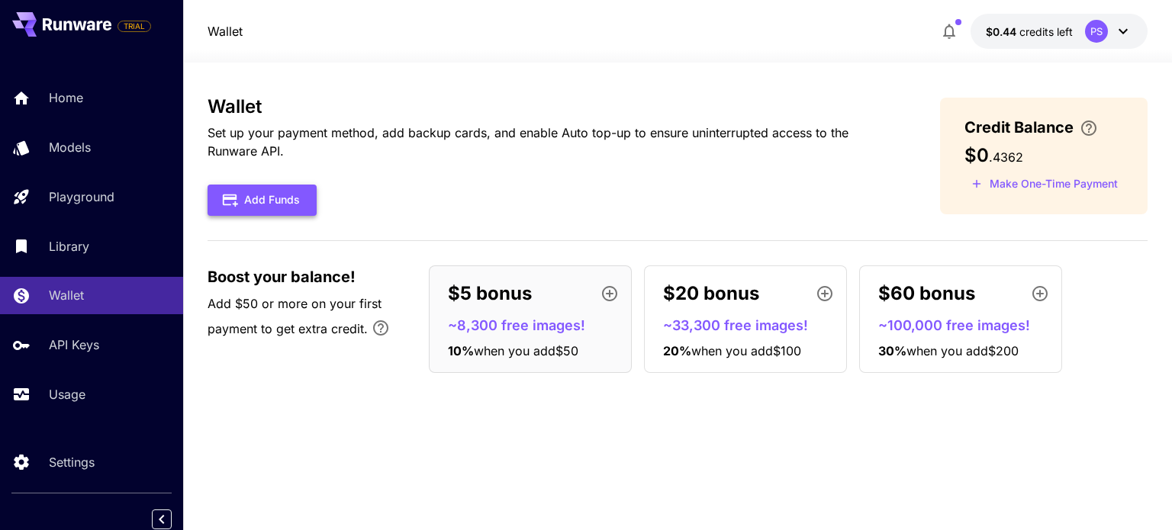
click at [291, 200] on button "Add Funds" at bounding box center [262, 200] width 109 height 31
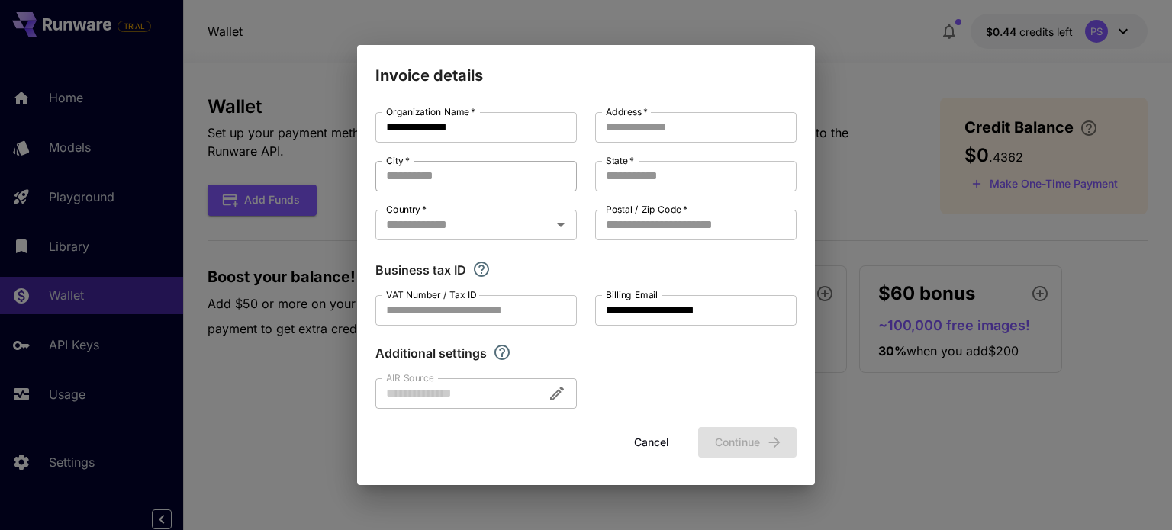
click at [443, 189] on input "City   *" at bounding box center [475, 176] width 201 height 31
